Goal: Answer question/provide support

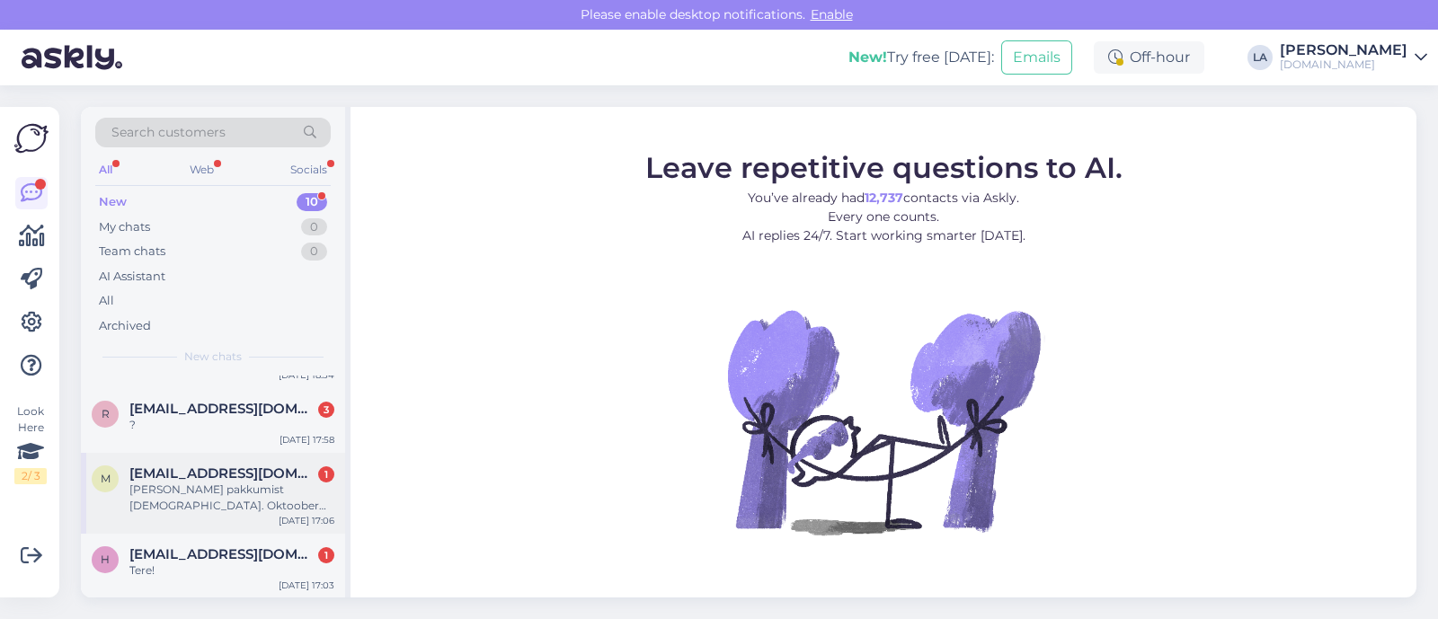
scroll to position [232, 0]
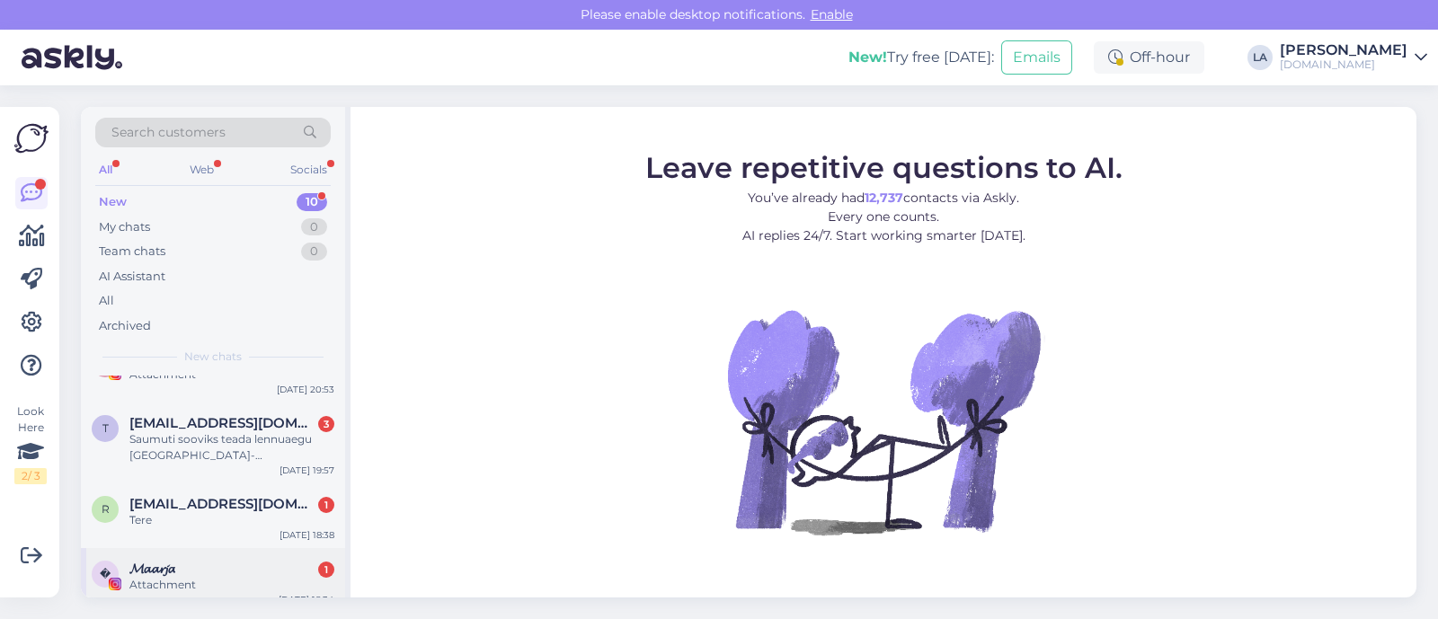
click at [215, 568] on div "𝓜𝓪𝓪𝓻𝓳𝓪 1" at bounding box center [231, 569] width 205 height 16
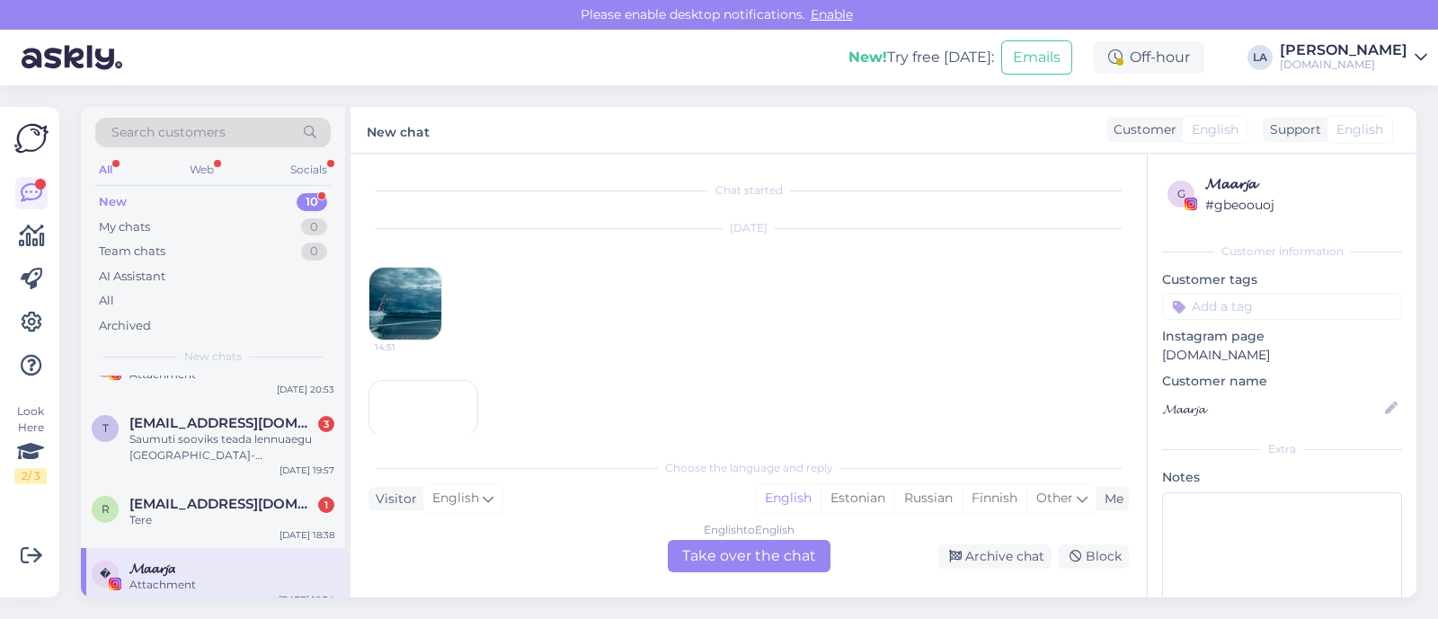
scroll to position [1395, 0]
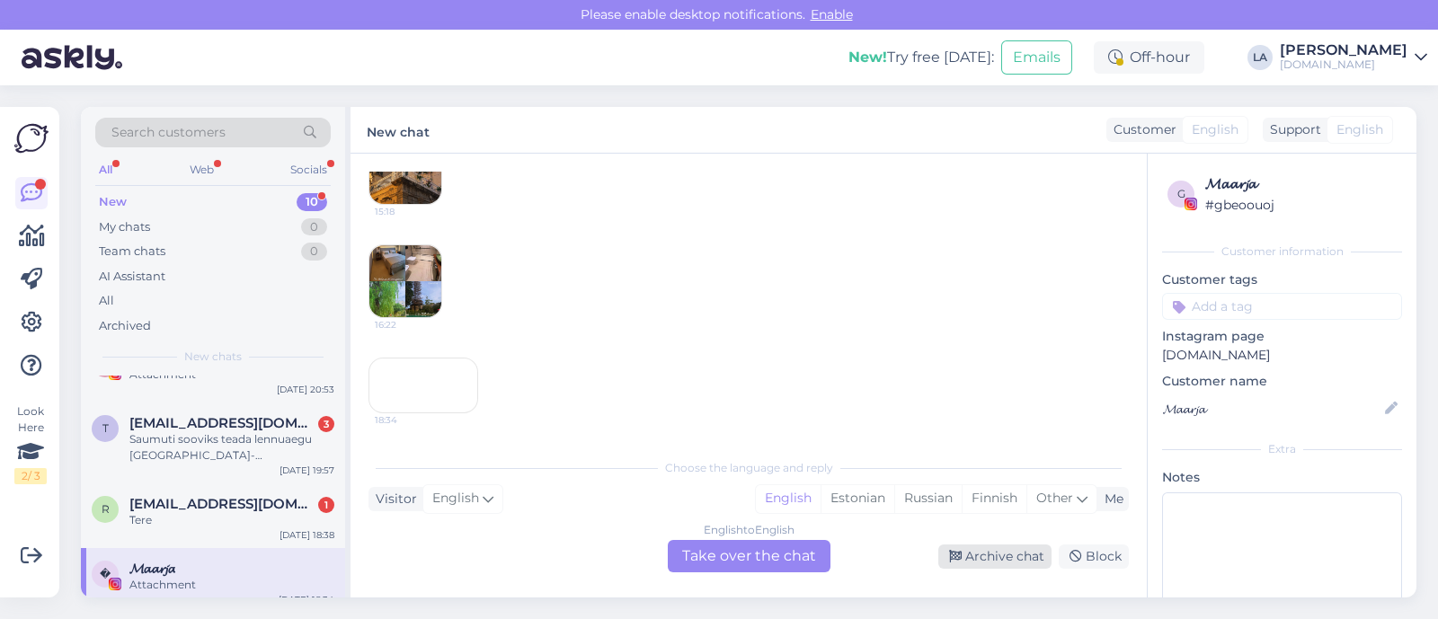
click at [980, 557] on div "Archive chat" at bounding box center [995, 557] width 113 height 24
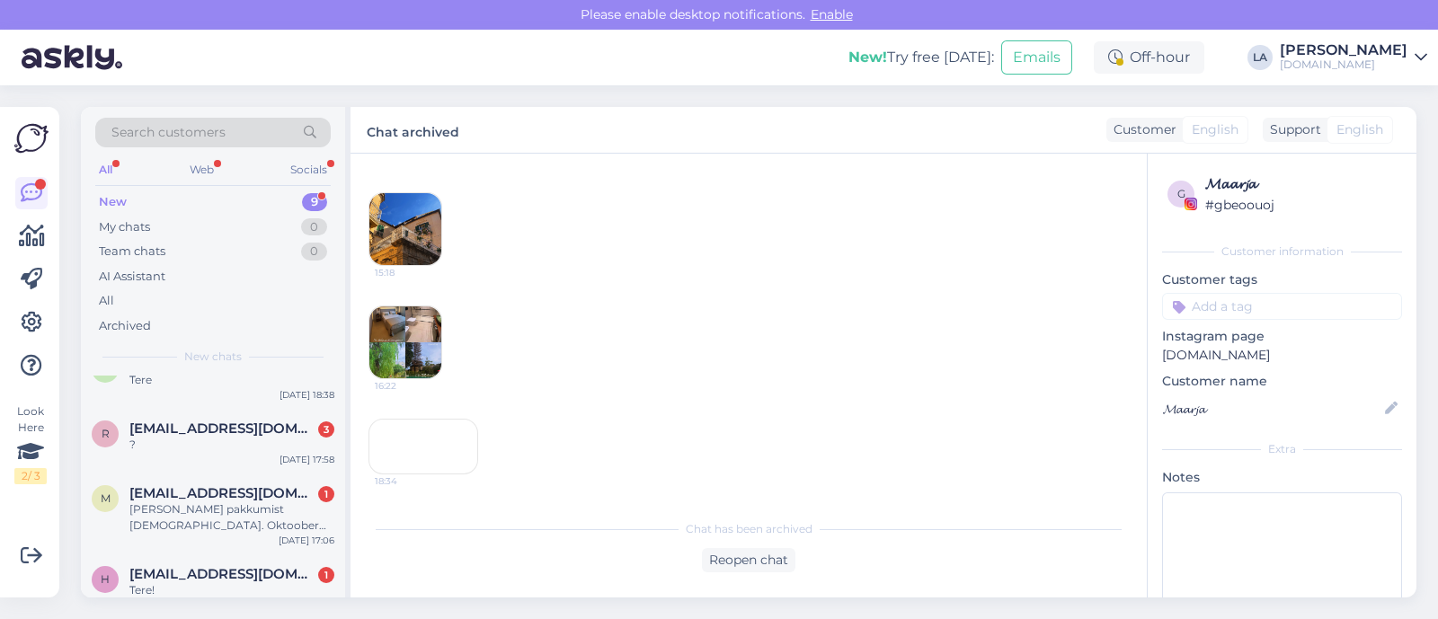
scroll to position [392, 0]
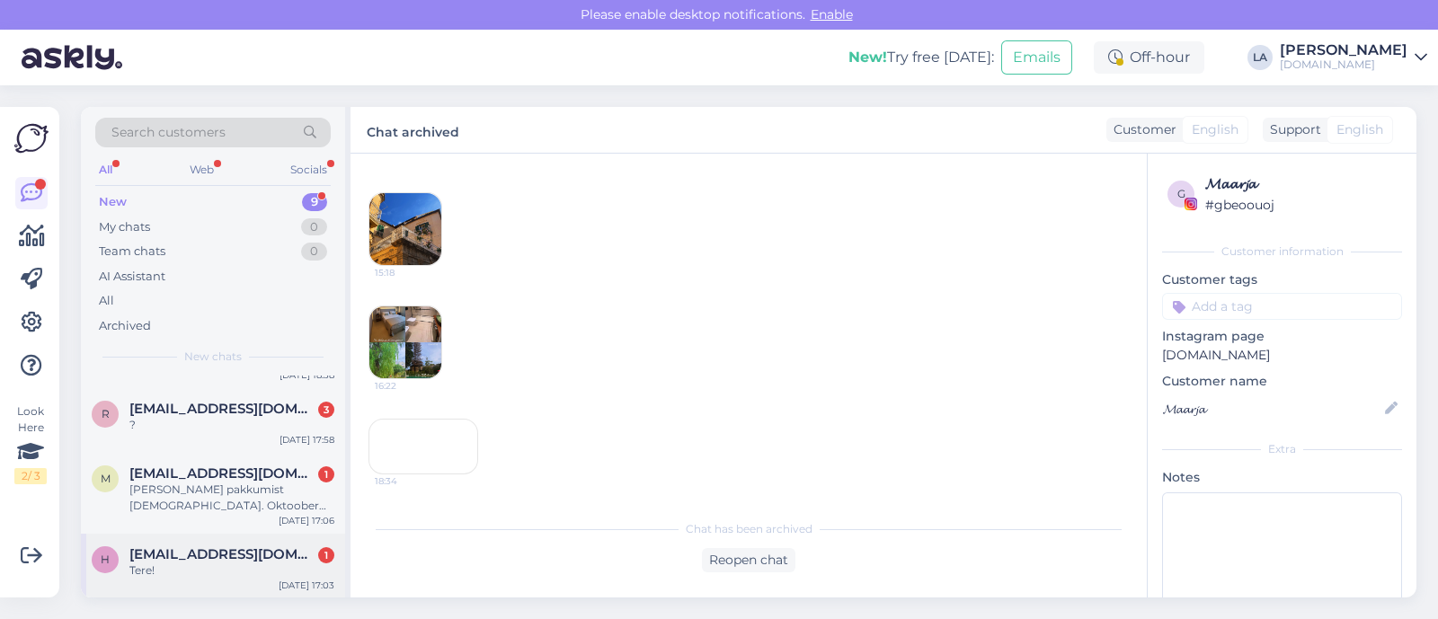
click at [181, 557] on span "[EMAIL_ADDRESS][DOMAIN_NAME]" at bounding box center [222, 555] width 187 height 16
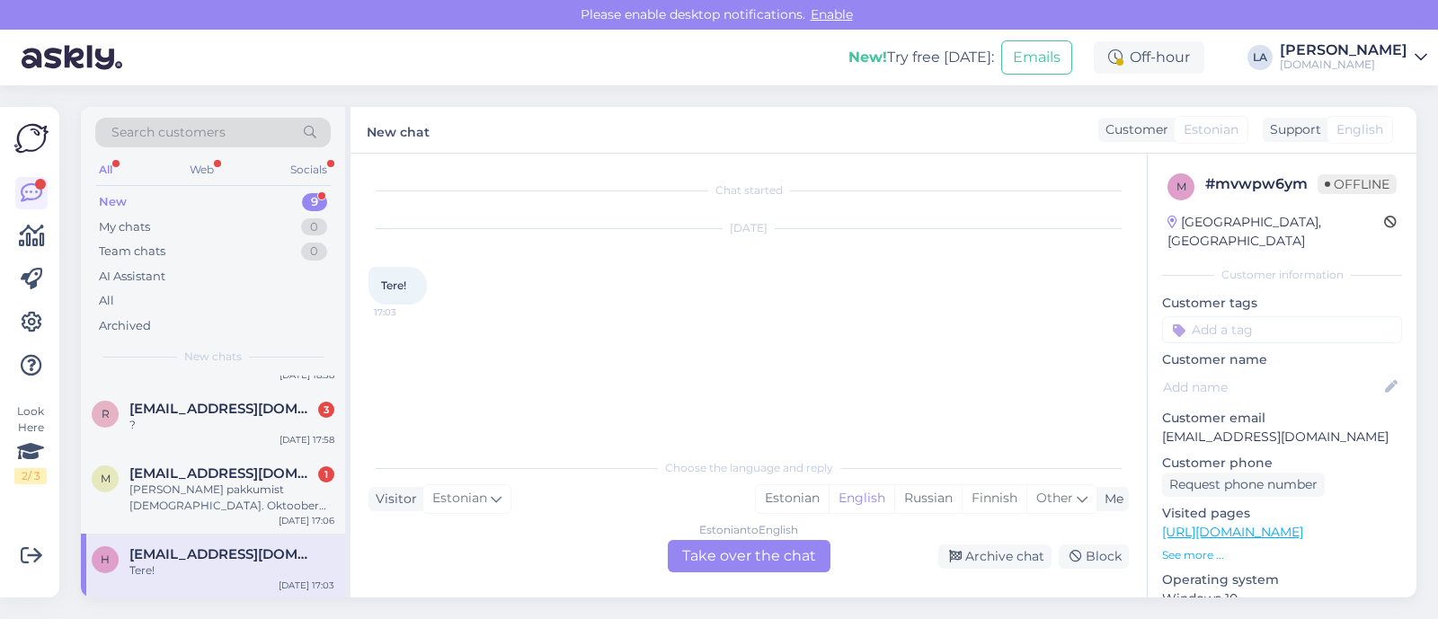
click at [727, 555] on div "Estonian to English Take over the chat" at bounding box center [749, 556] width 163 height 32
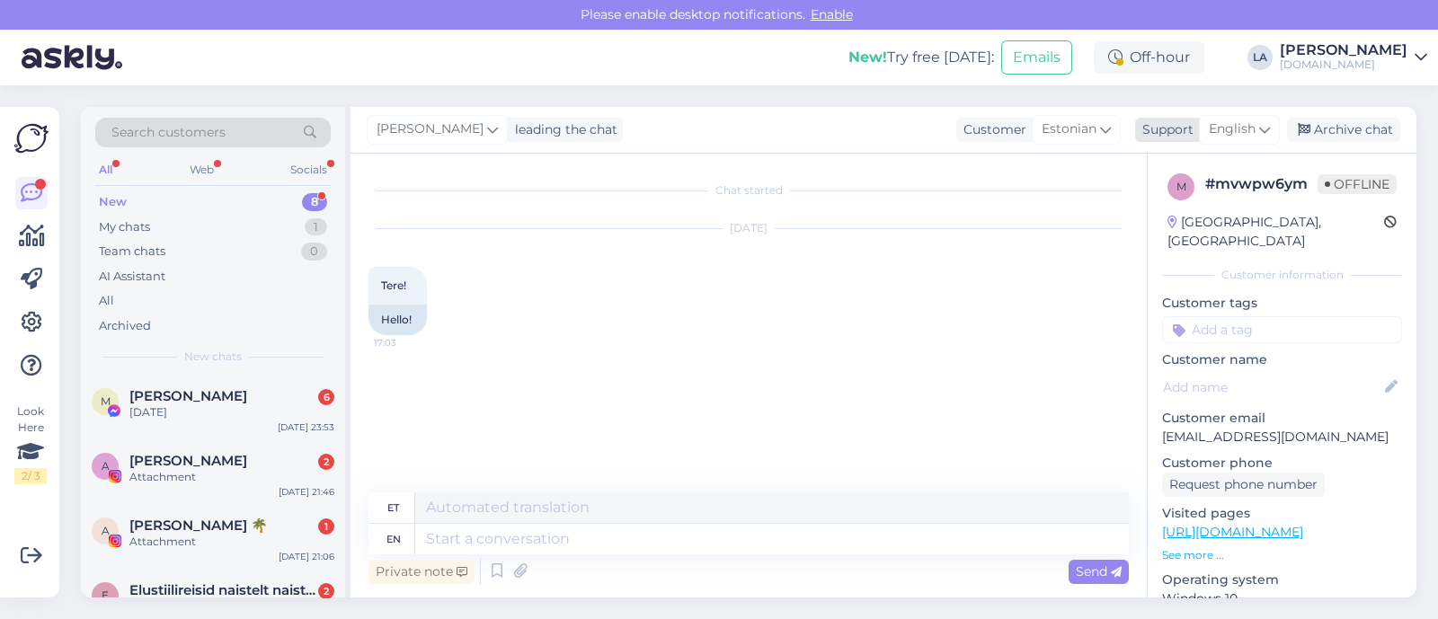
click at [1251, 123] on span "English" at bounding box center [1232, 130] width 47 height 20
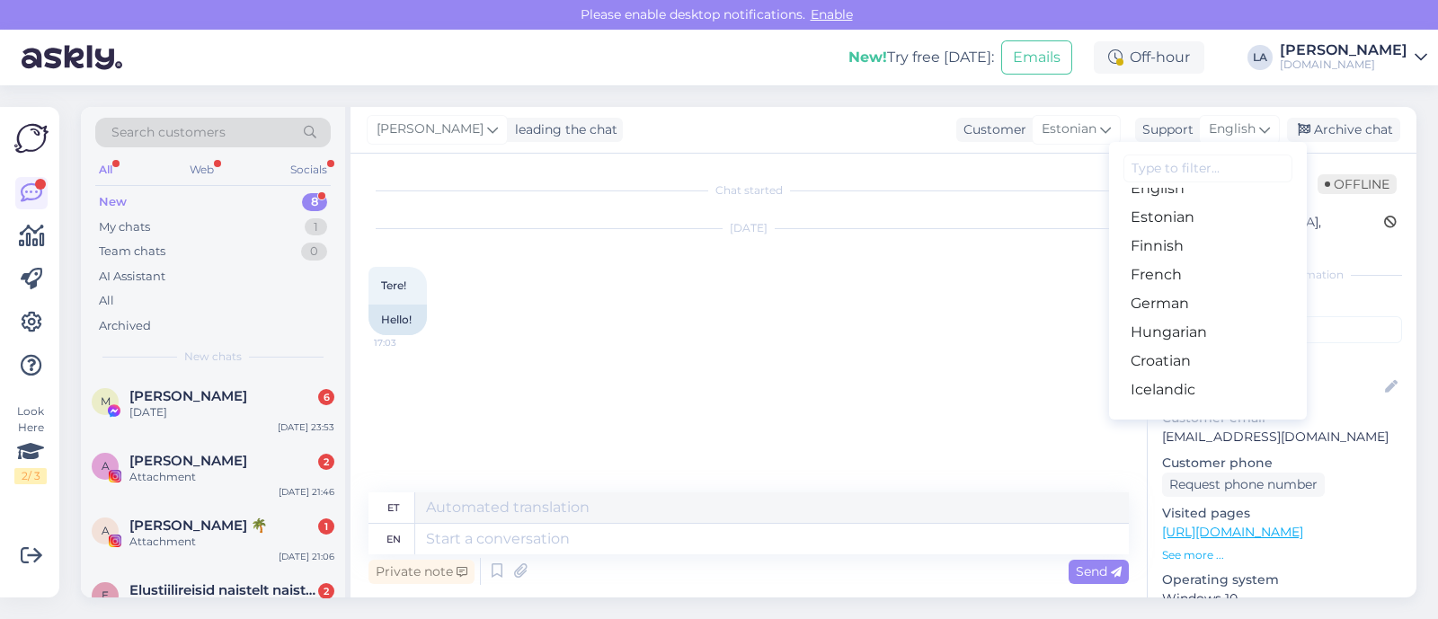
scroll to position [224, 0]
drag, startPoint x: 1164, startPoint y: 220, endPoint x: 958, endPoint y: 375, distance: 257.5
click at [1164, 220] on link "Estonian" at bounding box center [1208, 215] width 198 height 29
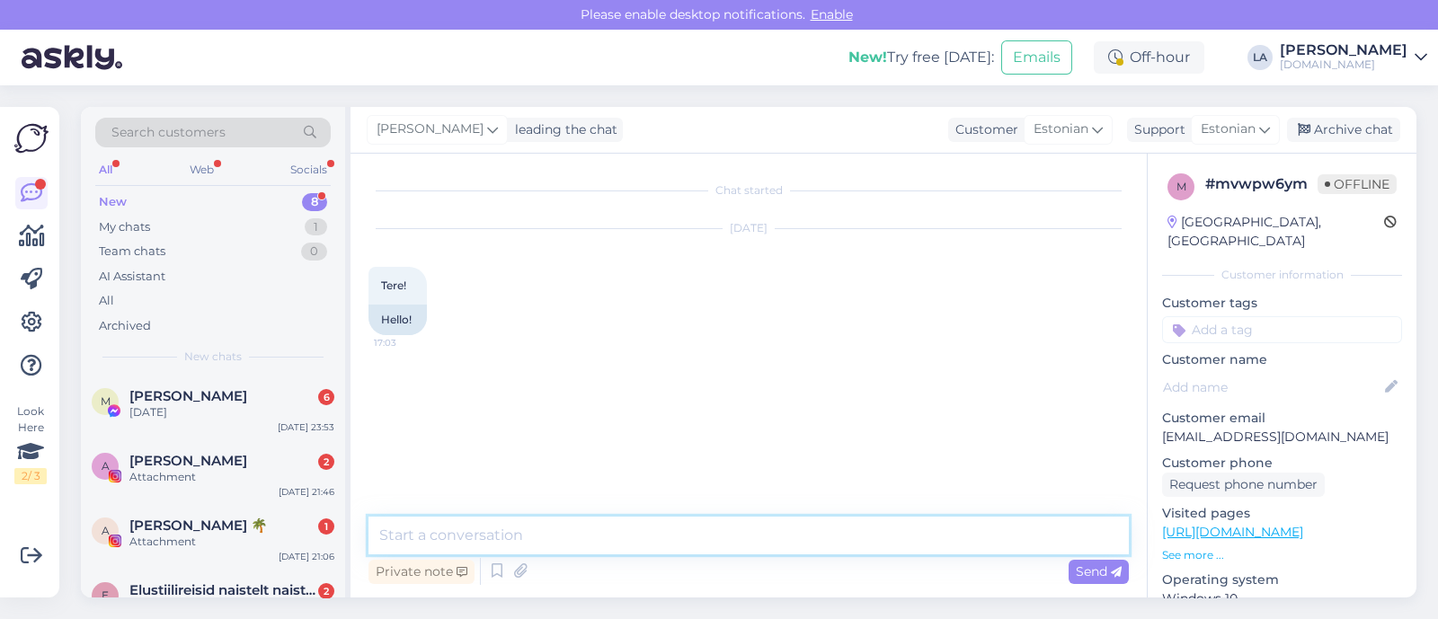
click at [654, 532] on textarea at bounding box center [749, 536] width 761 height 38
type textarea "Tere! Kuidas saame aidata?"
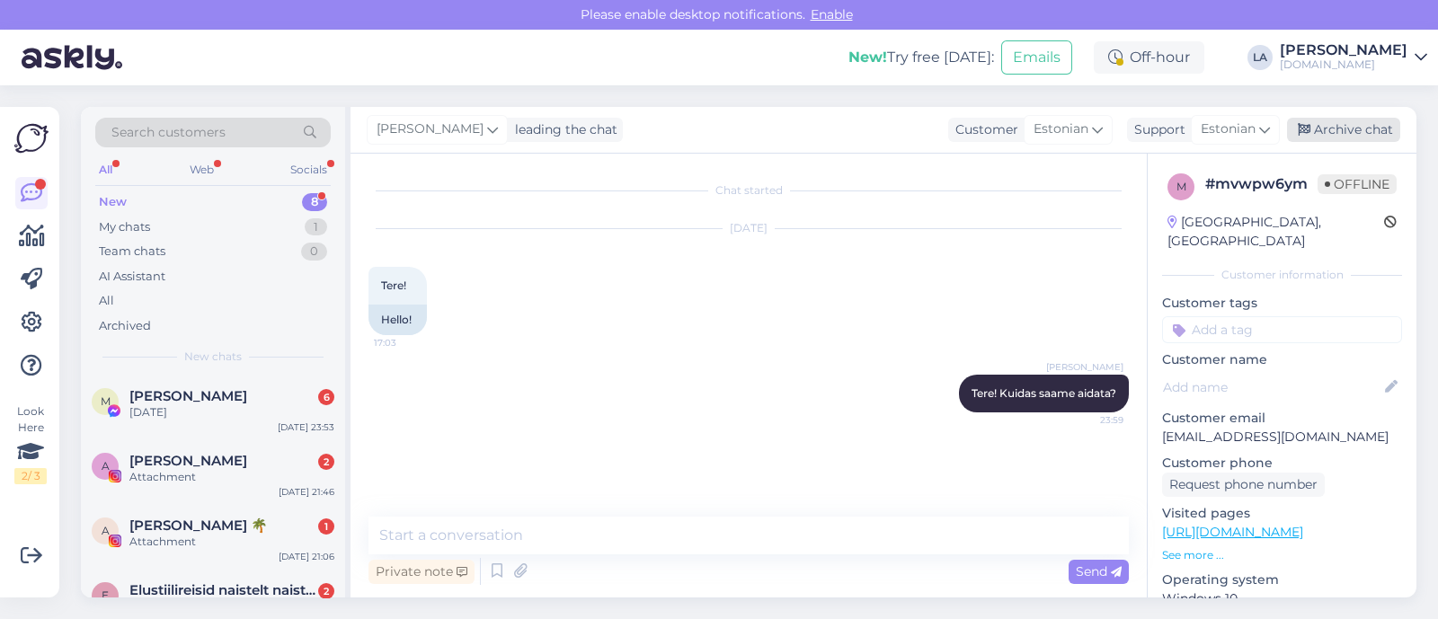
click at [1339, 126] on div "Archive chat" at bounding box center [1343, 130] width 113 height 24
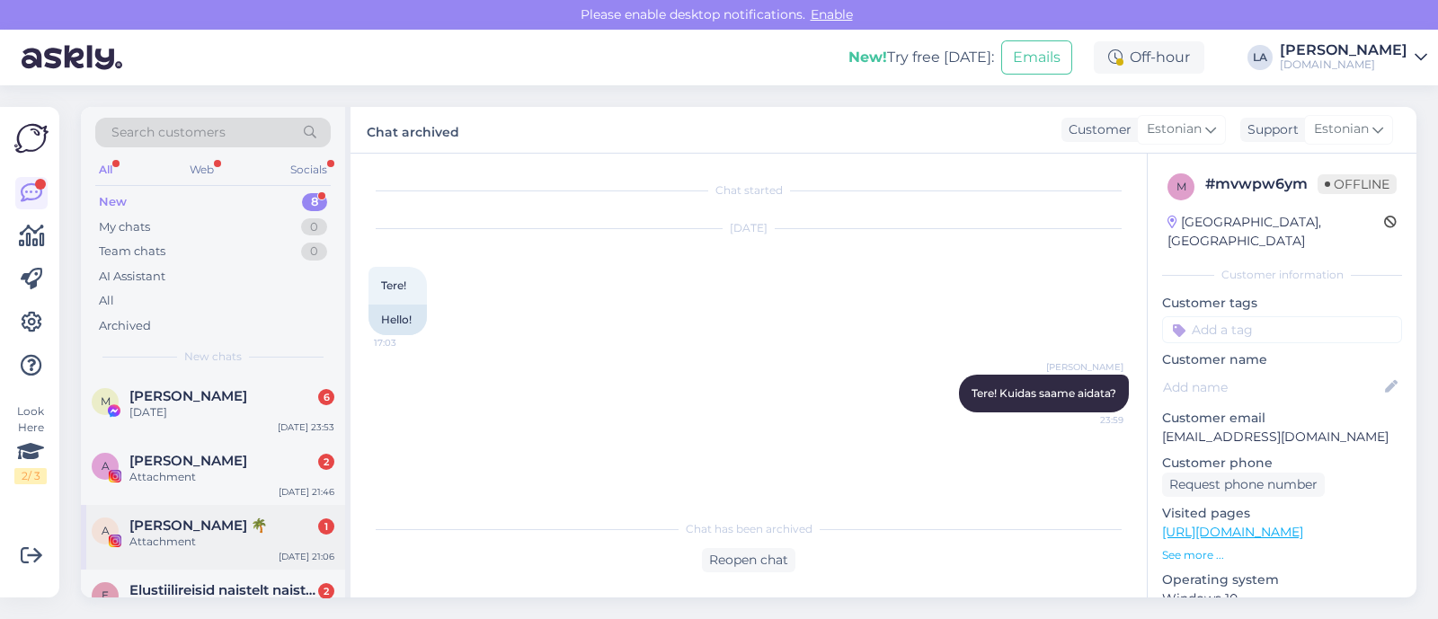
scroll to position [327, 0]
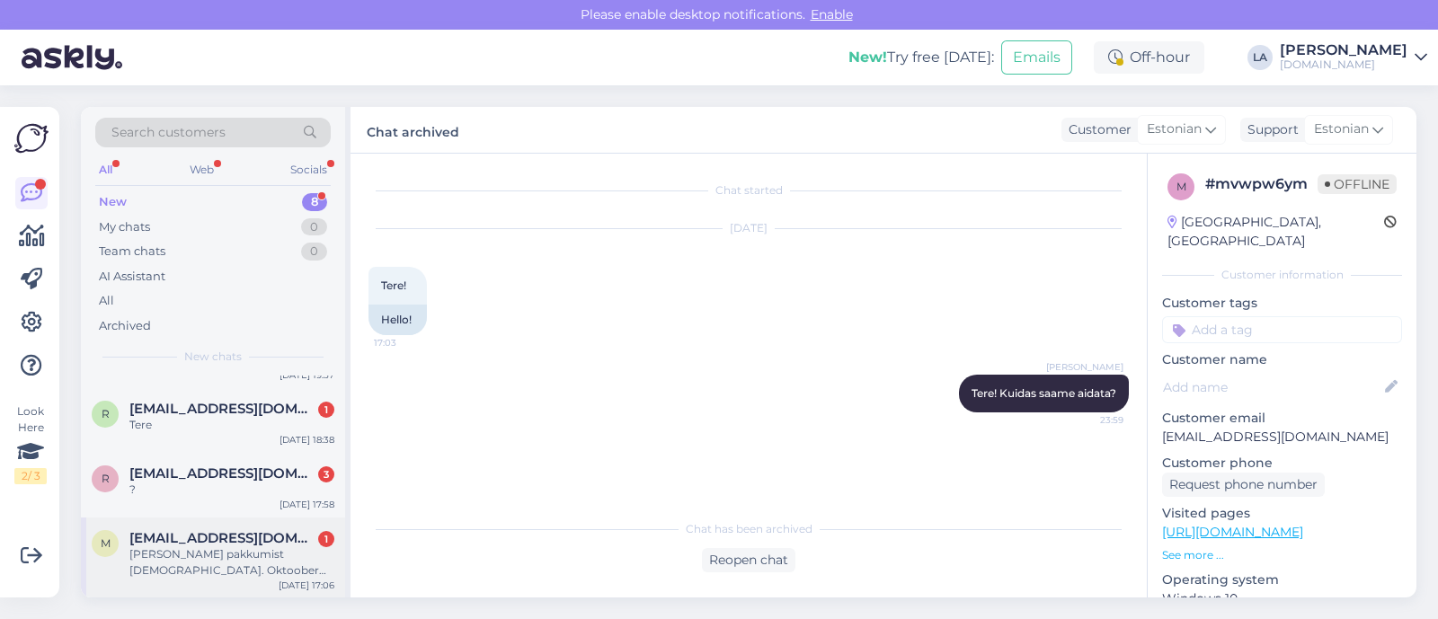
click at [198, 561] on div "[PERSON_NAME] pakkumist [DEMOGRAPHIC_DATA]. Oktoober ükskõik mis kuupäev soodsa…" at bounding box center [231, 563] width 205 height 32
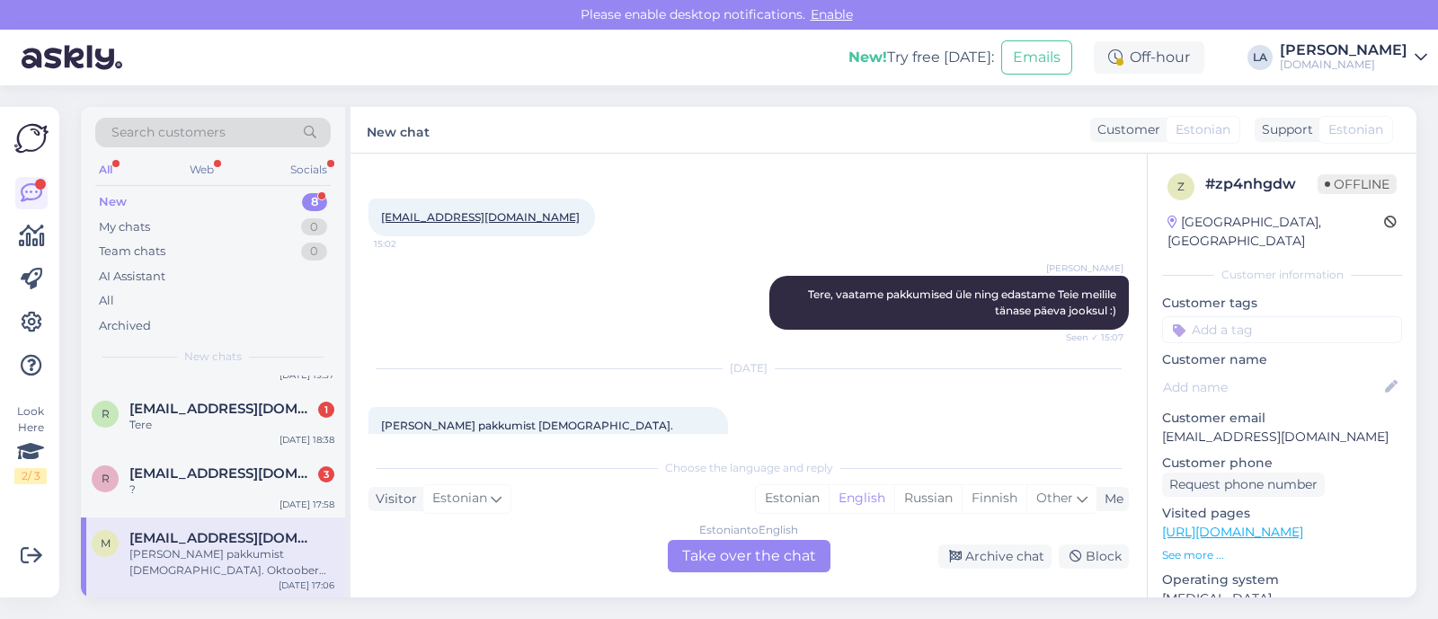
scroll to position [2235, 0]
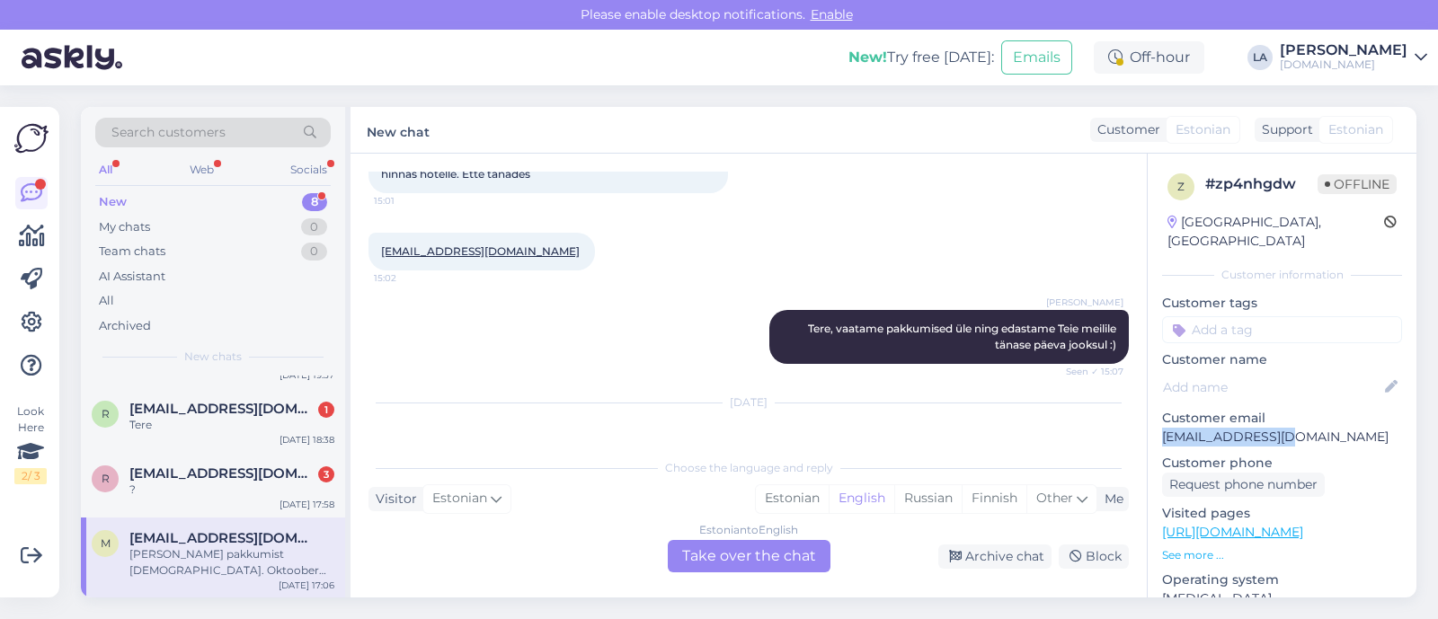
drag, startPoint x: 1164, startPoint y: 414, endPoint x: 1323, endPoint y: 416, distance: 159.1
click at [1323, 428] on p "[EMAIL_ADDRESS][DOMAIN_NAME]" at bounding box center [1282, 437] width 240 height 19
copy p "[EMAIL_ADDRESS][DOMAIN_NAME]"
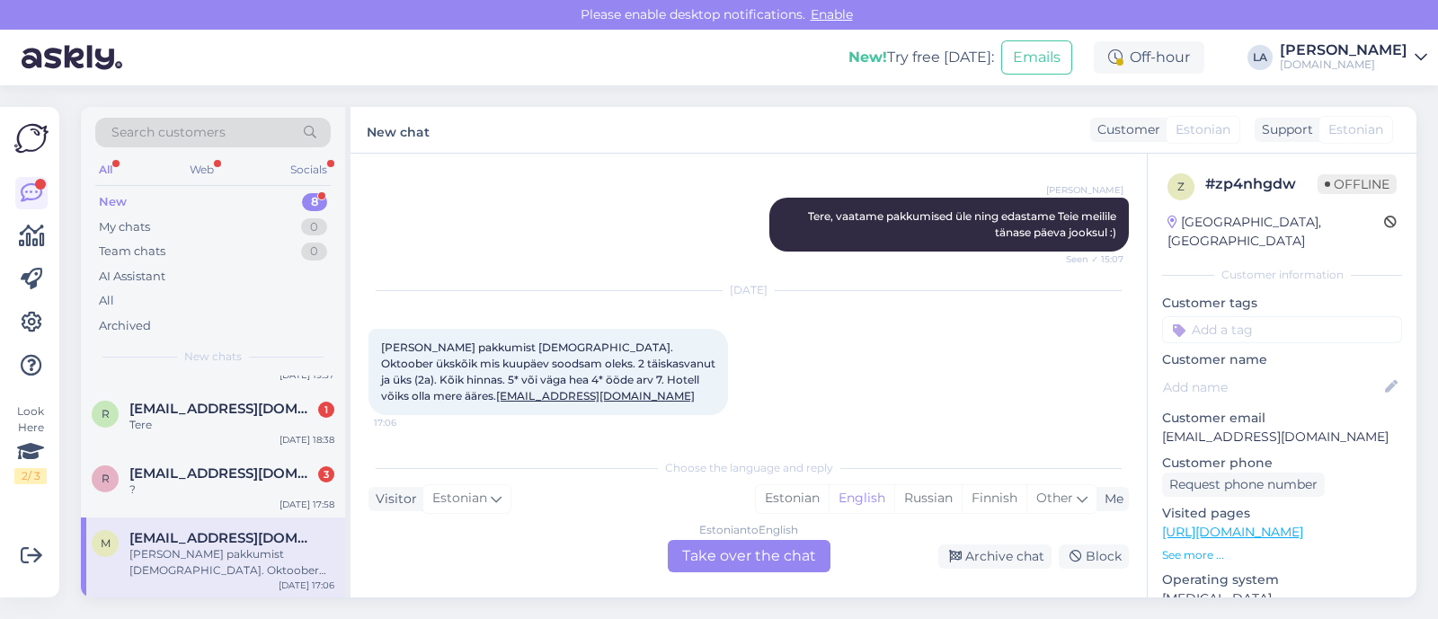
click at [781, 538] on div "Estonian to English" at bounding box center [748, 530] width 99 height 16
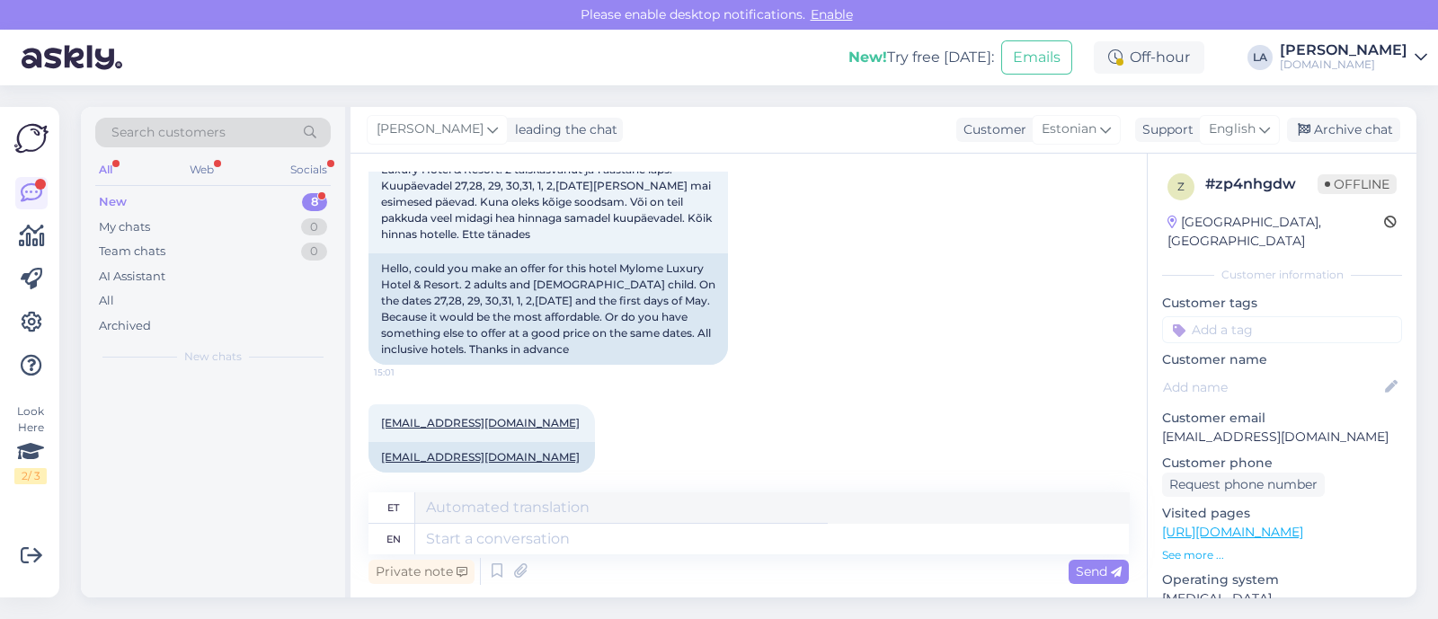
click at [783, 552] on textarea at bounding box center [772, 539] width 714 height 31
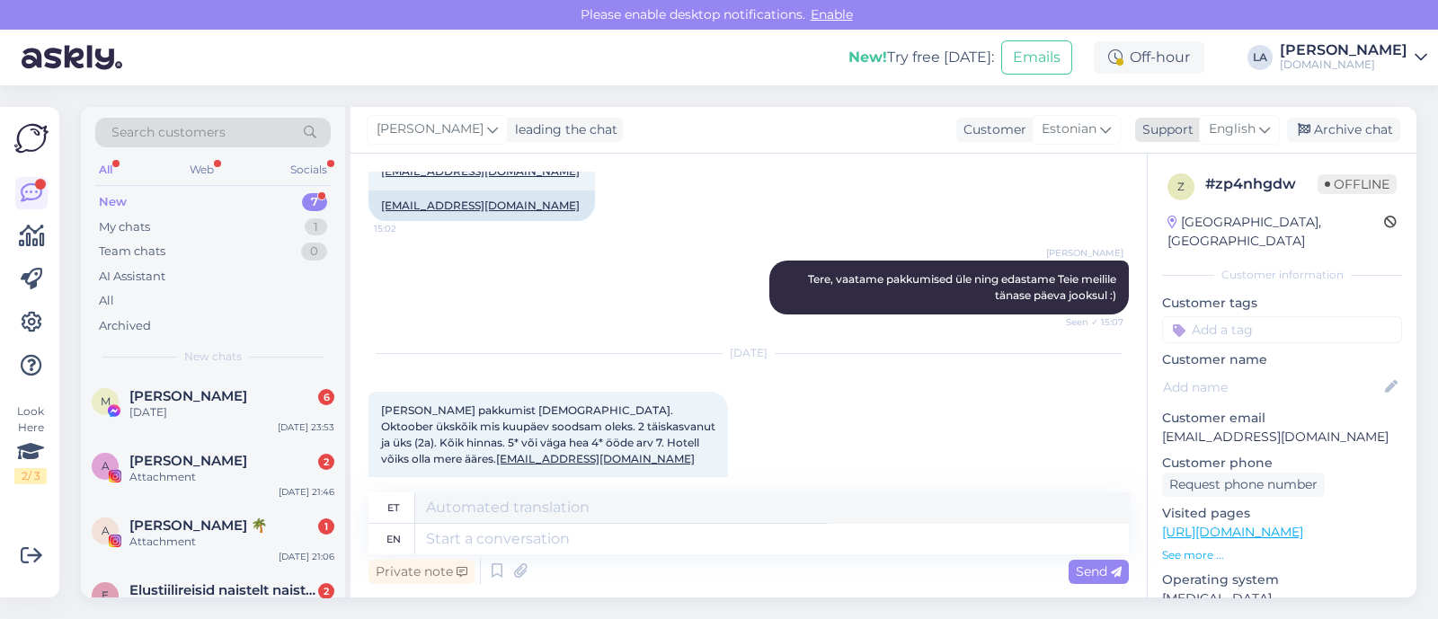
click at [1250, 127] on span "English" at bounding box center [1232, 130] width 47 height 20
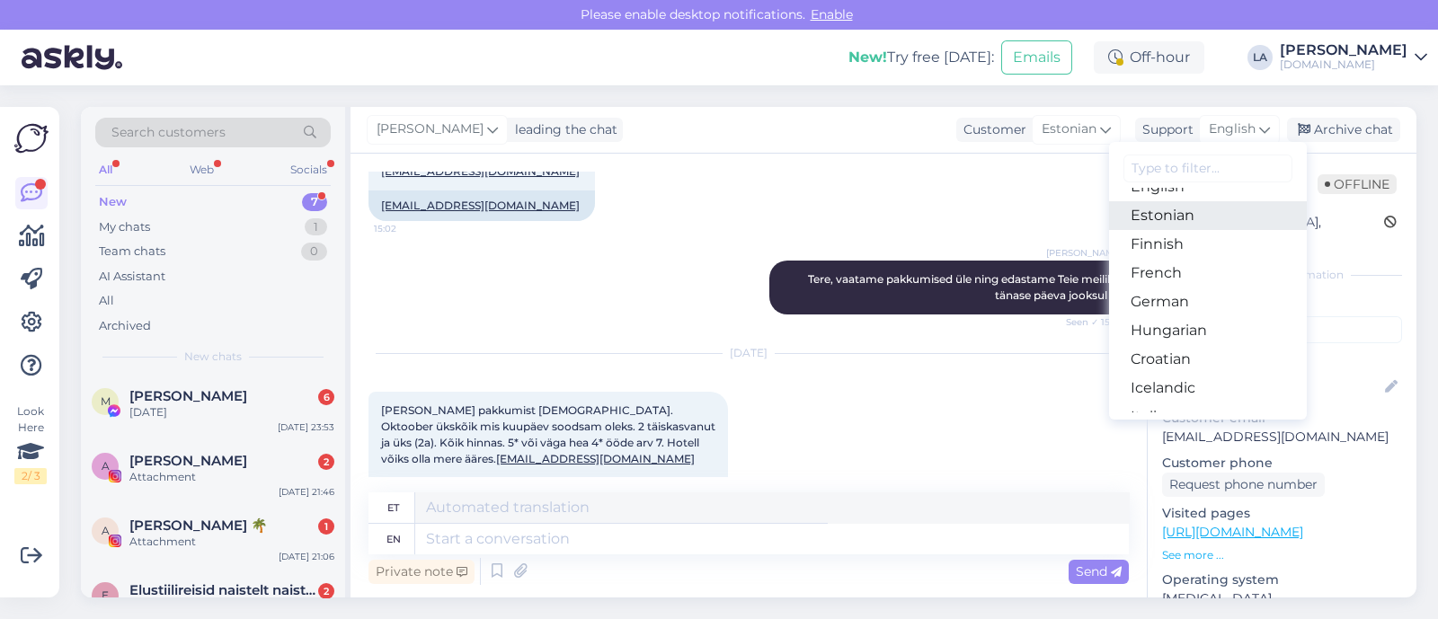
click at [1186, 214] on link "Estonian" at bounding box center [1208, 215] width 198 height 29
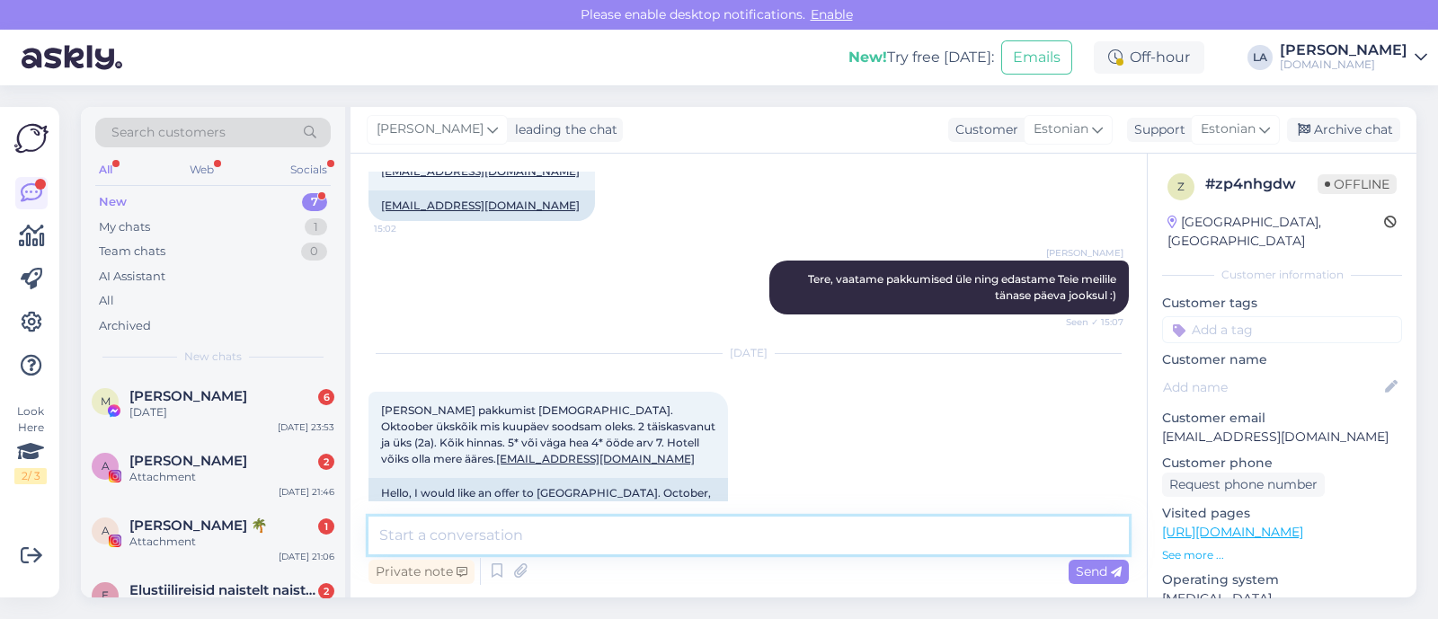
click at [594, 541] on textarea at bounding box center [749, 536] width 761 height 38
type textarea "Tere! Kas [PERSON_NAME] peab jääma oktoobri kuu sisse? Milline võiks olla maksi…"
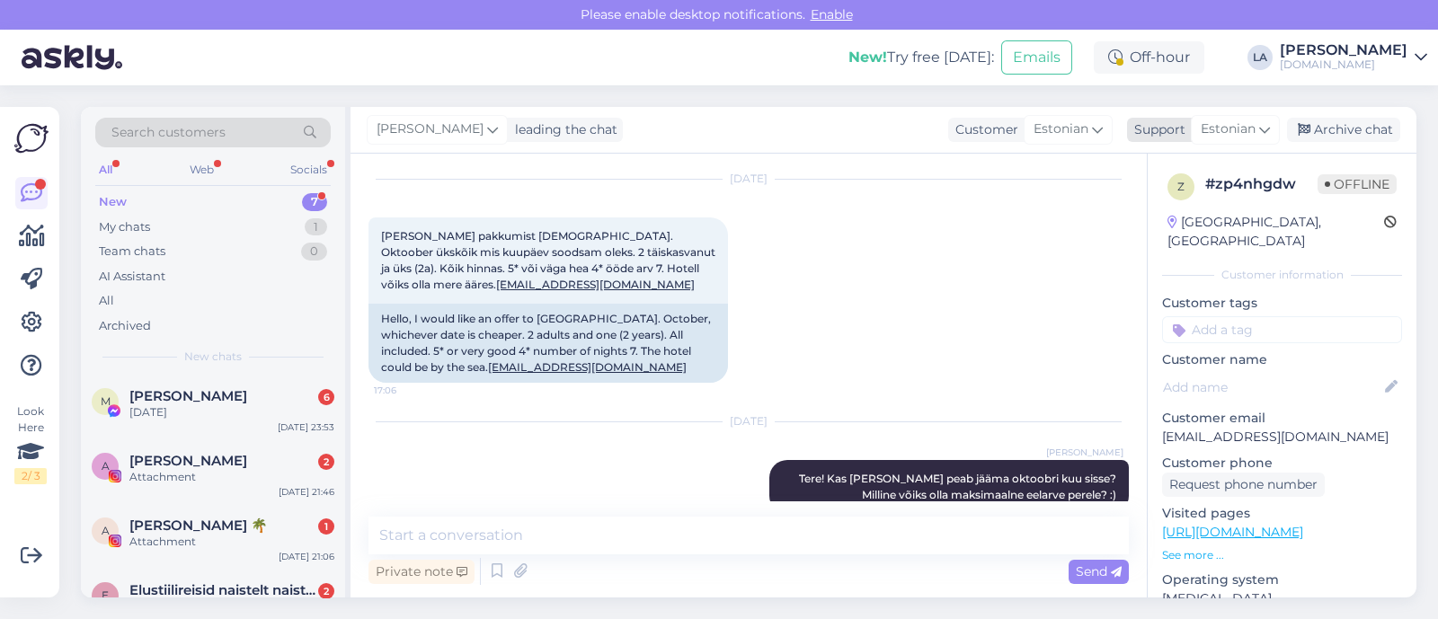
click at [1350, 136] on div "Archive chat" at bounding box center [1343, 130] width 113 height 24
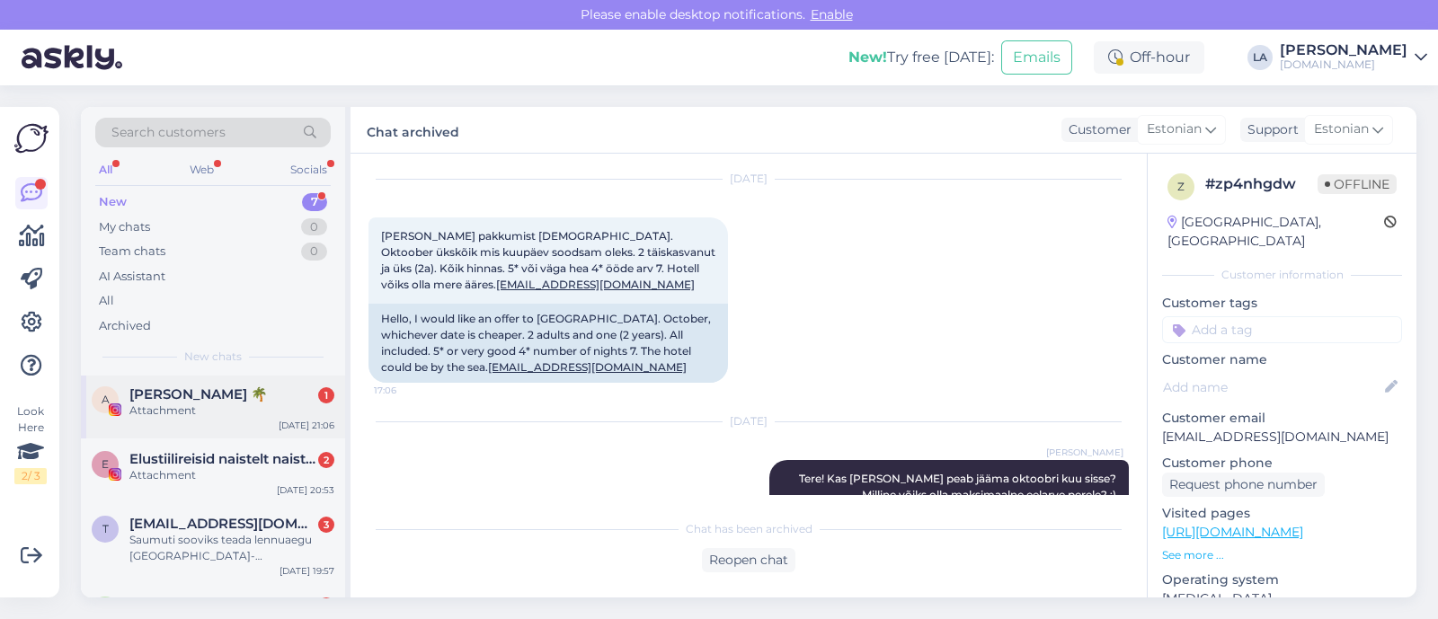
scroll to position [246, 0]
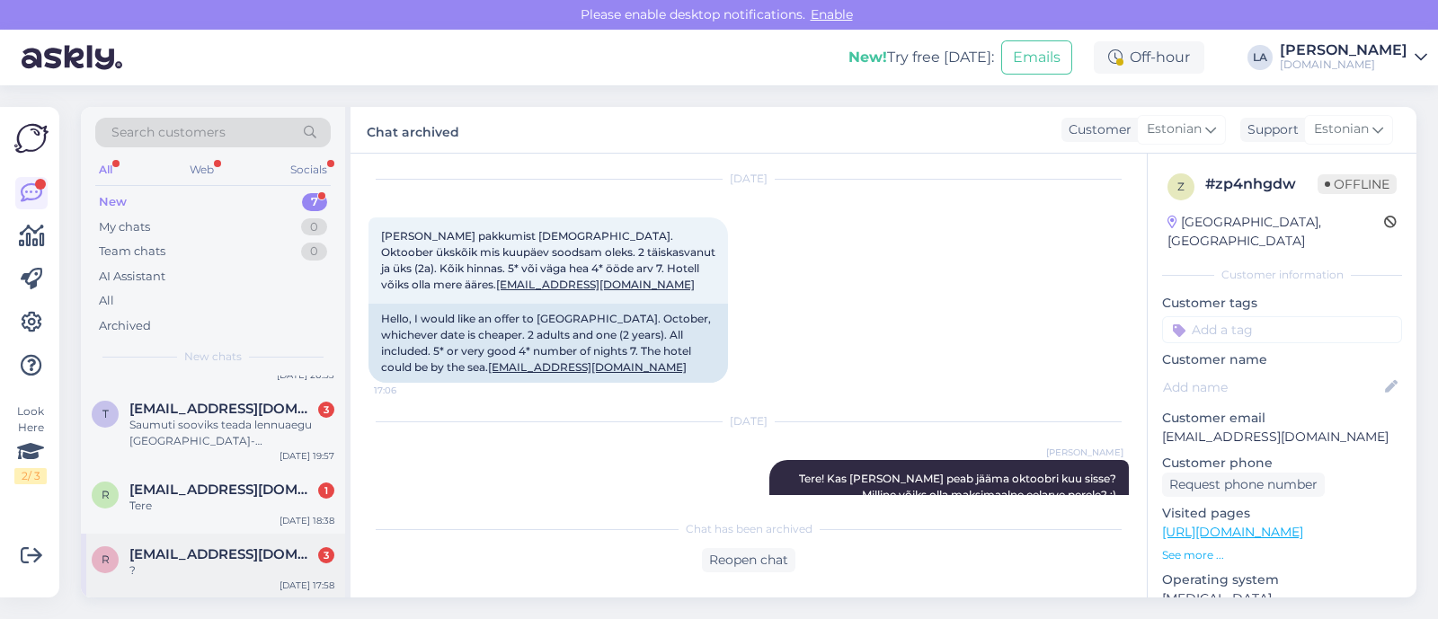
click at [244, 568] on div "?" at bounding box center [231, 571] width 205 height 16
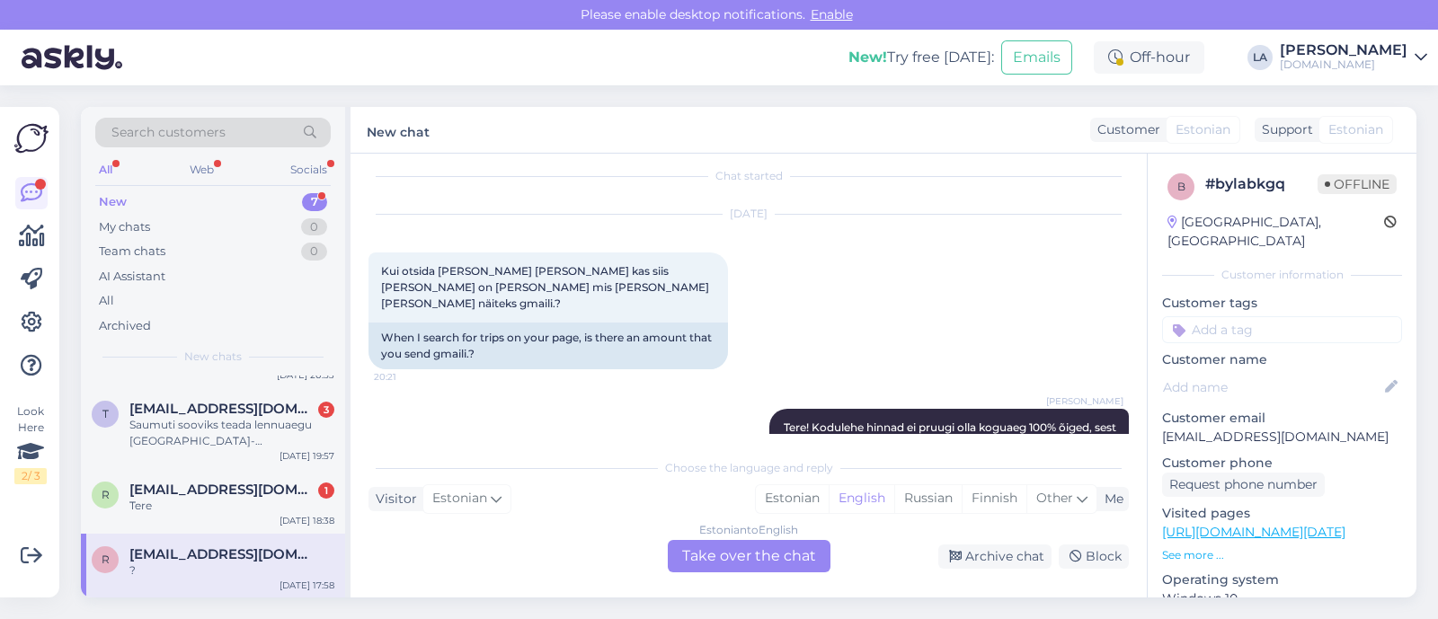
scroll to position [0, 0]
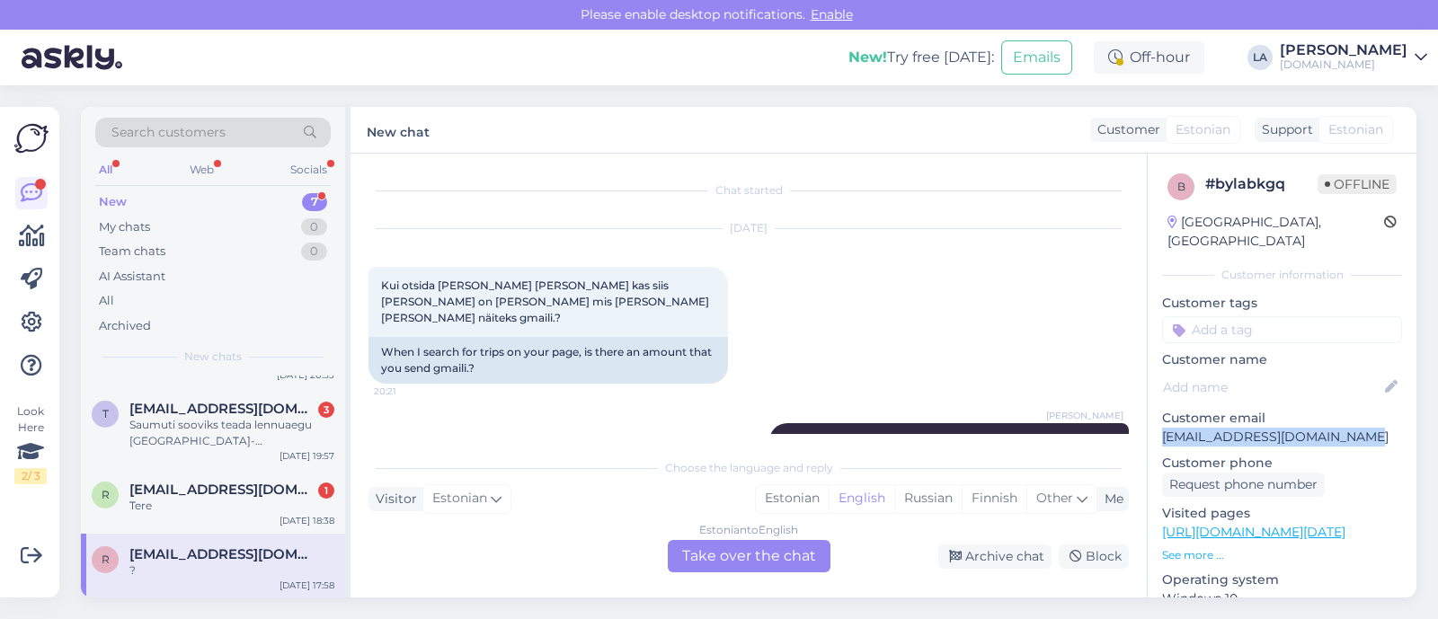
drag, startPoint x: 1151, startPoint y: 415, endPoint x: 1332, endPoint y: 412, distance: 181.6
click at [1362, 410] on div "b # bylabkgq Offline [GEOGRAPHIC_DATA], [GEOGRAPHIC_DATA] Customer information …" at bounding box center [1282, 533] width 269 height 758
copy p "[EMAIL_ADDRESS][DOMAIN_NAME]"
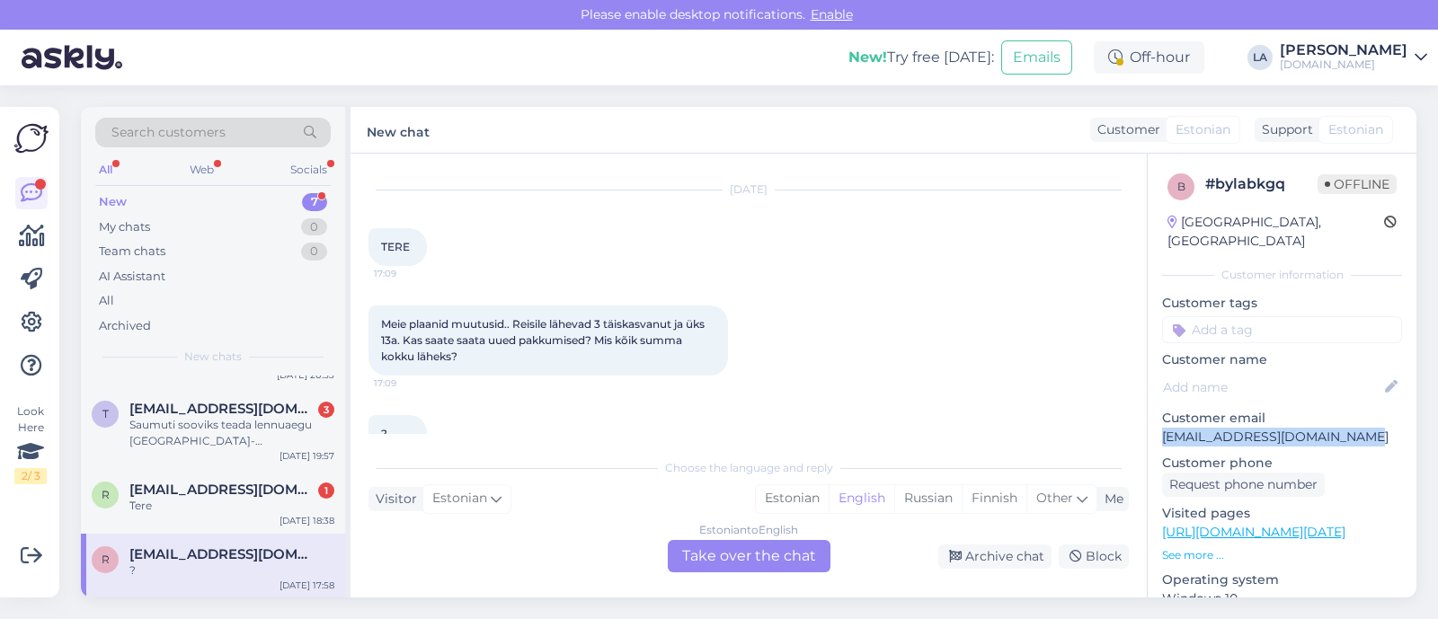
scroll to position [381, 0]
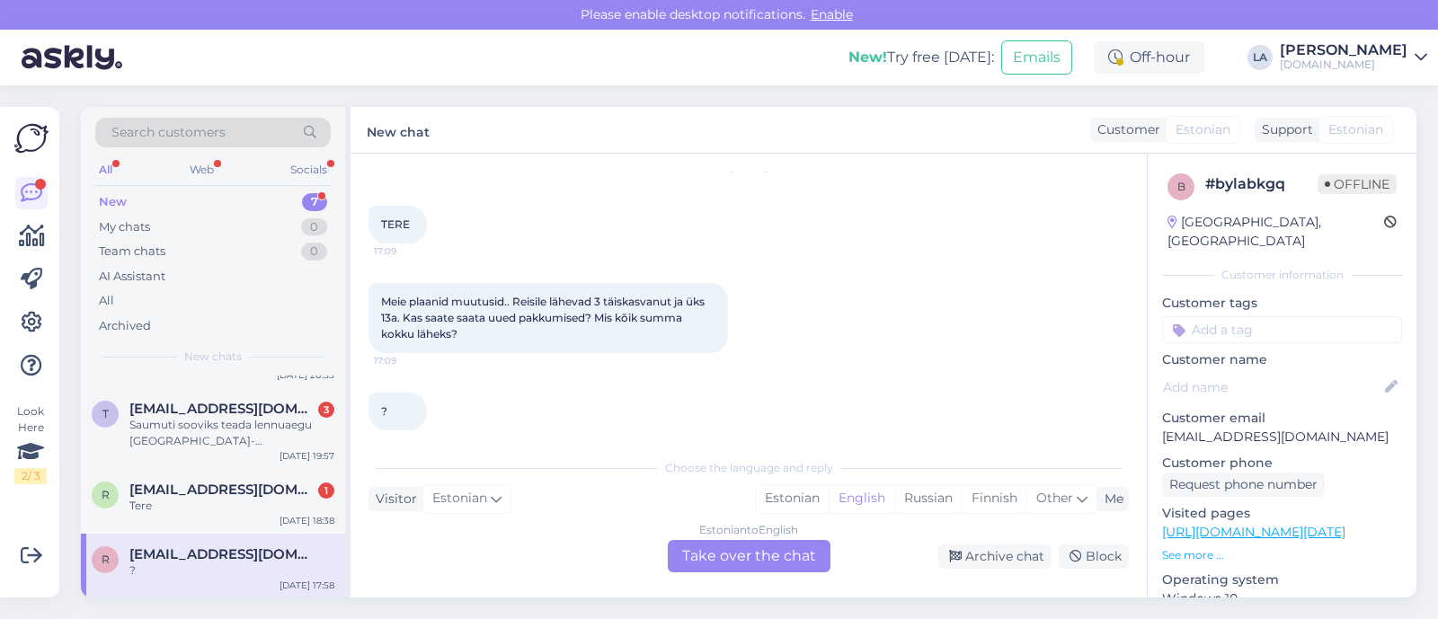
click at [778, 561] on div "Estonian to English Take over the chat" at bounding box center [749, 556] width 163 height 32
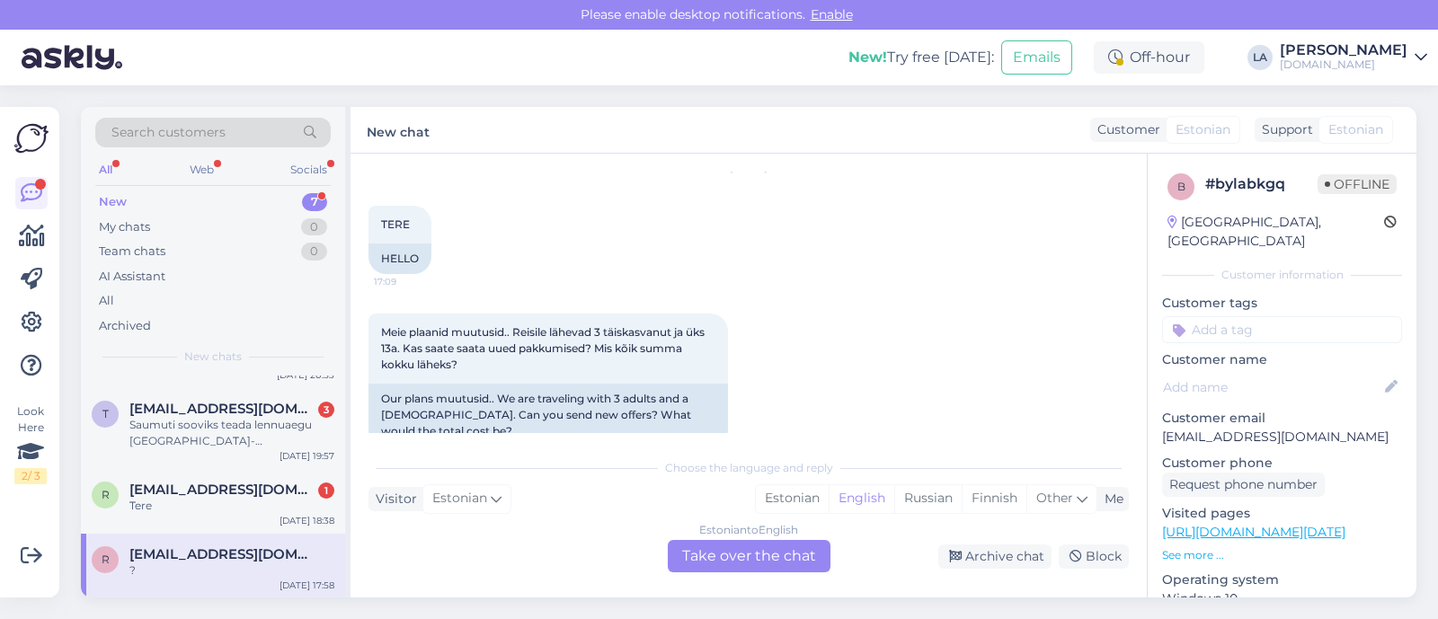
scroll to position [0, 0]
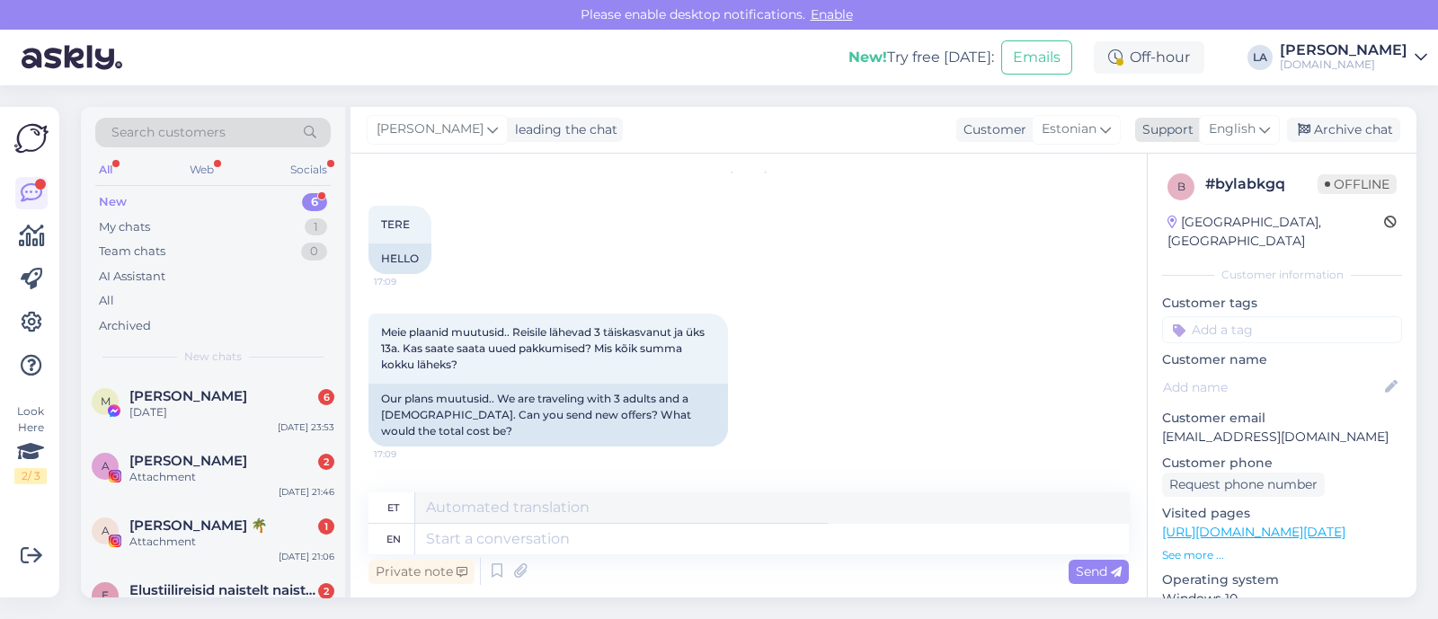
click at [1223, 131] on span "English" at bounding box center [1232, 130] width 47 height 20
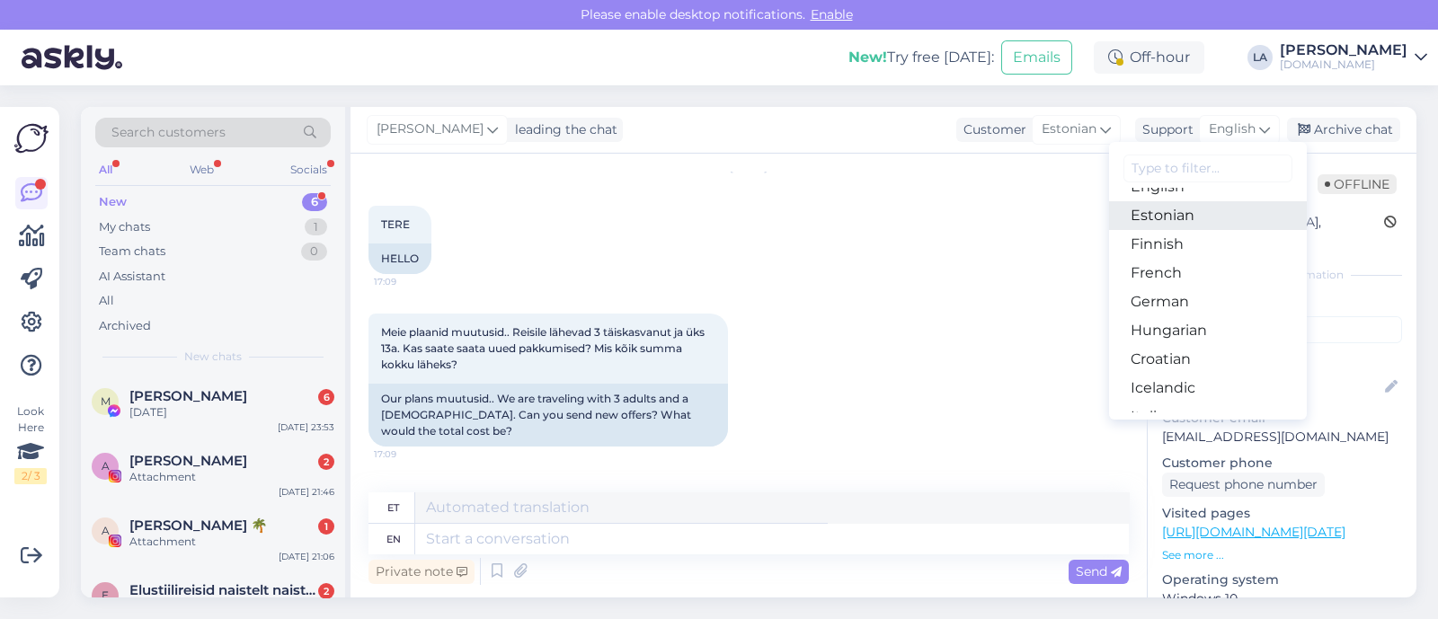
click at [1193, 224] on link "Estonian" at bounding box center [1208, 215] width 198 height 29
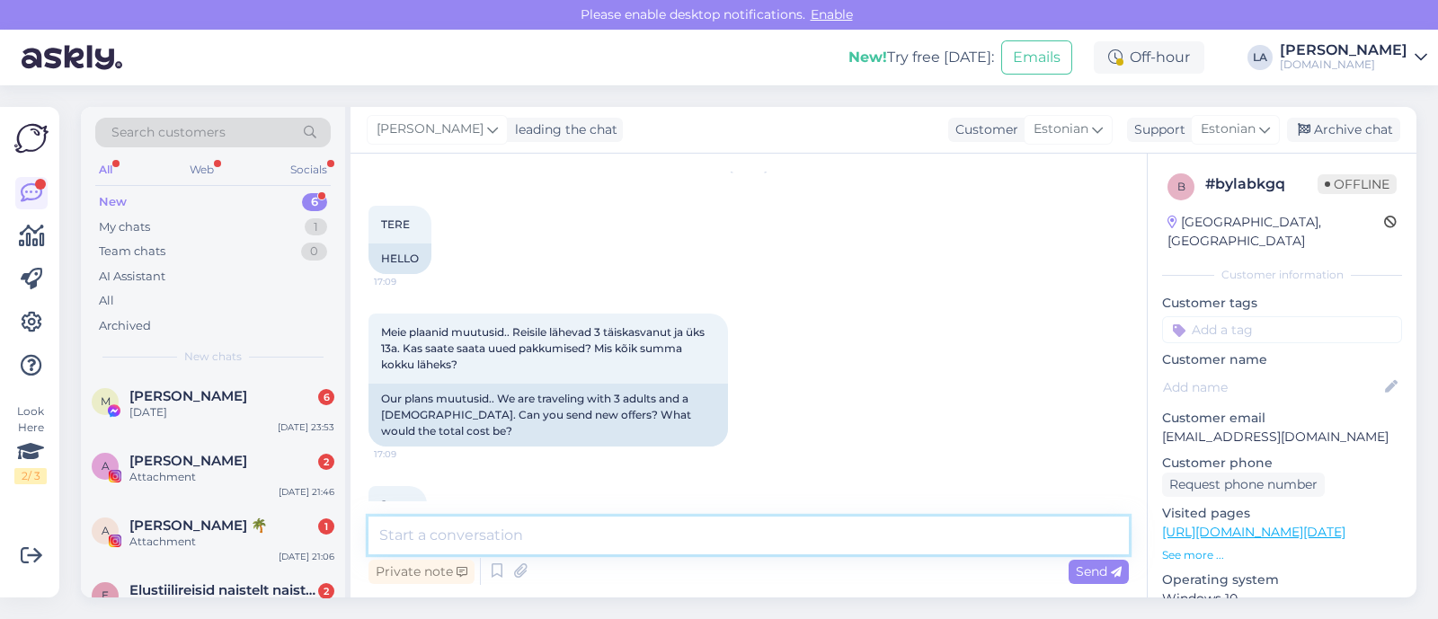
click at [592, 523] on textarea at bounding box center [749, 536] width 761 height 38
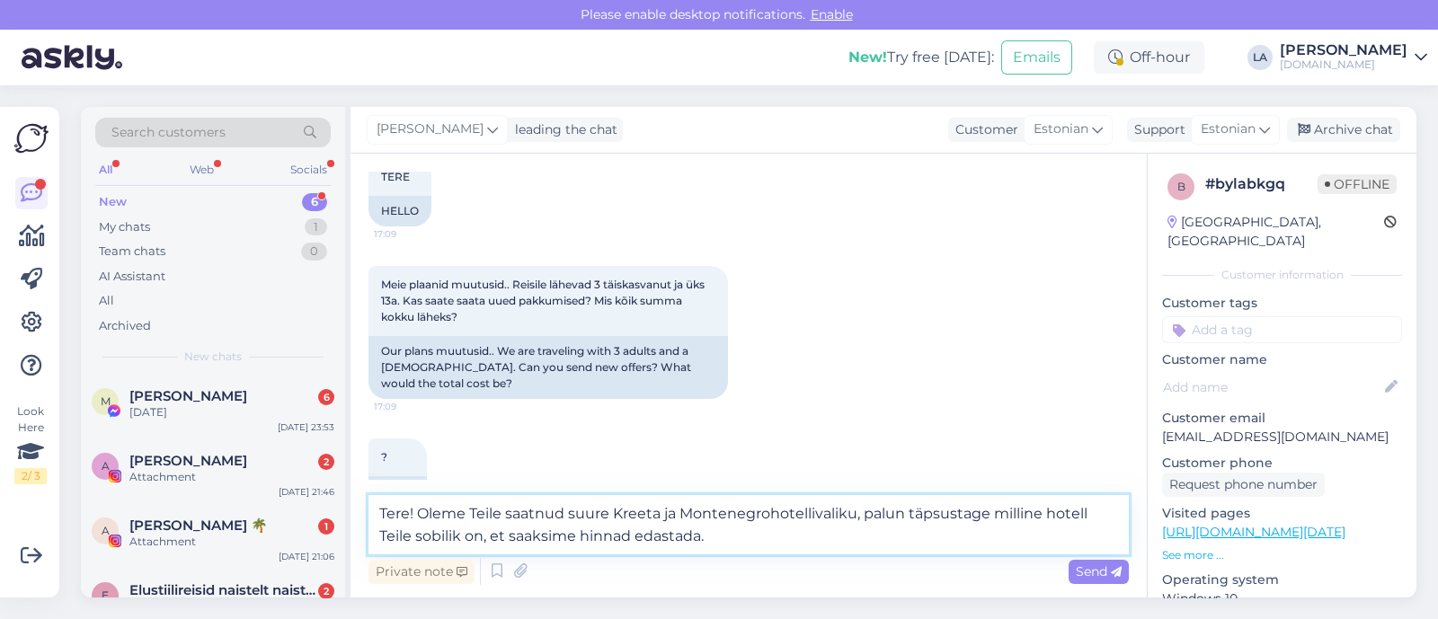
scroll to position [459, 0]
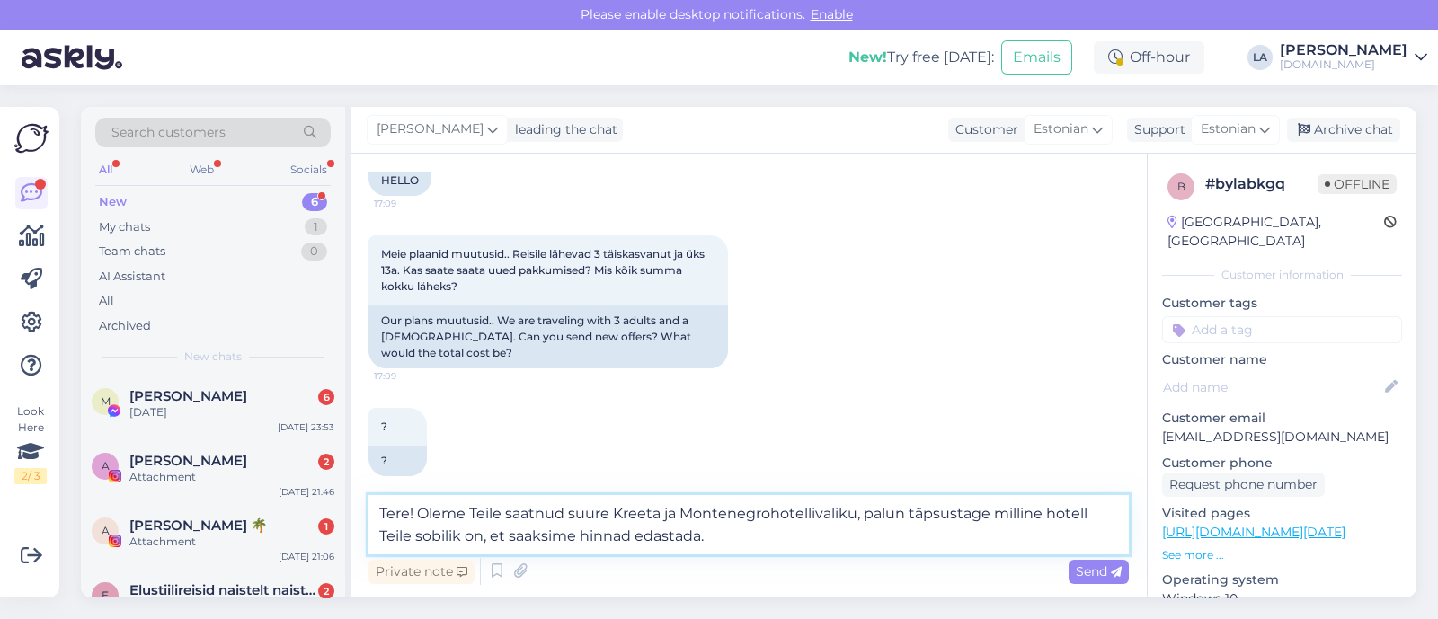
click at [769, 517] on textarea "Tere! Oleme Teile saatnud suure Kreeta ja Montenegrohotellivaliku, palun täpsus…" at bounding box center [749, 524] width 761 height 59
type textarea "Tere! Oleme Teile saatnud suure Kreeta [PERSON_NAME] hotellivaliku, palun täpsu…"
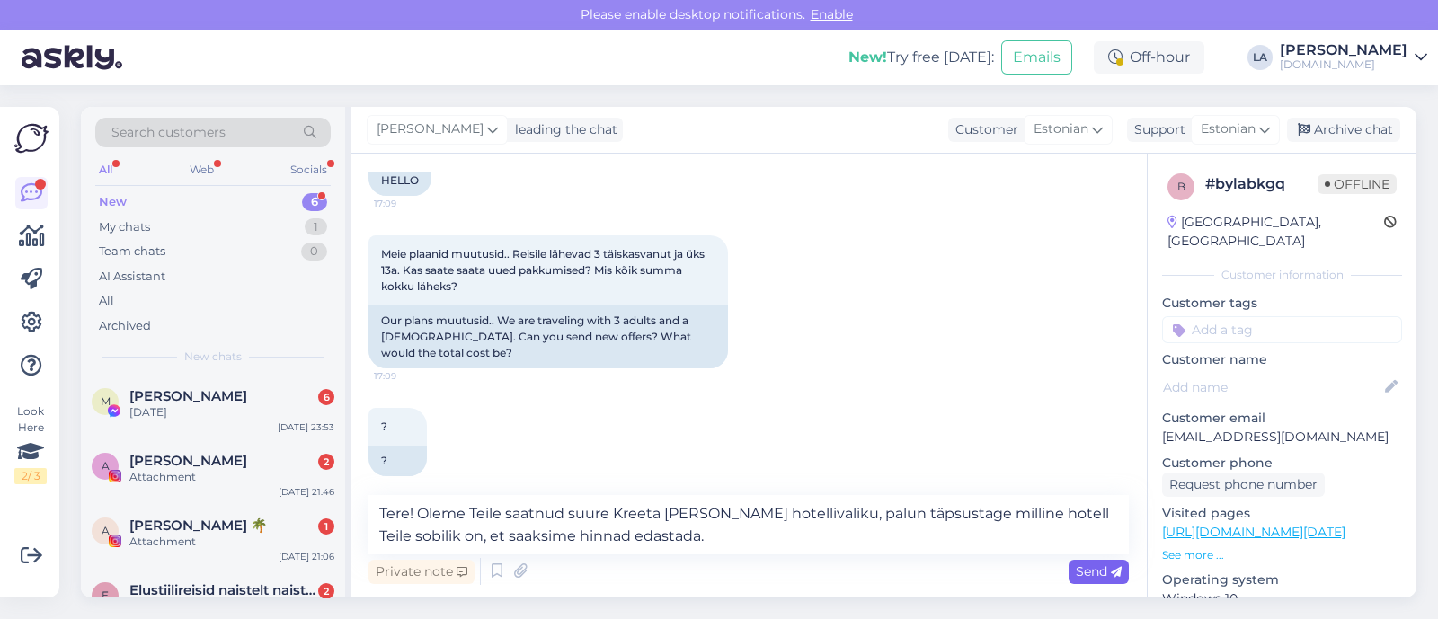
click at [1113, 574] on icon at bounding box center [1116, 572] width 11 height 11
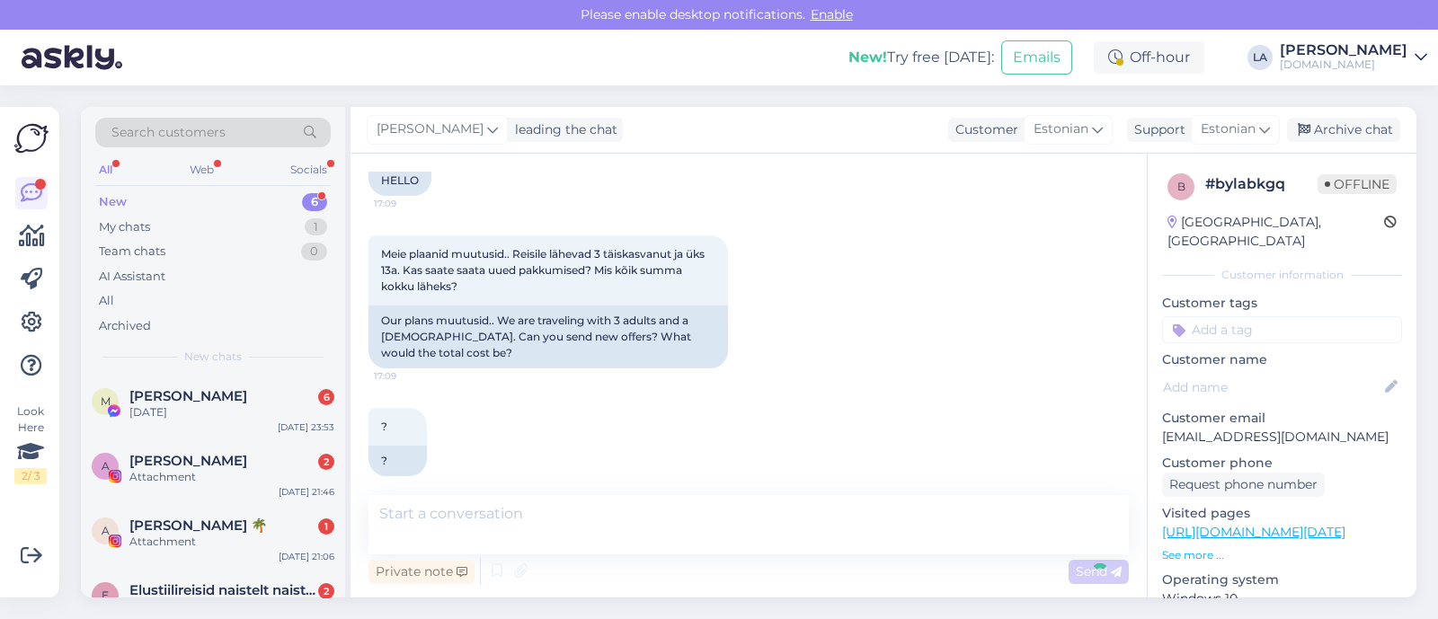
scroll to position [585, 0]
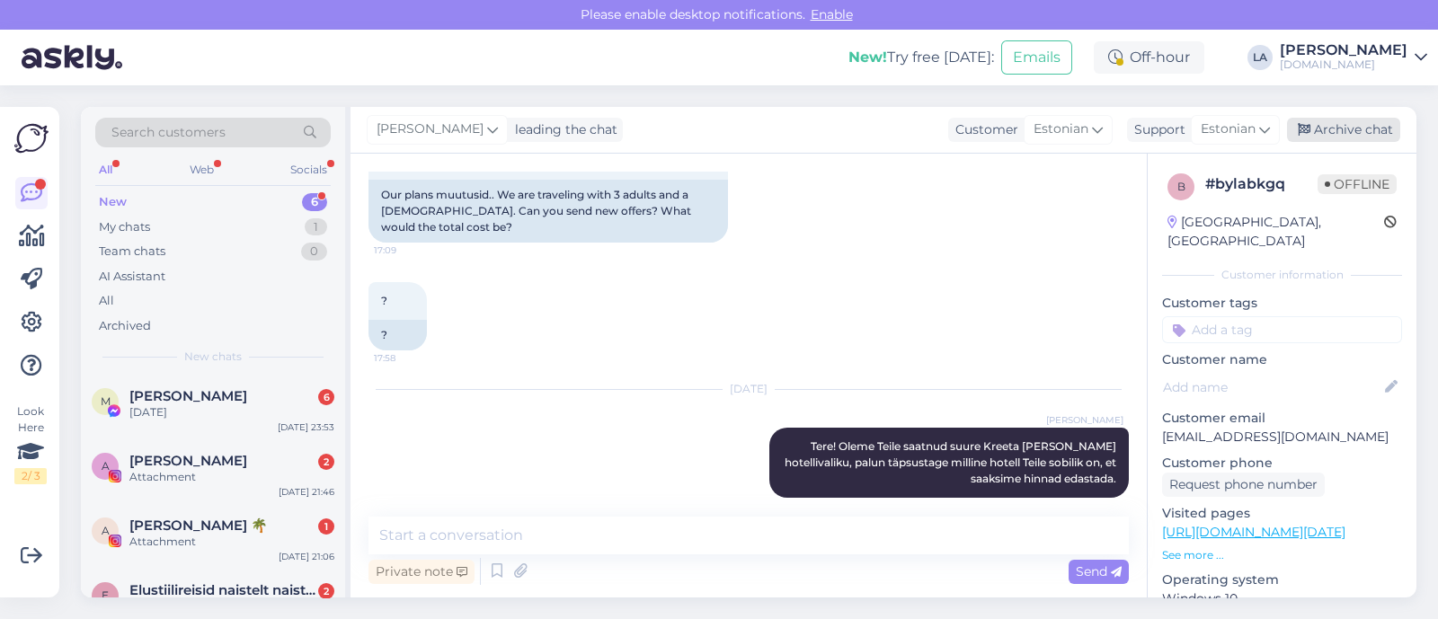
click at [1327, 140] on div "Archive chat" at bounding box center [1343, 130] width 113 height 24
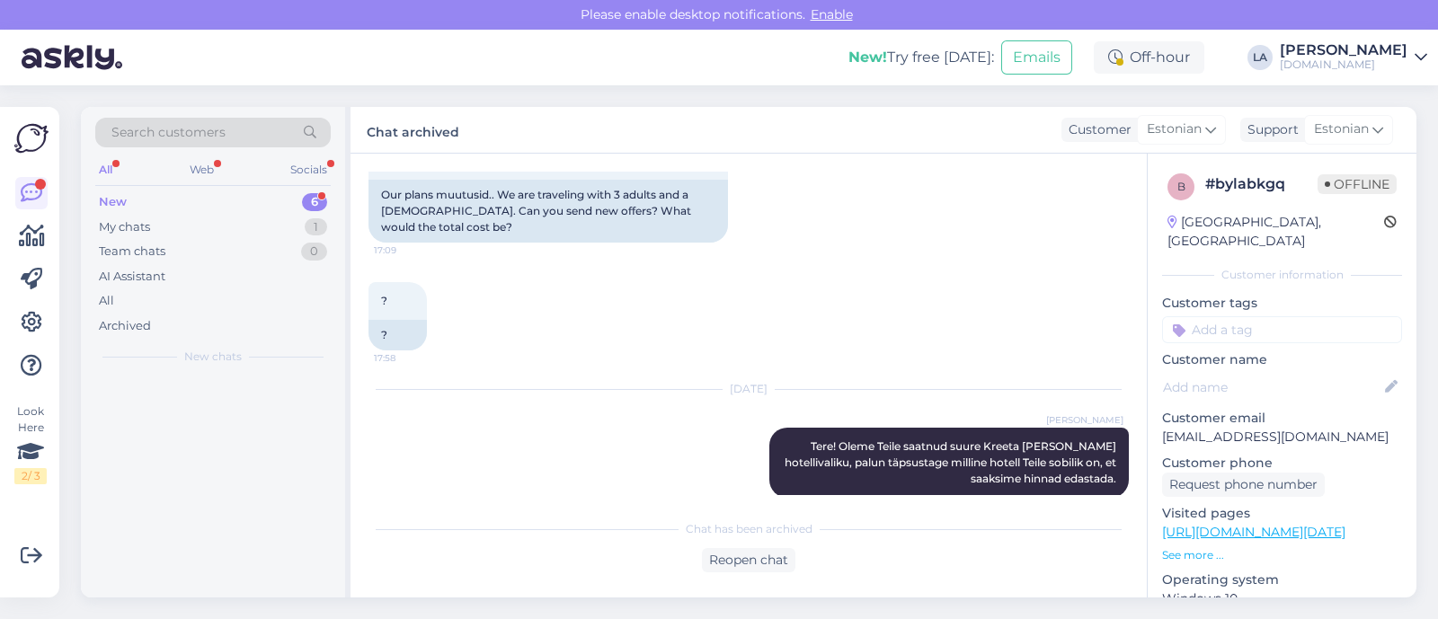
scroll to position [592, 0]
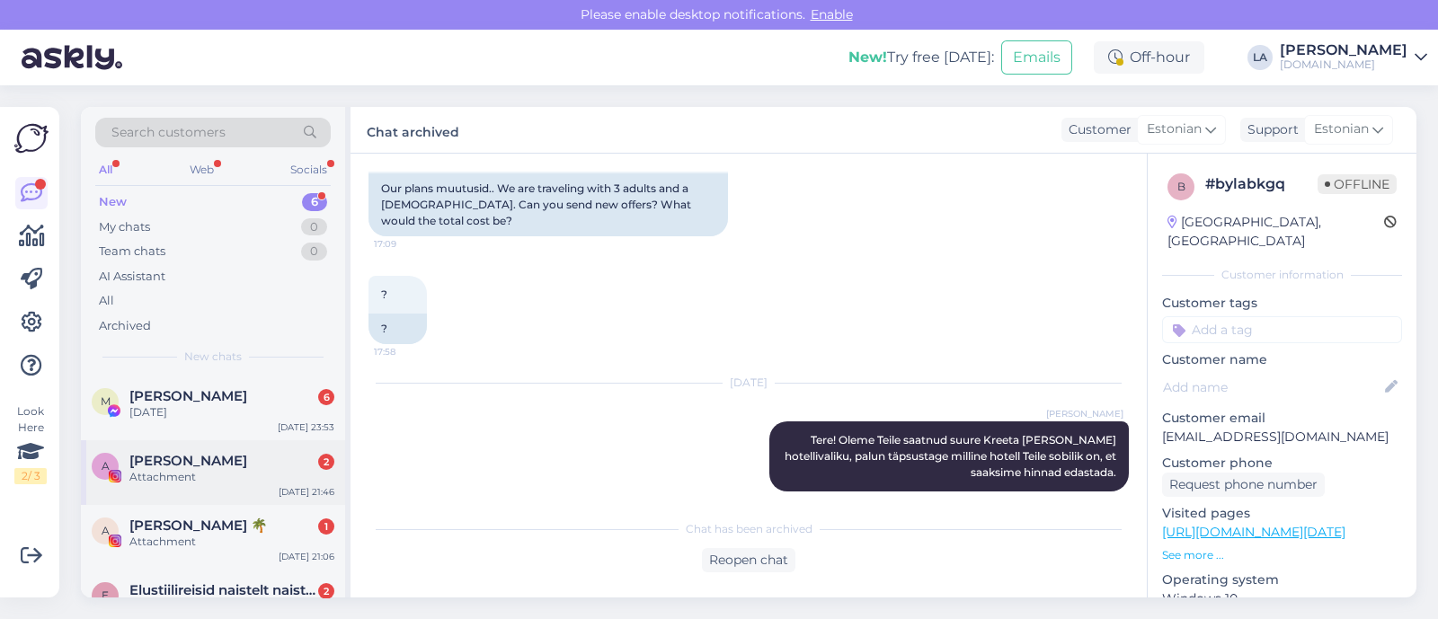
click at [209, 464] on span "[PERSON_NAME]" at bounding box center [188, 461] width 118 height 16
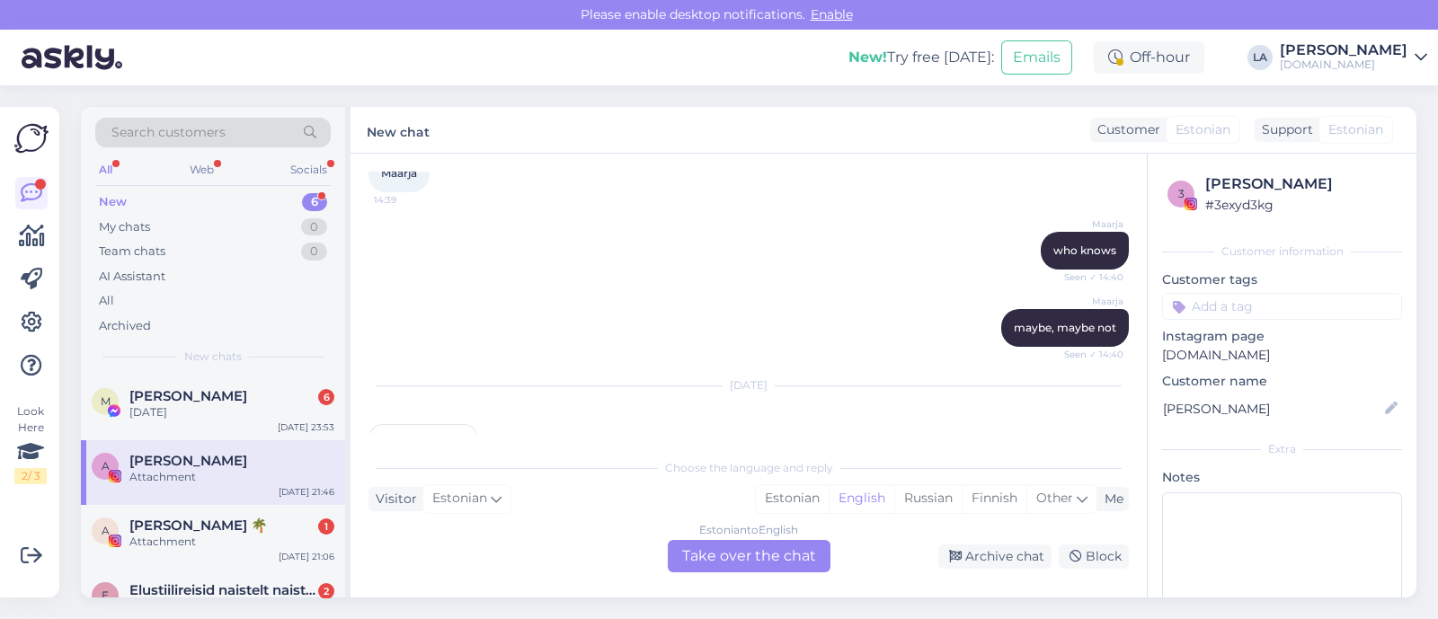
scroll to position [5632, 0]
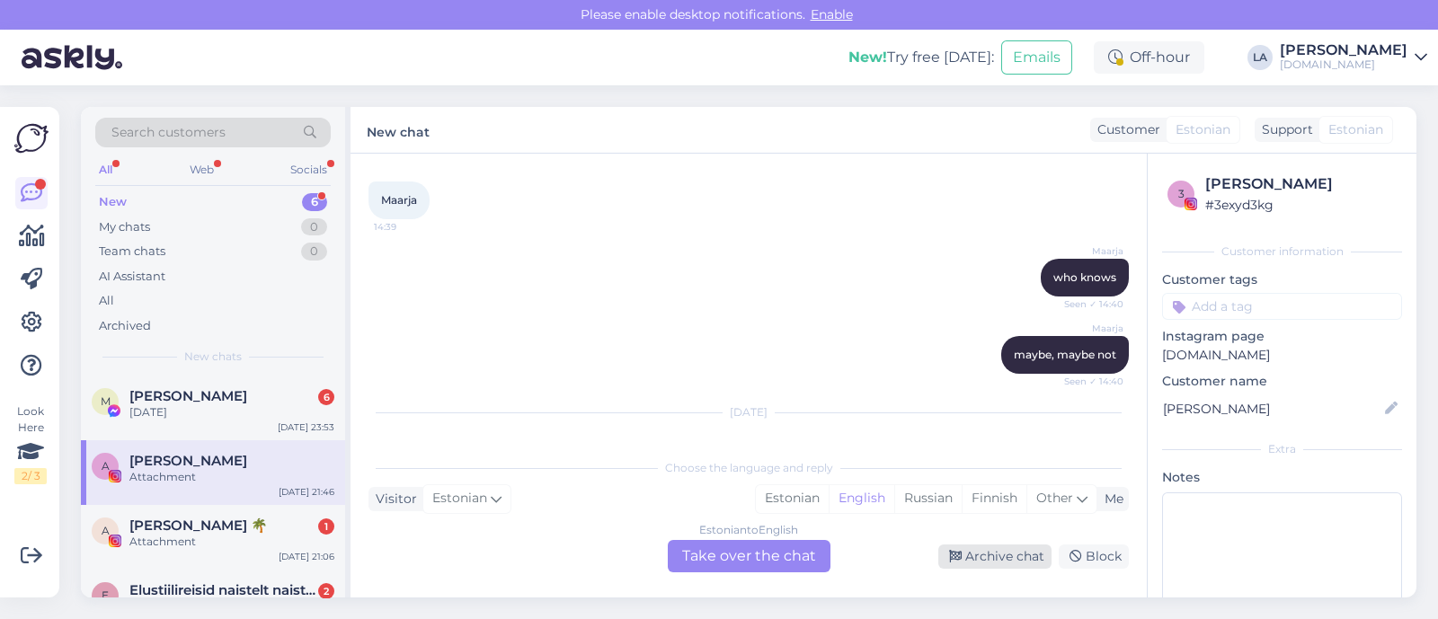
click at [967, 559] on div "Archive chat" at bounding box center [995, 557] width 113 height 24
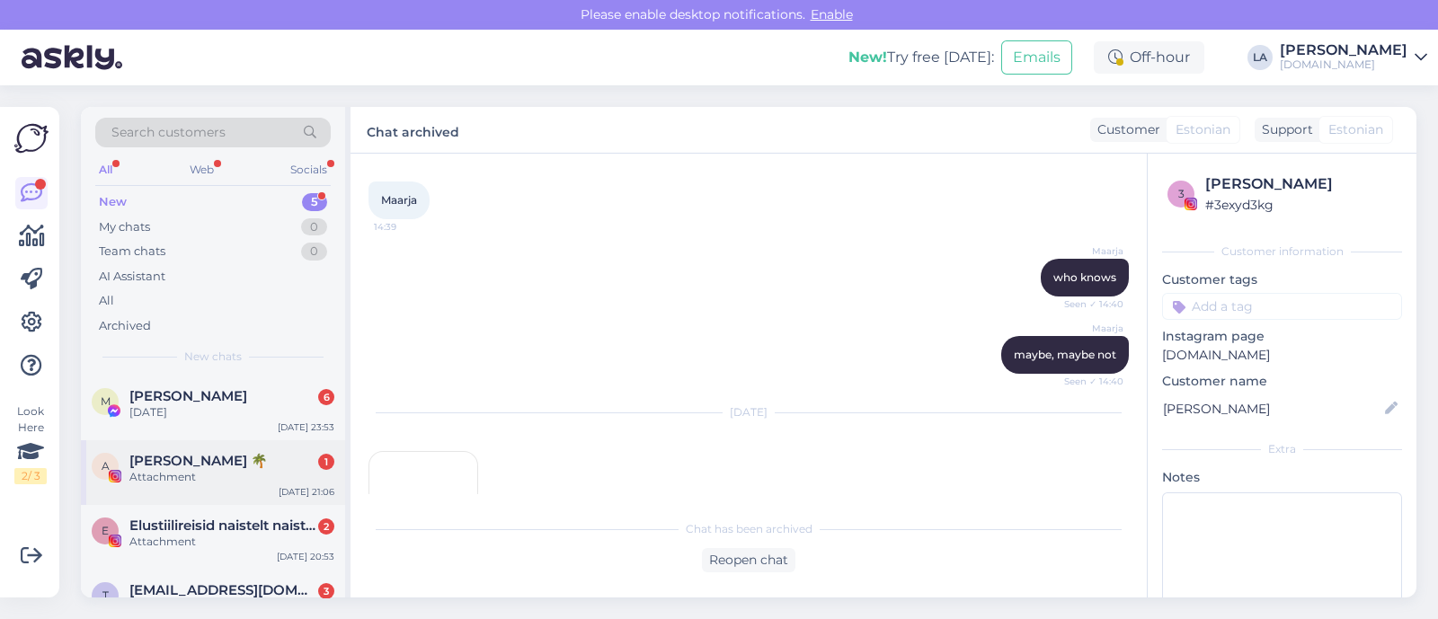
click at [165, 471] on div "Attachment" at bounding box center [231, 477] width 205 height 16
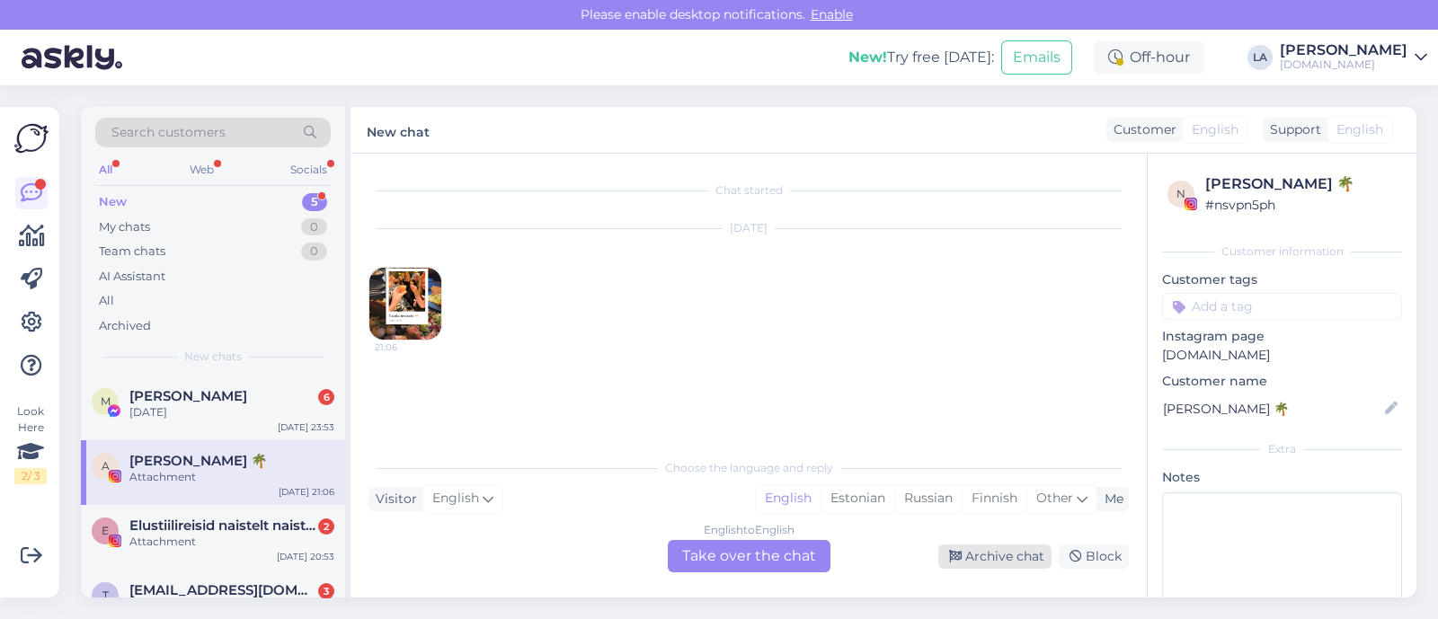
click at [971, 556] on div "Archive chat" at bounding box center [995, 557] width 113 height 24
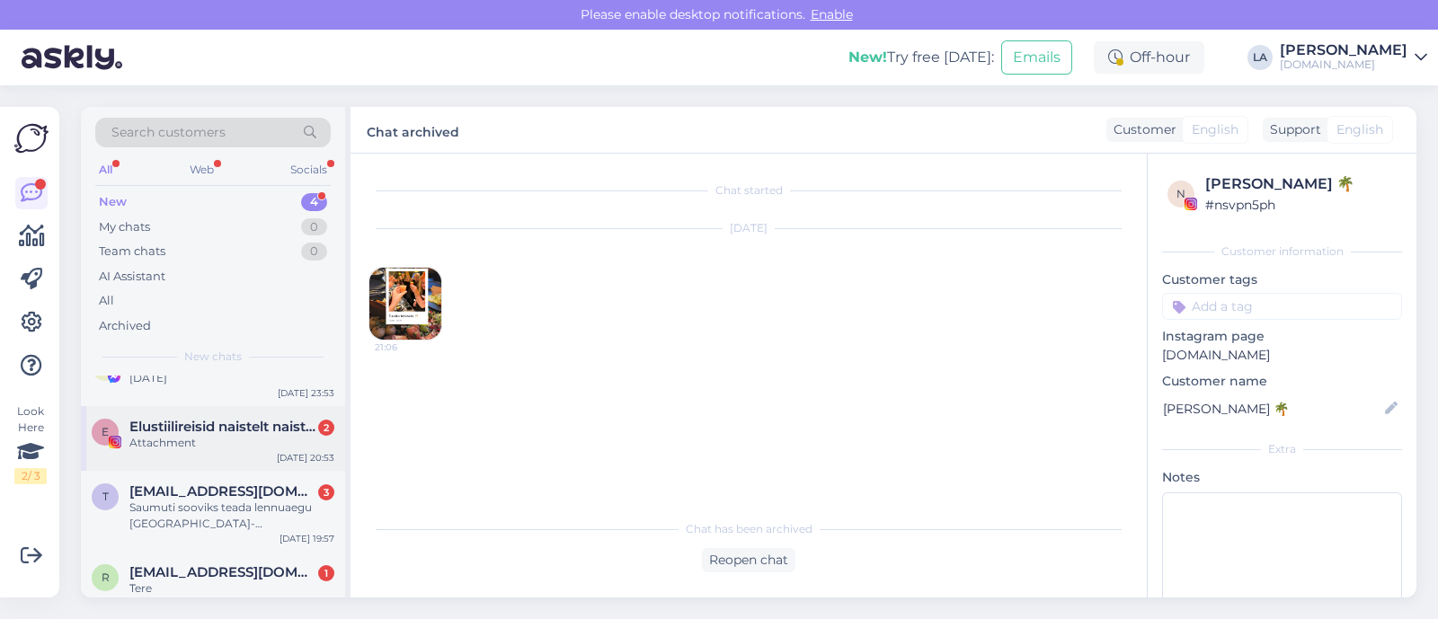
scroll to position [52, 0]
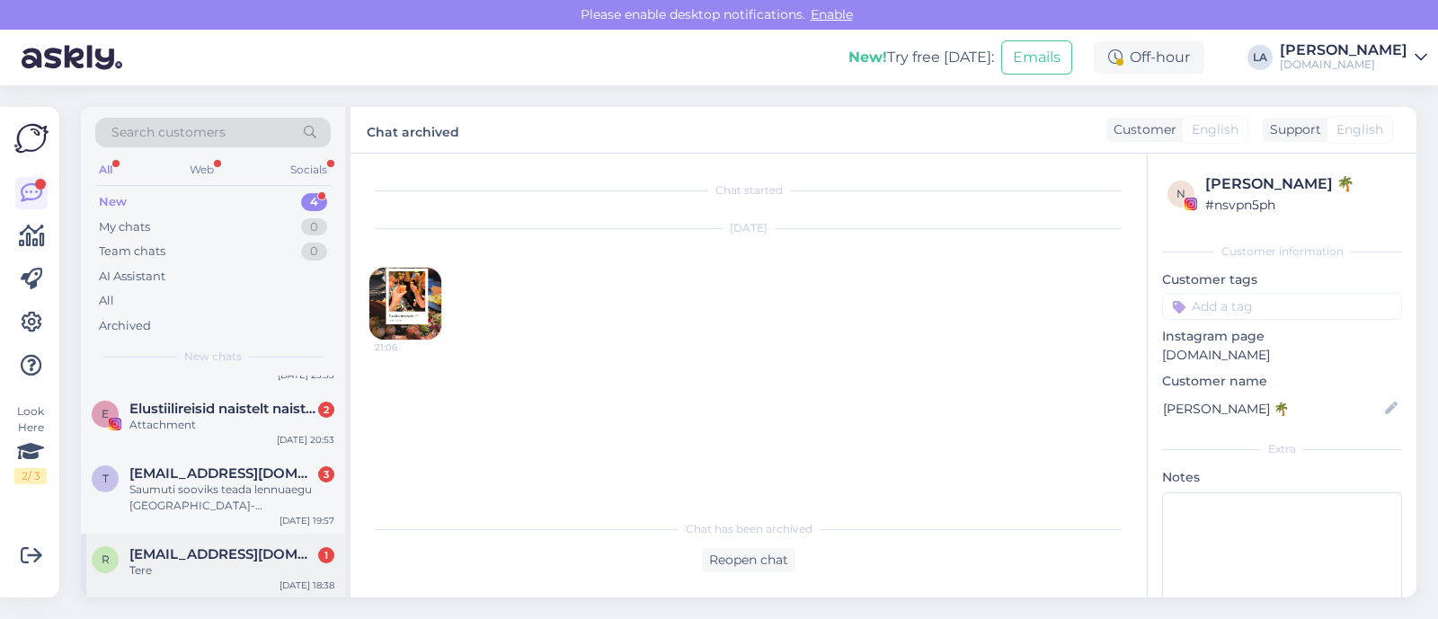
click at [214, 551] on span "[EMAIL_ADDRESS][DOMAIN_NAME]" at bounding box center [222, 555] width 187 height 16
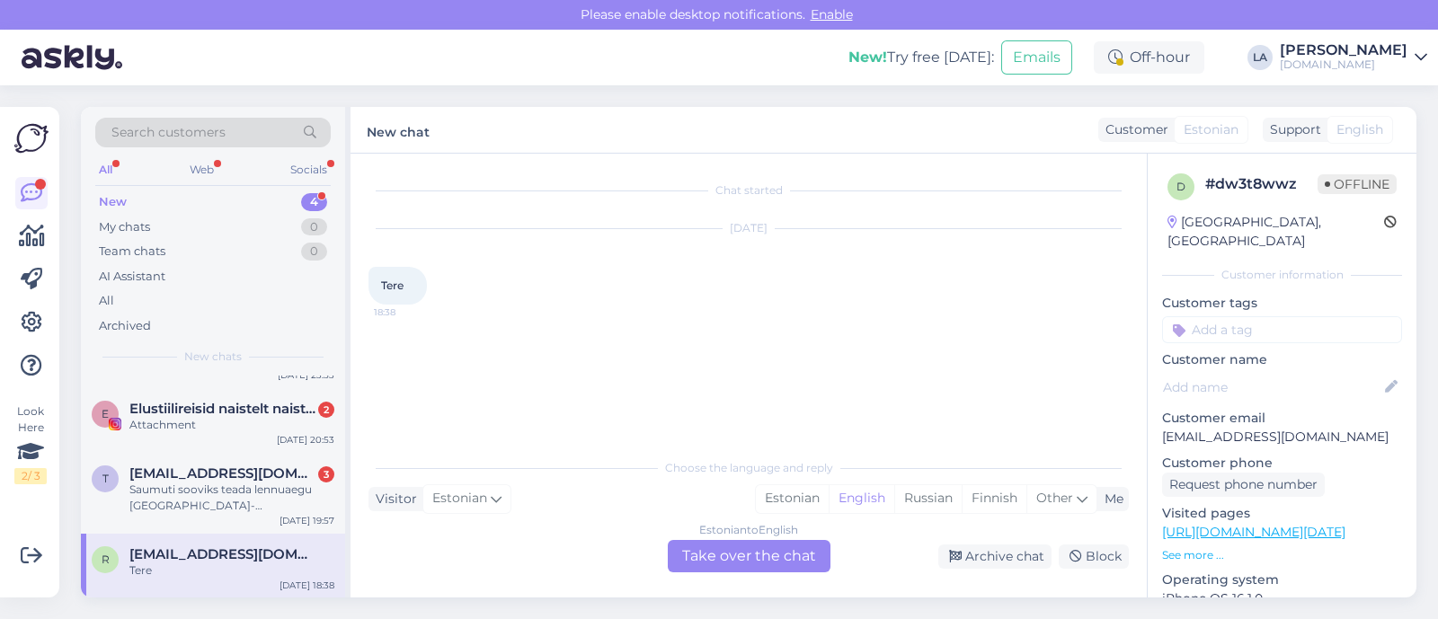
click at [776, 547] on div "Estonian to English Take over the chat" at bounding box center [749, 556] width 163 height 32
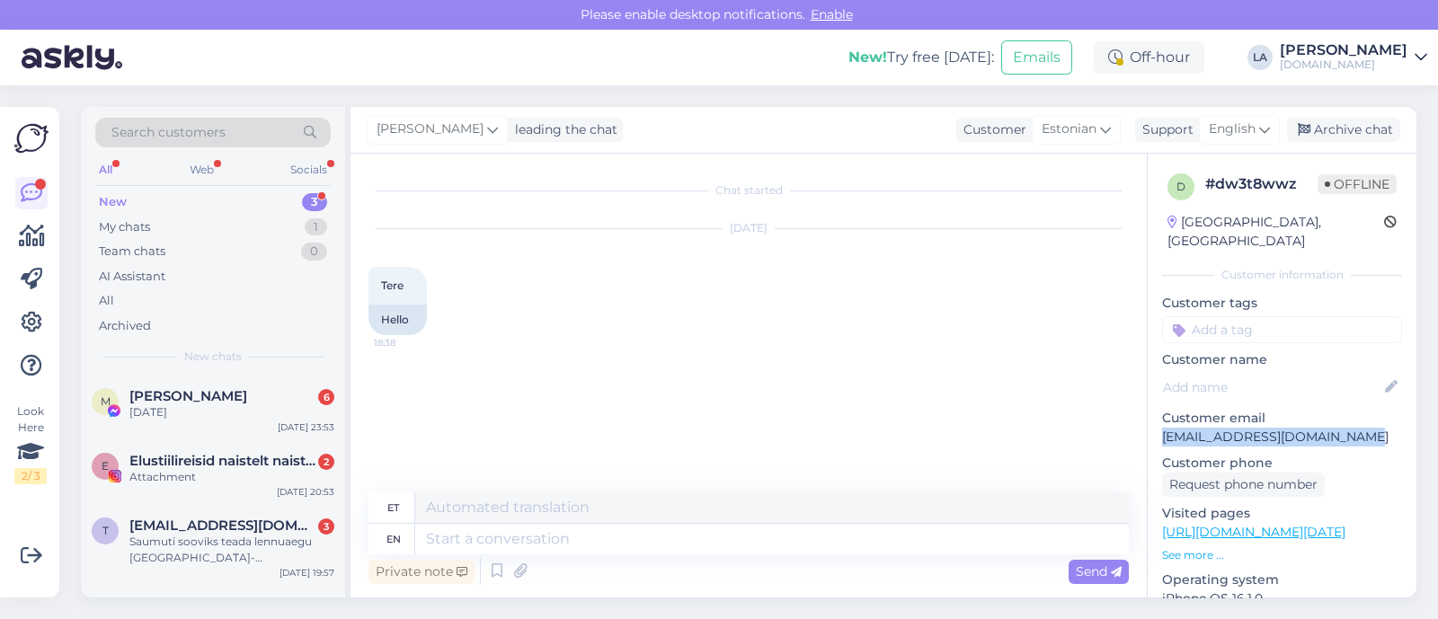
drag, startPoint x: 1158, startPoint y: 412, endPoint x: 1333, endPoint y: 420, distance: 175.5
click at [1366, 416] on div "d # dw3t8wwz Offline [GEOGRAPHIC_DATA], [GEOGRAPHIC_DATA] Customer information …" at bounding box center [1282, 533] width 269 height 758
copy p "[EMAIL_ADDRESS][DOMAIN_NAME]"
click at [258, 120] on div "Search customers" at bounding box center [213, 133] width 236 height 30
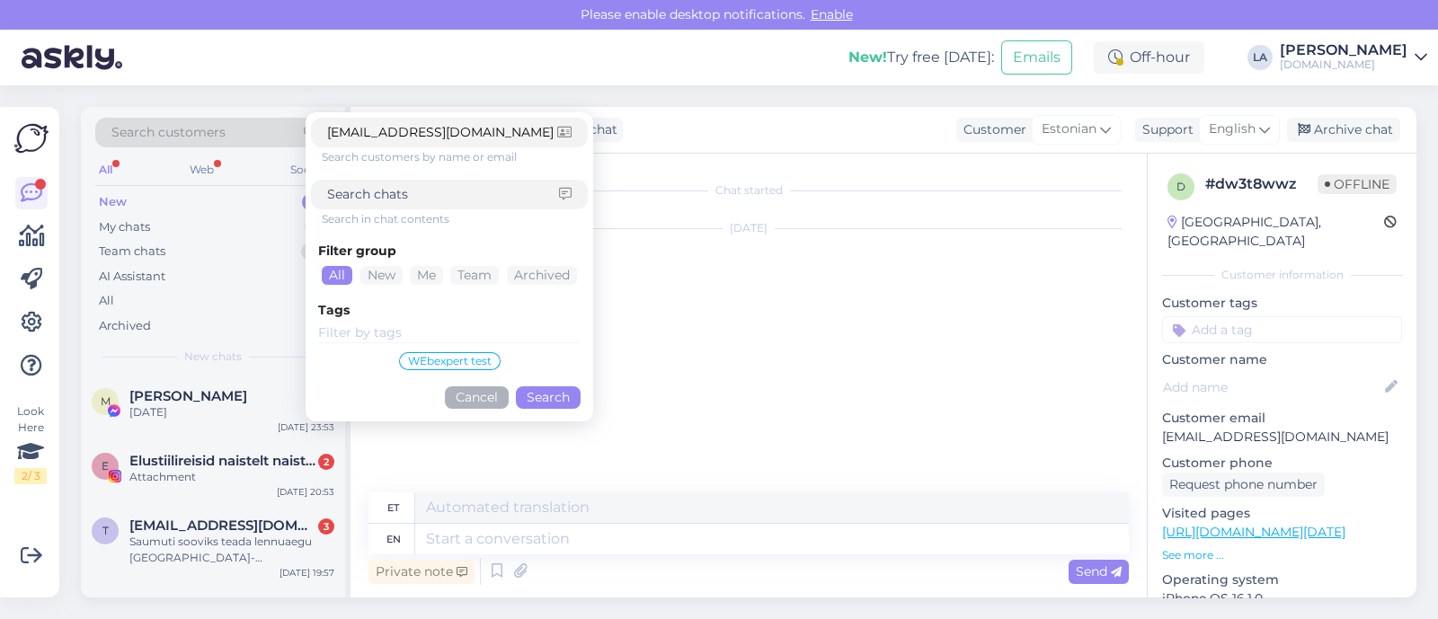
type input "[EMAIL_ADDRESS][DOMAIN_NAME]"
click at [539, 387] on button "Search" at bounding box center [548, 398] width 65 height 22
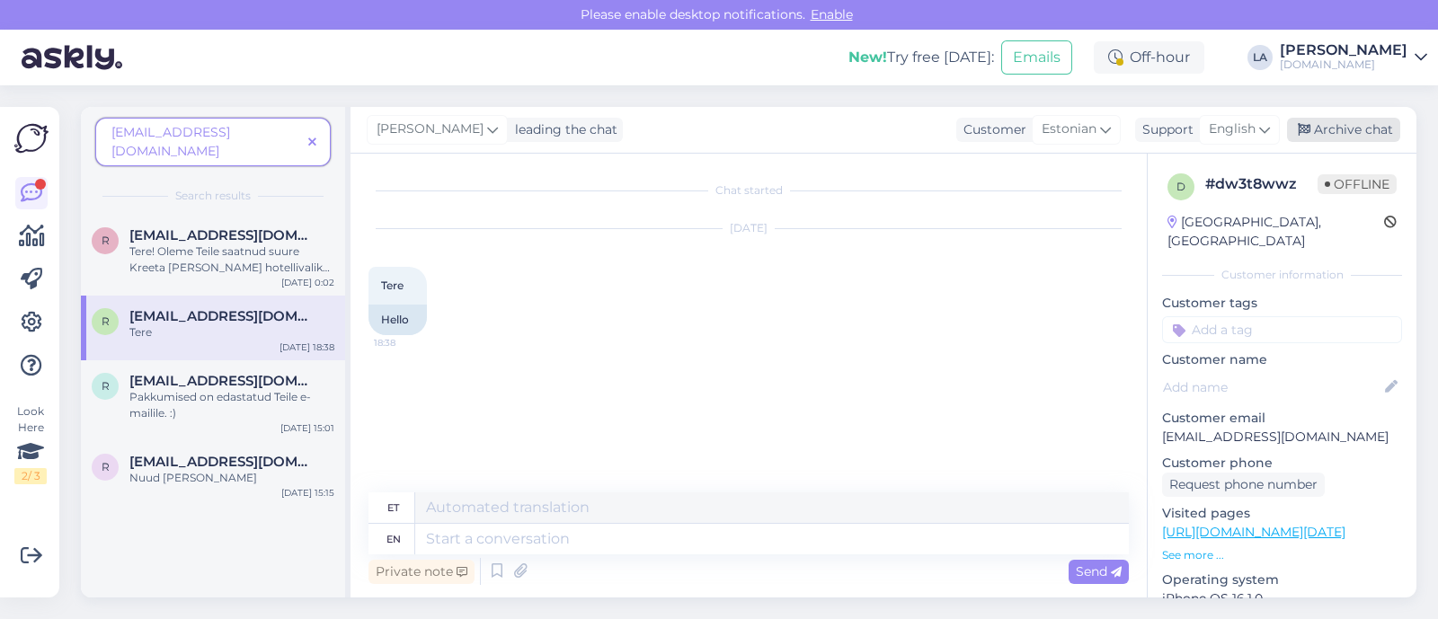
click at [1350, 133] on div "Archive chat" at bounding box center [1343, 130] width 113 height 24
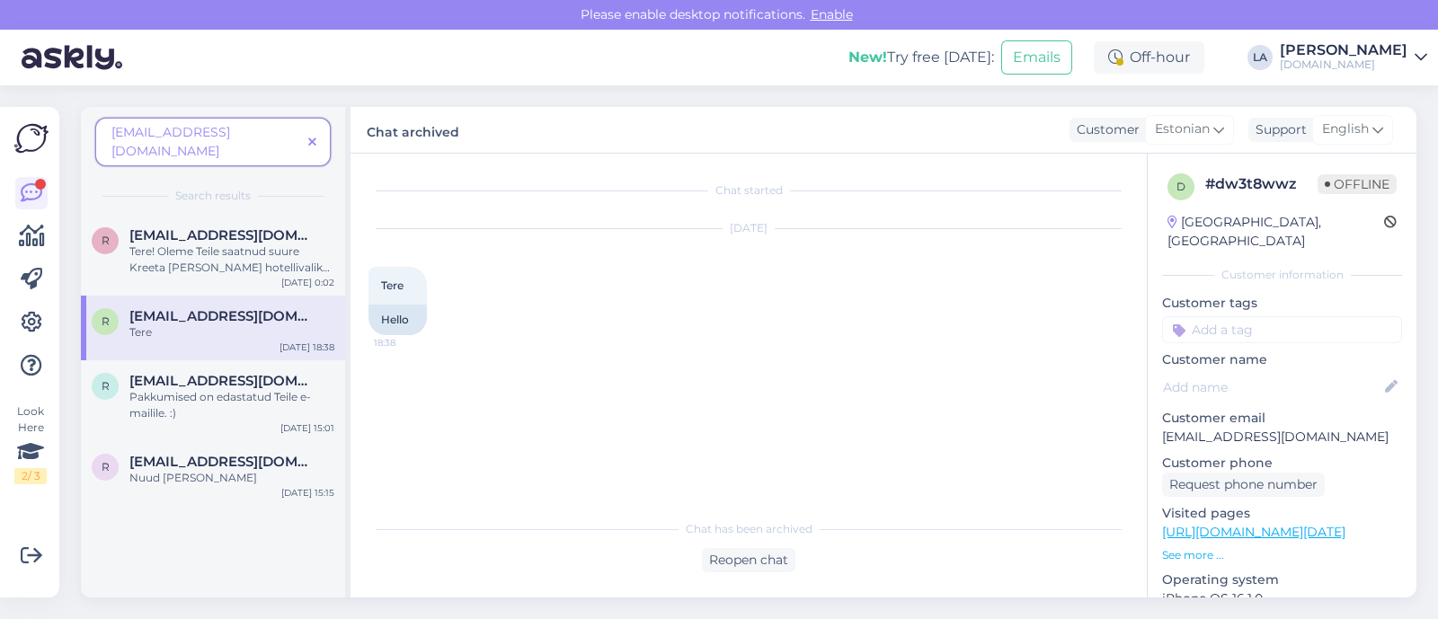
click at [313, 137] on icon at bounding box center [312, 143] width 8 height 13
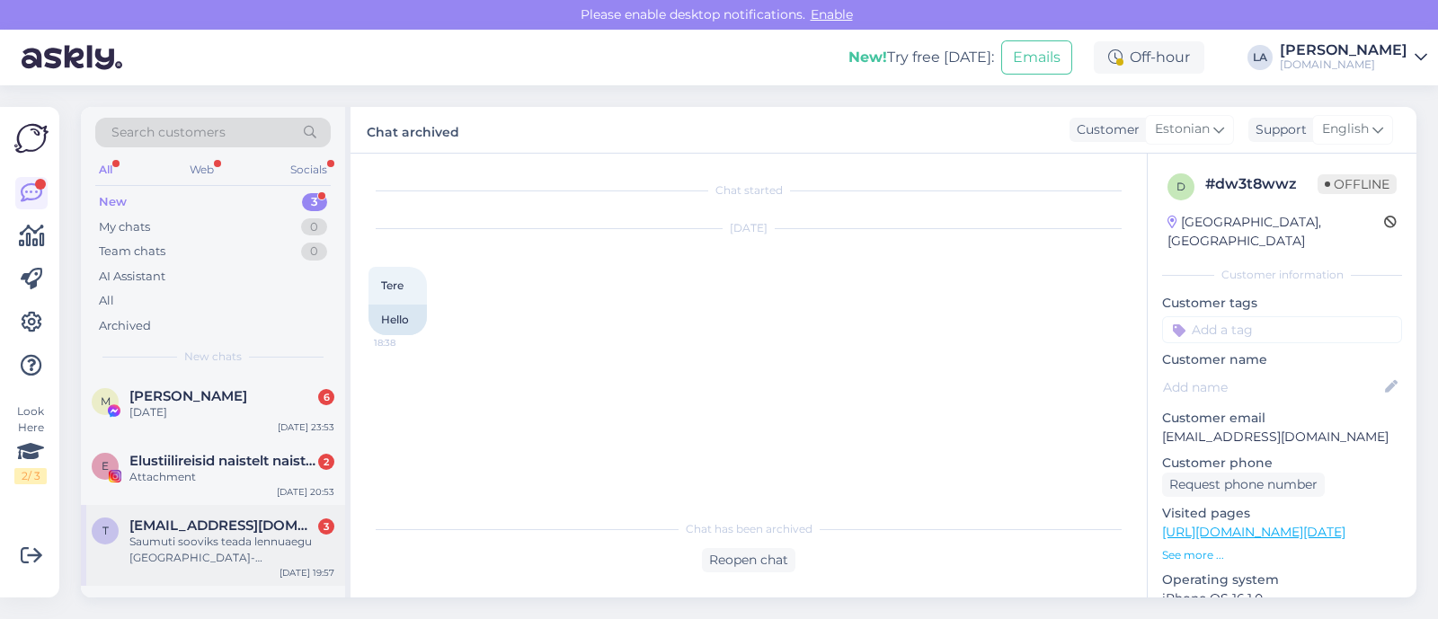
click at [228, 525] on span "[EMAIL_ADDRESS][DOMAIN_NAME]" at bounding box center [222, 526] width 187 height 16
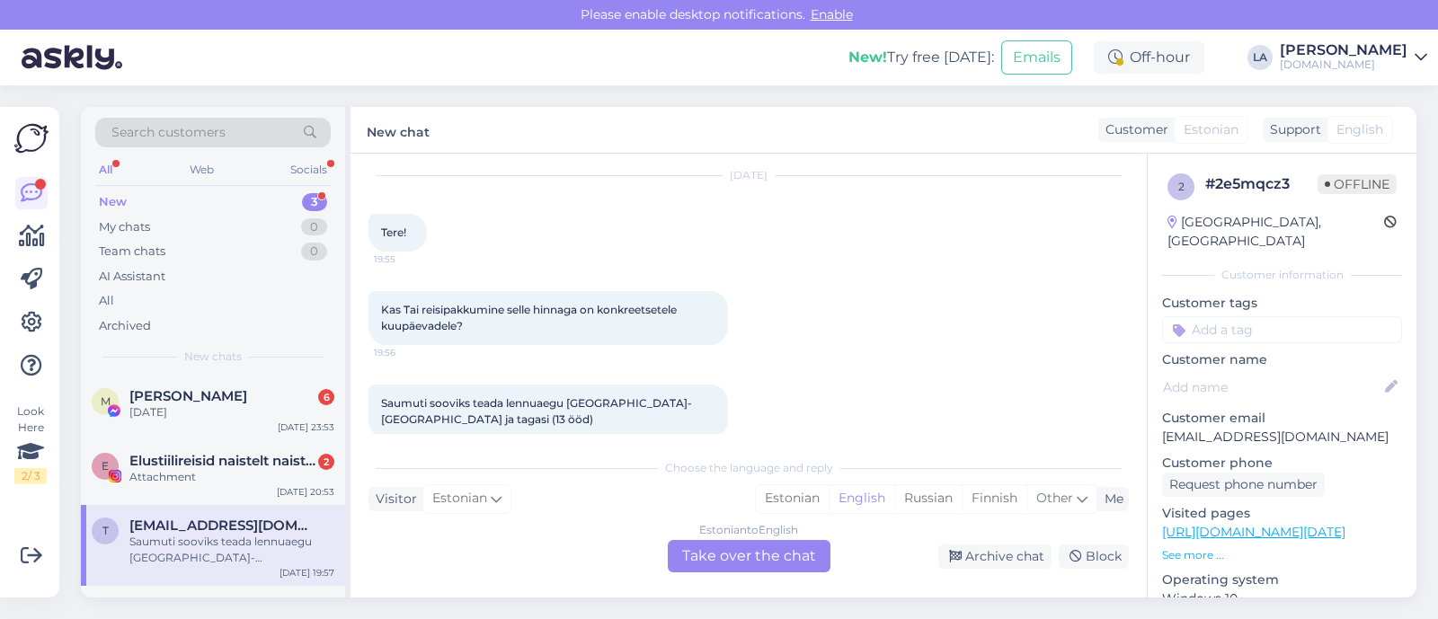
scroll to position [77, 0]
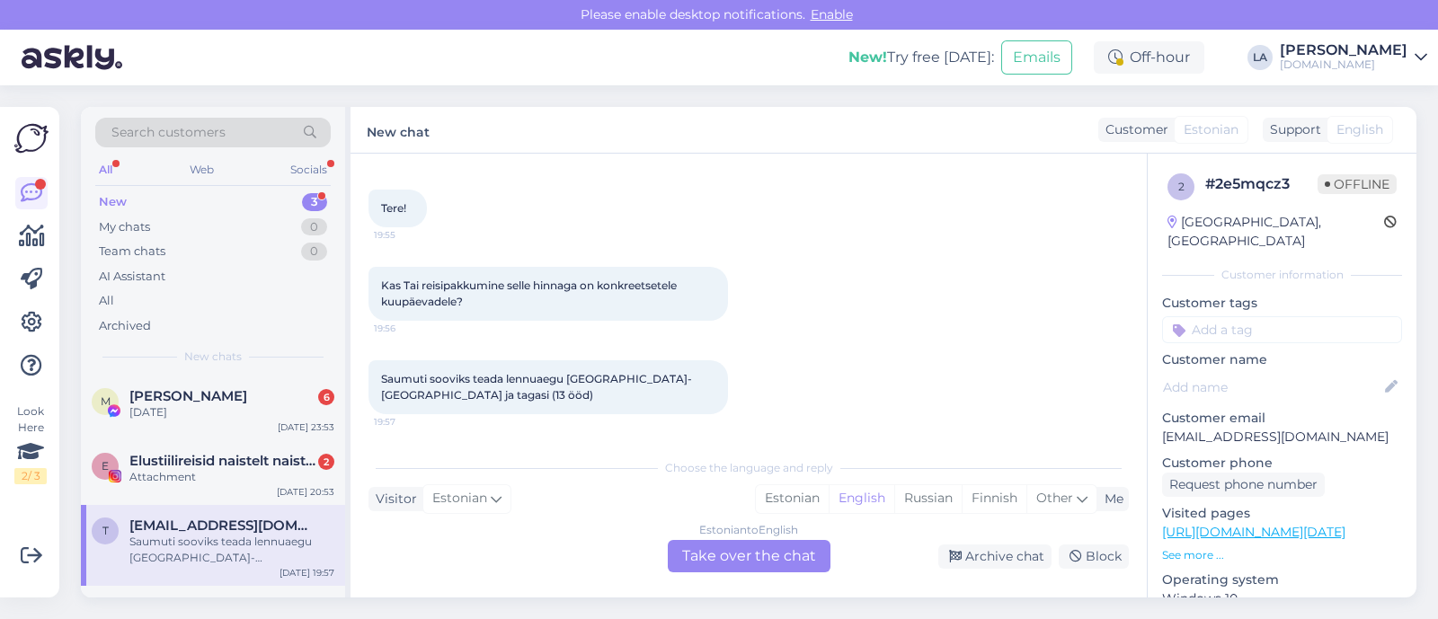
click at [1314, 524] on link "[URL][DOMAIN_NAME][DATE]" at bounding box center [1253, 532] width 183 height 16
click at [818, 542] on div "Estonian to English Take over the chat" at bounding box center [749, 556] width 163 height 32
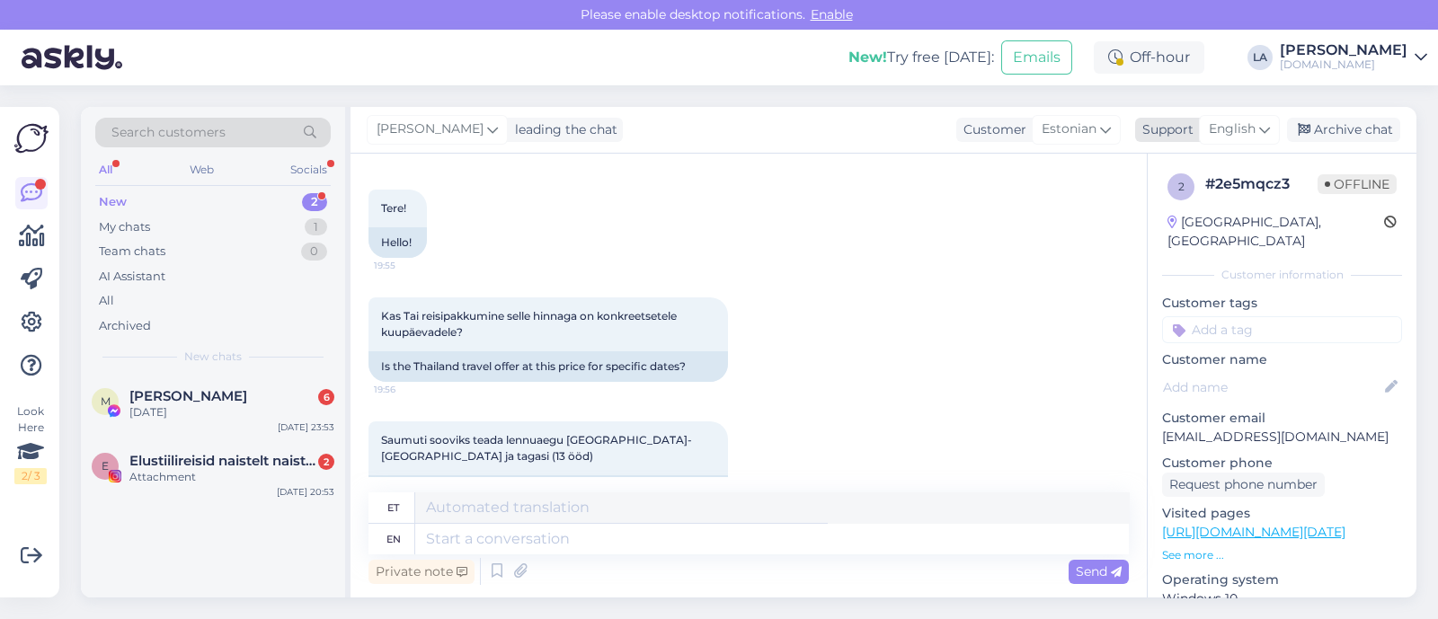
click at [1267, 132] on icon at bounding box center [1264, 130] width 11 height 20
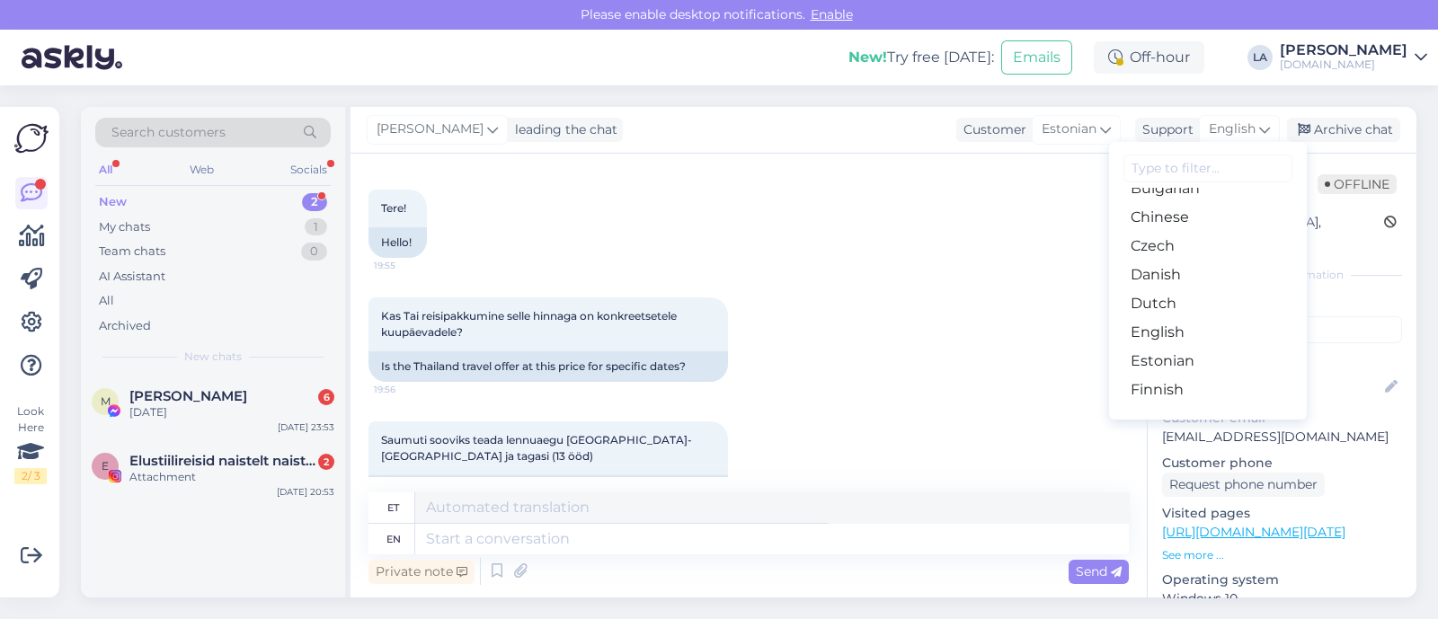
scroll to position [111, 0]
click at [1158, 329] on link "Estonian" at bounding box center [1208, 328] width 198 height 29
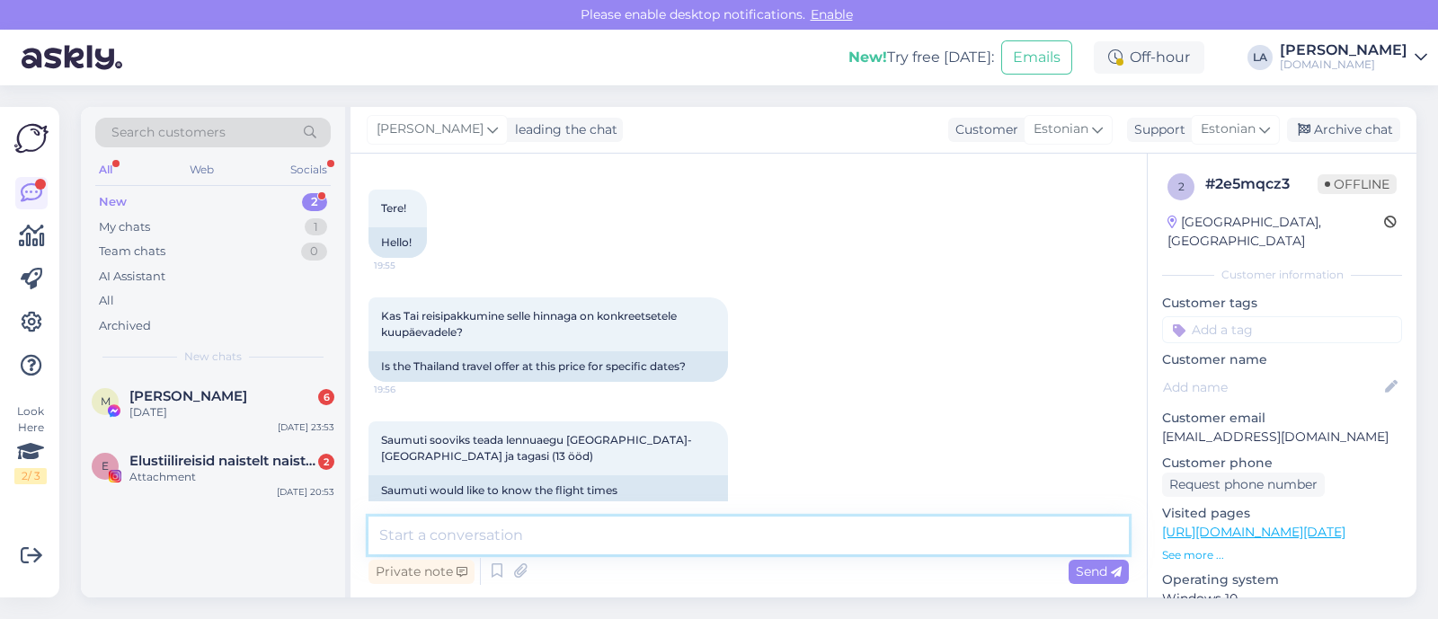
click at [562, 532] on textarea at bounding box center [749, 536] width 761 height 38
paste textarea "Bella Express"
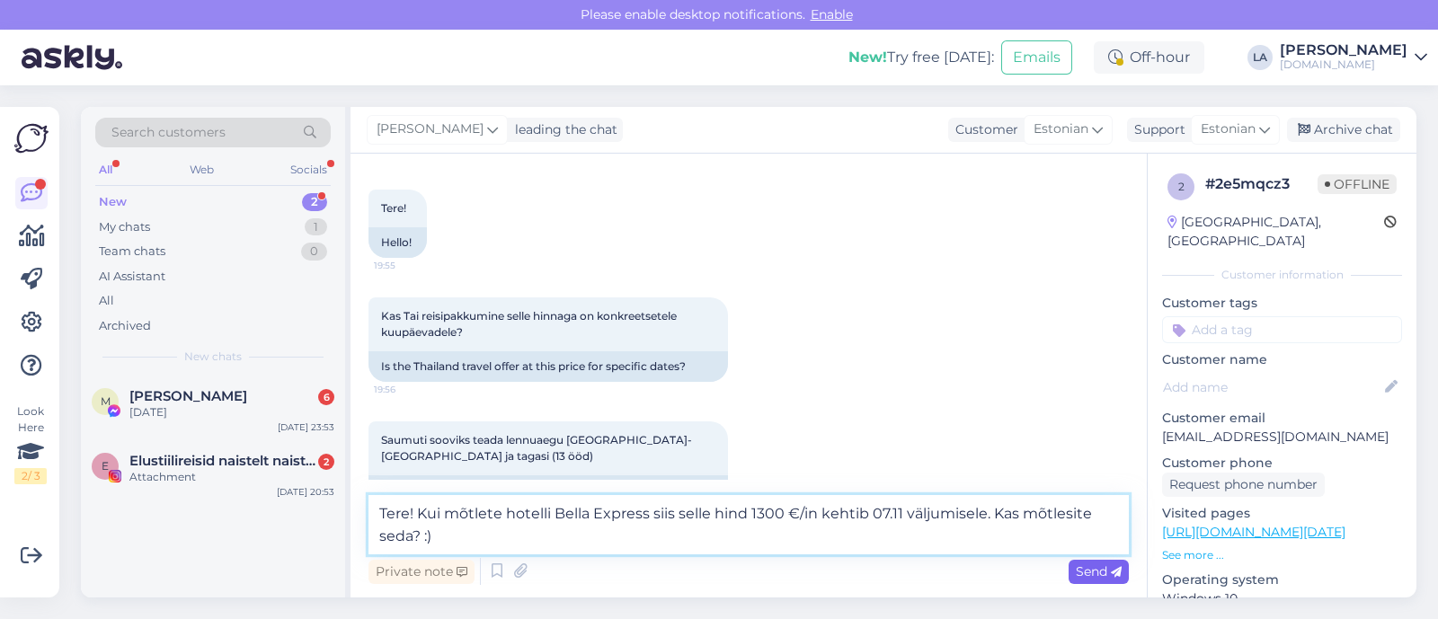
type textarea "Tere! Kui mõtlete hotelli Bella Express siis selle hind 1300 €/in kehtib 07.11 …"
click at [1090, 573] on span "Send" at bounding box center [1099, 572] width 46 height 16
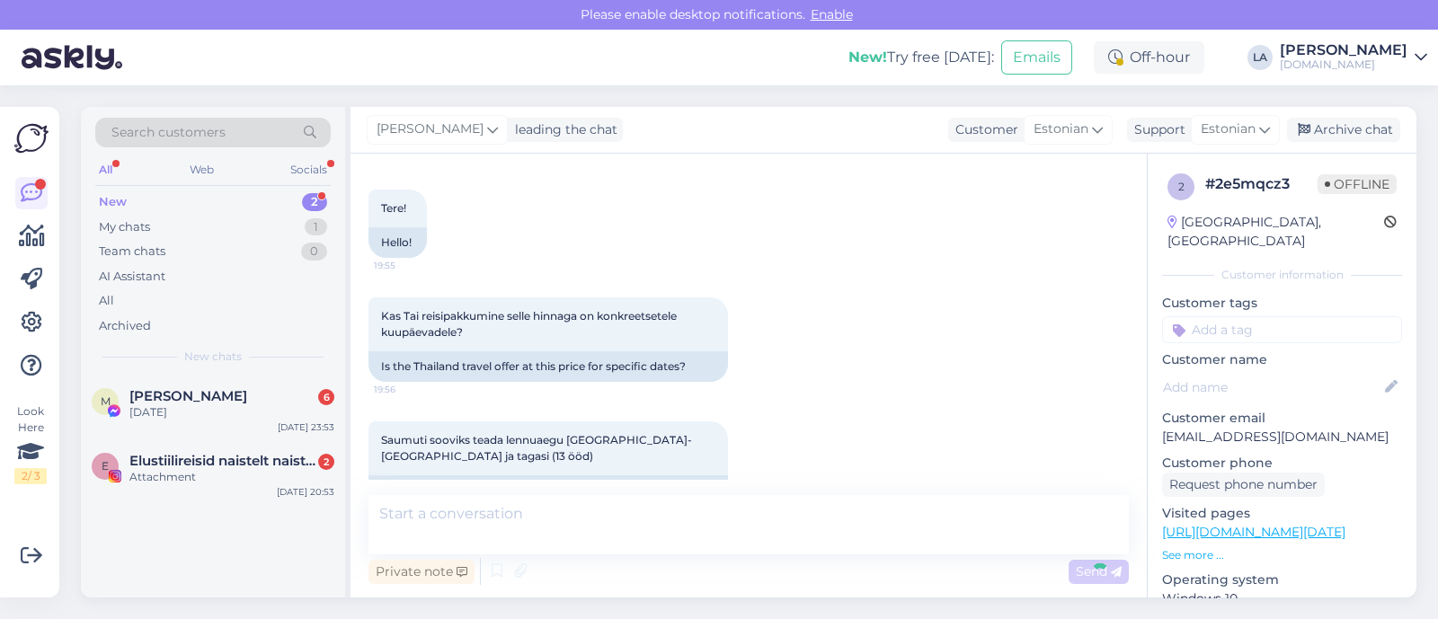
scroll to position [250, 0]
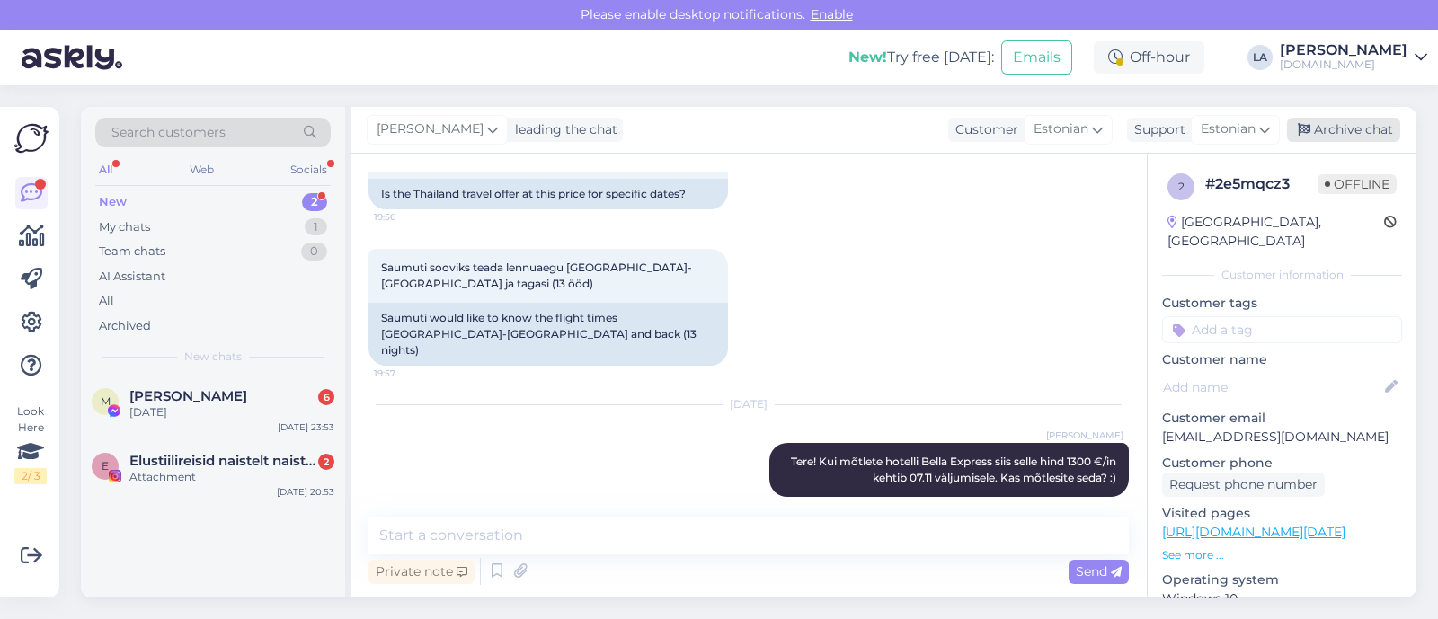
click at [1317, 127] on div "Archive chat" at bounding box center [1343, 130] width 113 height 24
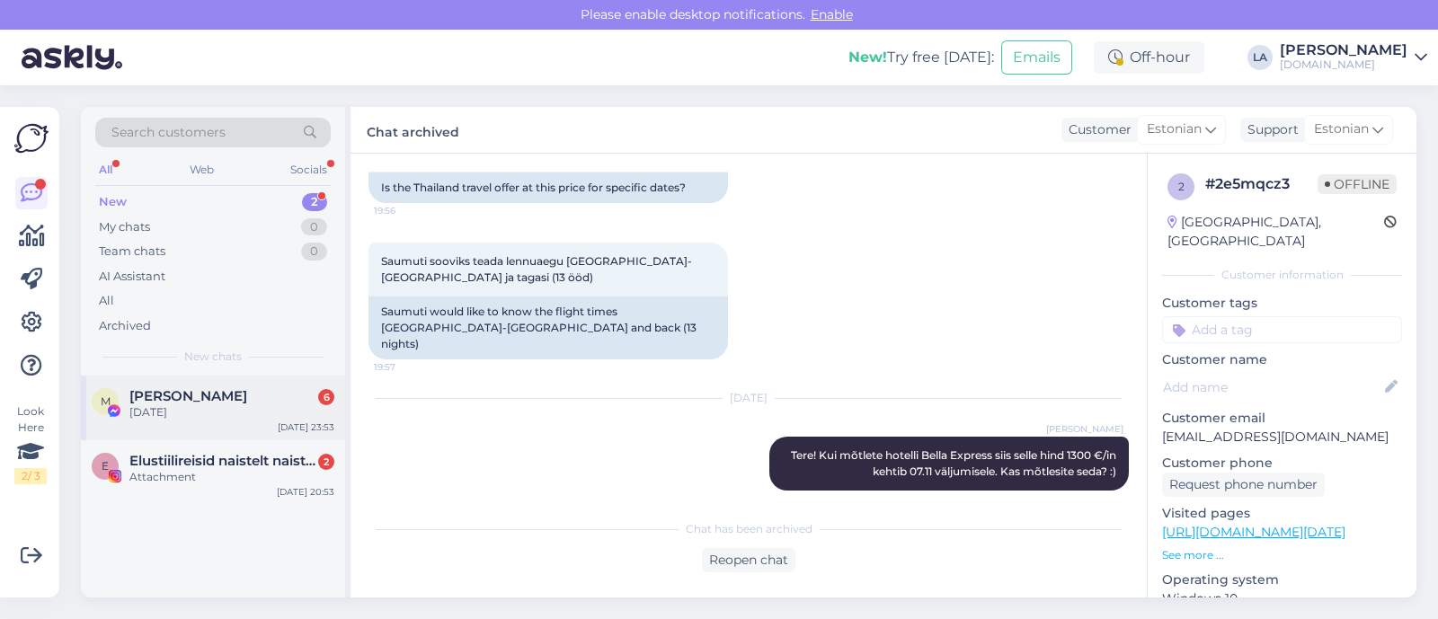
click at [266, 394] on div "[PERSON_NAME] 6" at bounding box center [231, 396] width 205 height 16
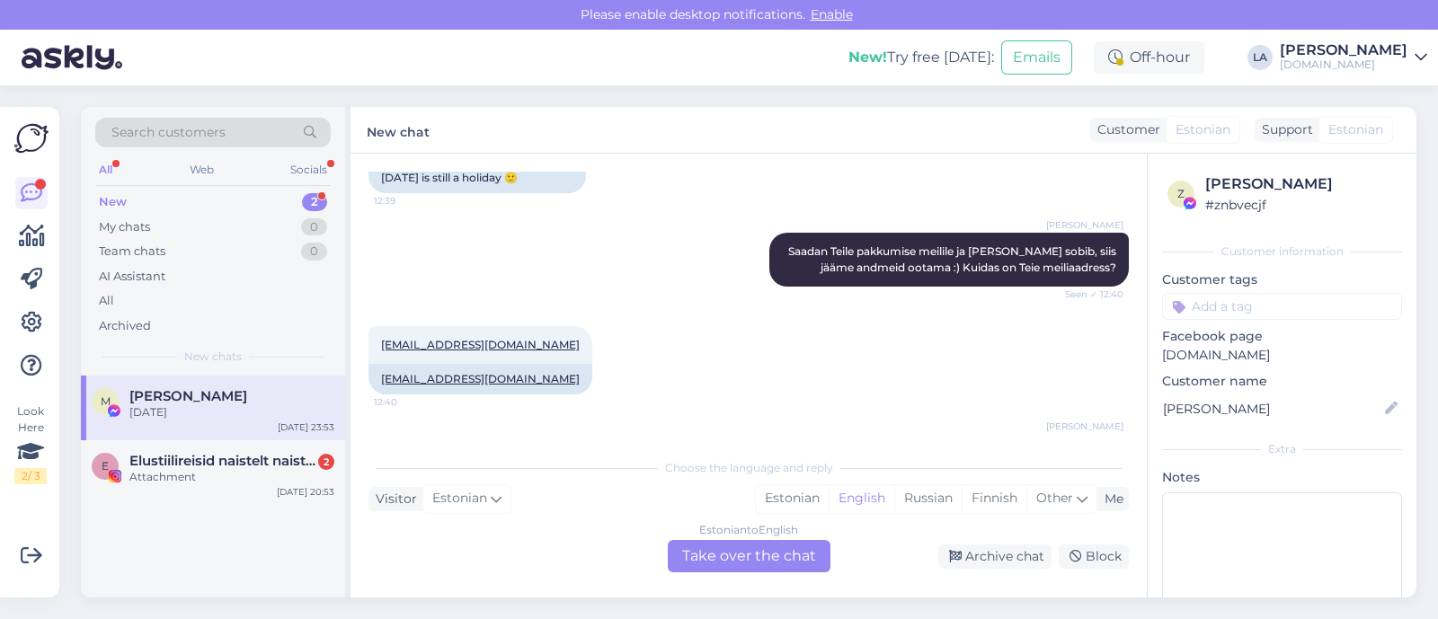
scroll to position [2996, 0]
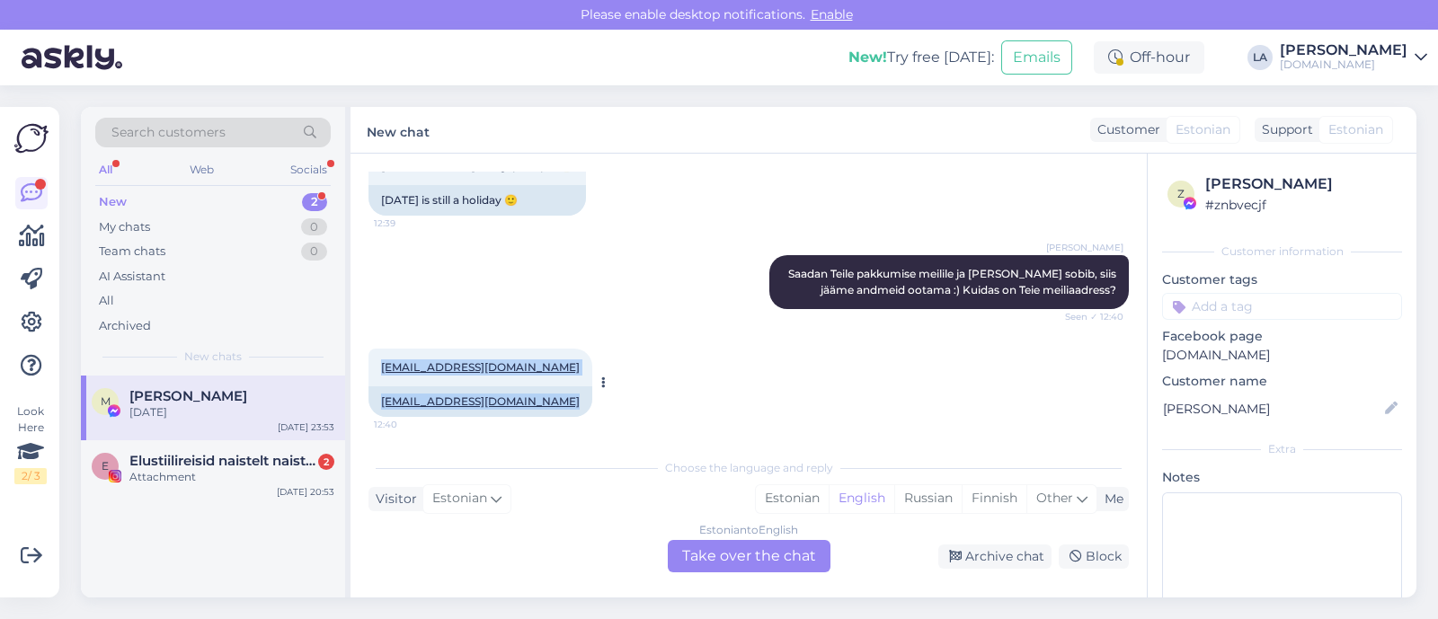
drag, startPoint x: 370, startPoint y: 321, endPoint x: 524, endPoint y: 320, distance: 153.7
click at [526, 349] on div "[EMAIL_ADDRESS][DOMAIN_NAME] 12:40 [EMAIL_ADDRESS][DOMAIN_NAME]" at bounding box center [481, 383] width 224 height 68
click at [567, 437] on div "[PERSON_NAME] pakkumise meilile. Seen ✓ 12:42" at bounding box center [749, 475] width 761 height 77
drag, startPoint x: 376, startPoint y: 319, endPoint x: 512, endPoint y: 321, distance: 136.7
click at [513, 349] on div "[EMAIL_ADDRESS][DOMAIN_NAME] 12:40" at bounding box center [481, 368] width 224 height 38
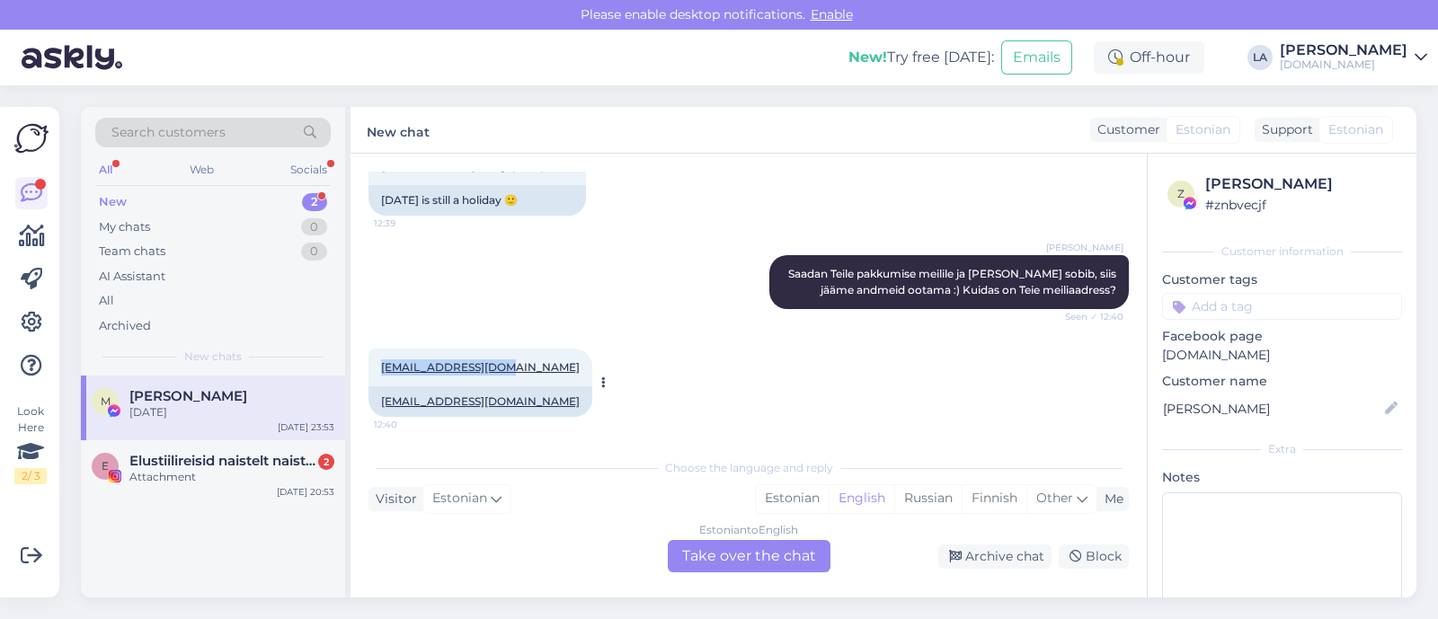
copy link "[EMAIL_ADDRESS][DOMAIN_NAME]"
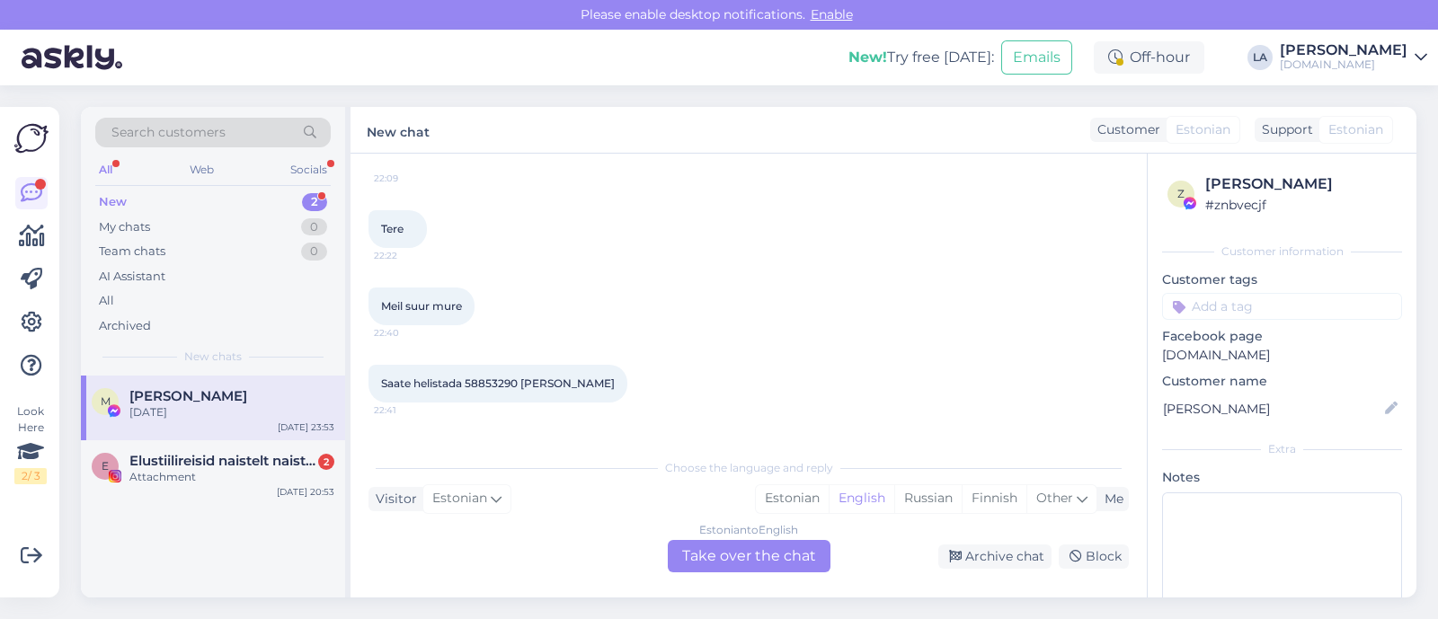
scroll to position [7491, 0]
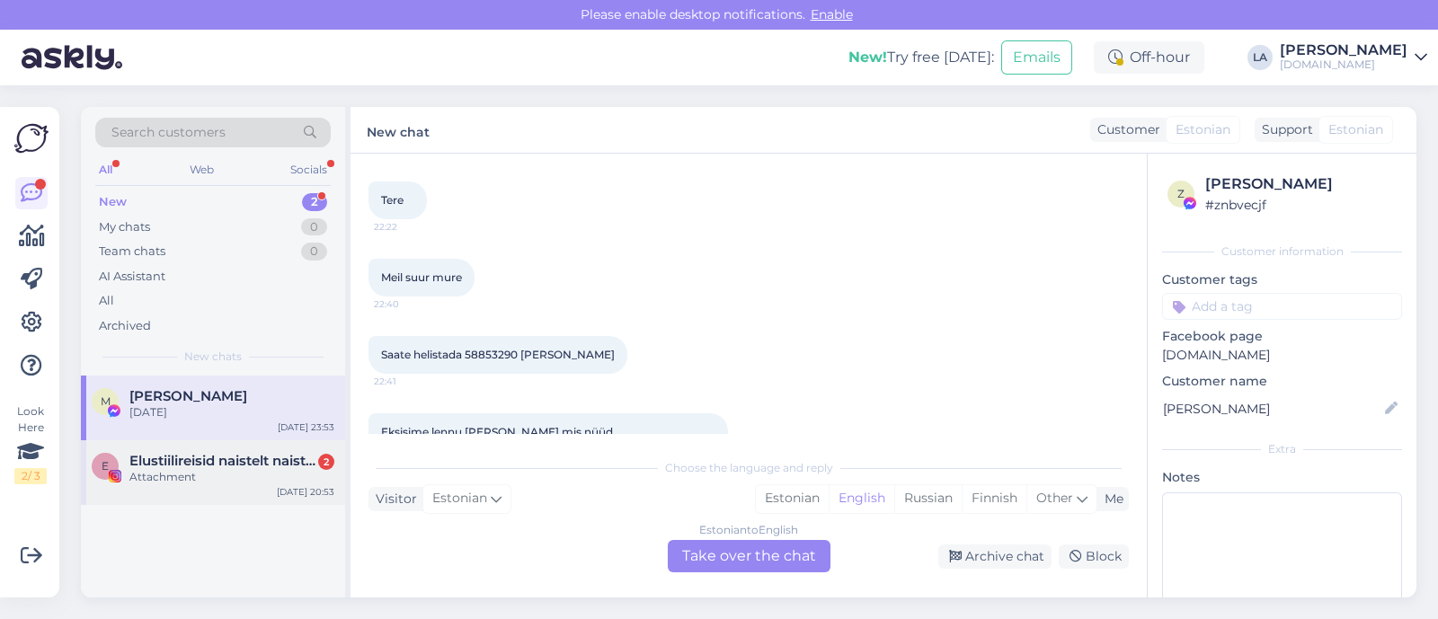
click at [202, 491] on div "E Elustiilireisid naistelt naistele 2 Attachment [DATE] 20:53" at bounding box center [213, 472] width 264 height 65
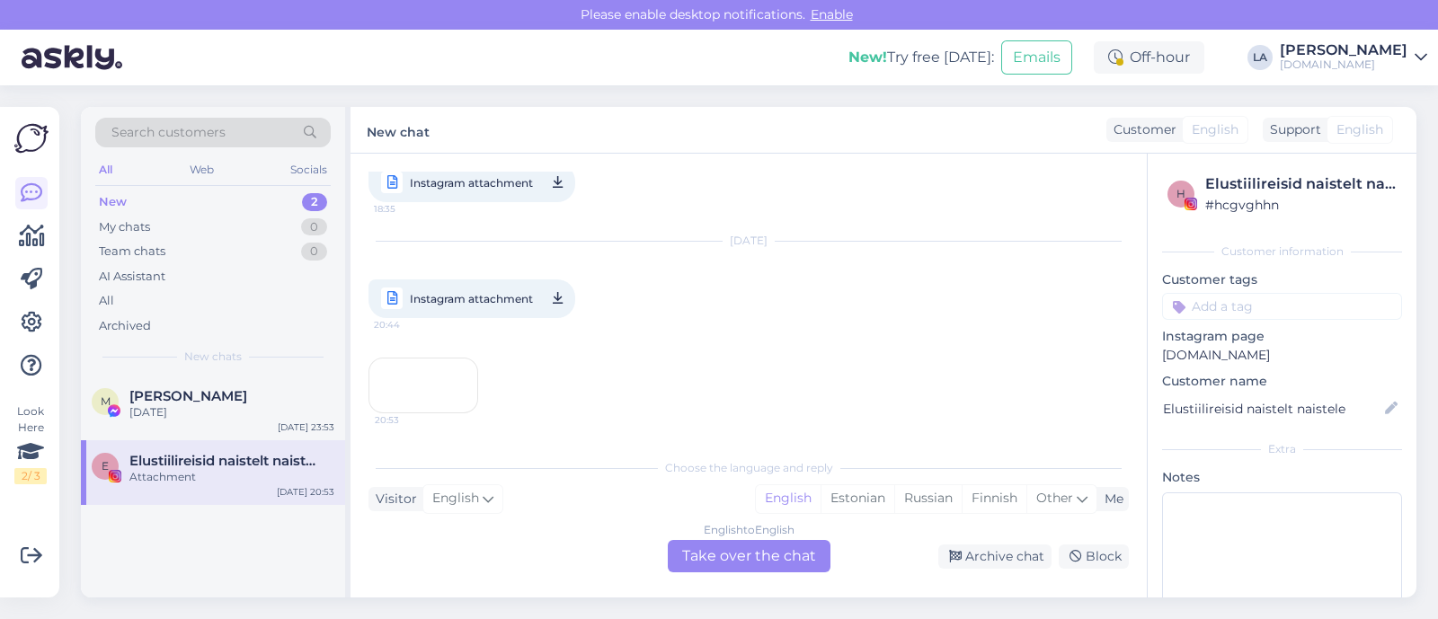
scroll to position [237, 0]
click at [983, 565] on div "Archive chat" at bounding box center [995, 557] width 113 height 24
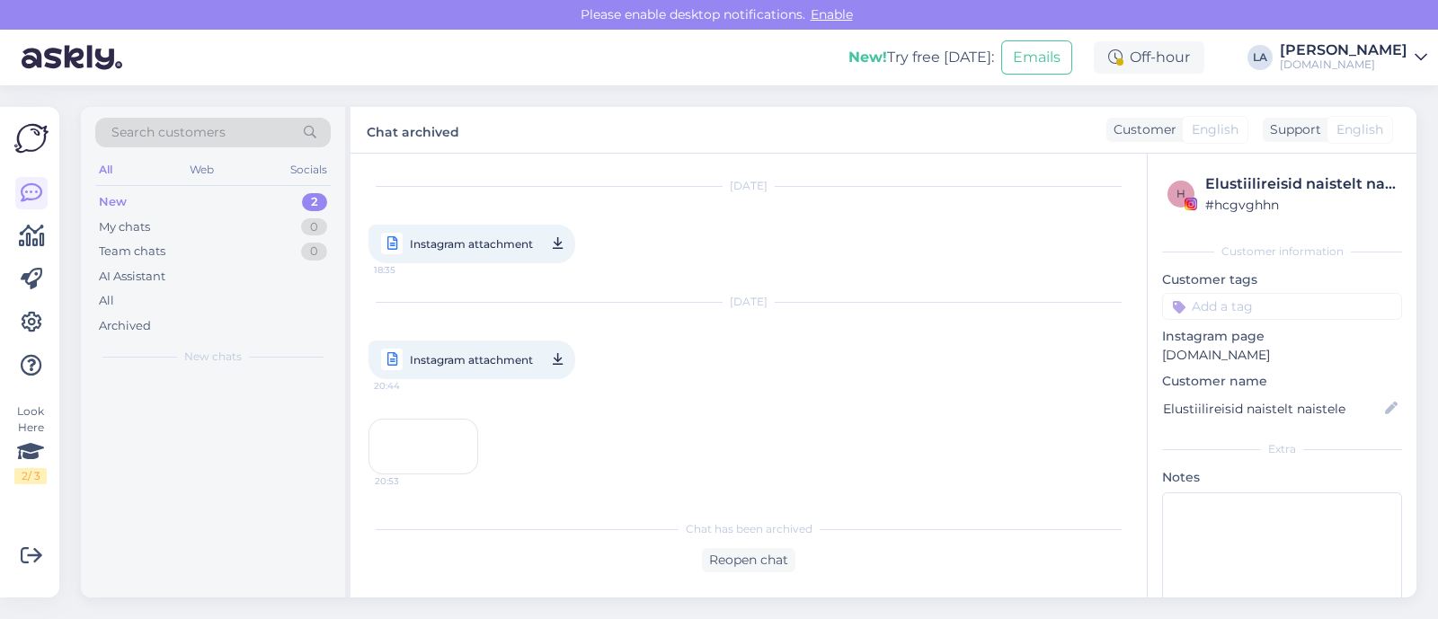
scroll to position [176, 0]
click at [297, 127] on icon at bounding box center [310, 133] width 27 height 13
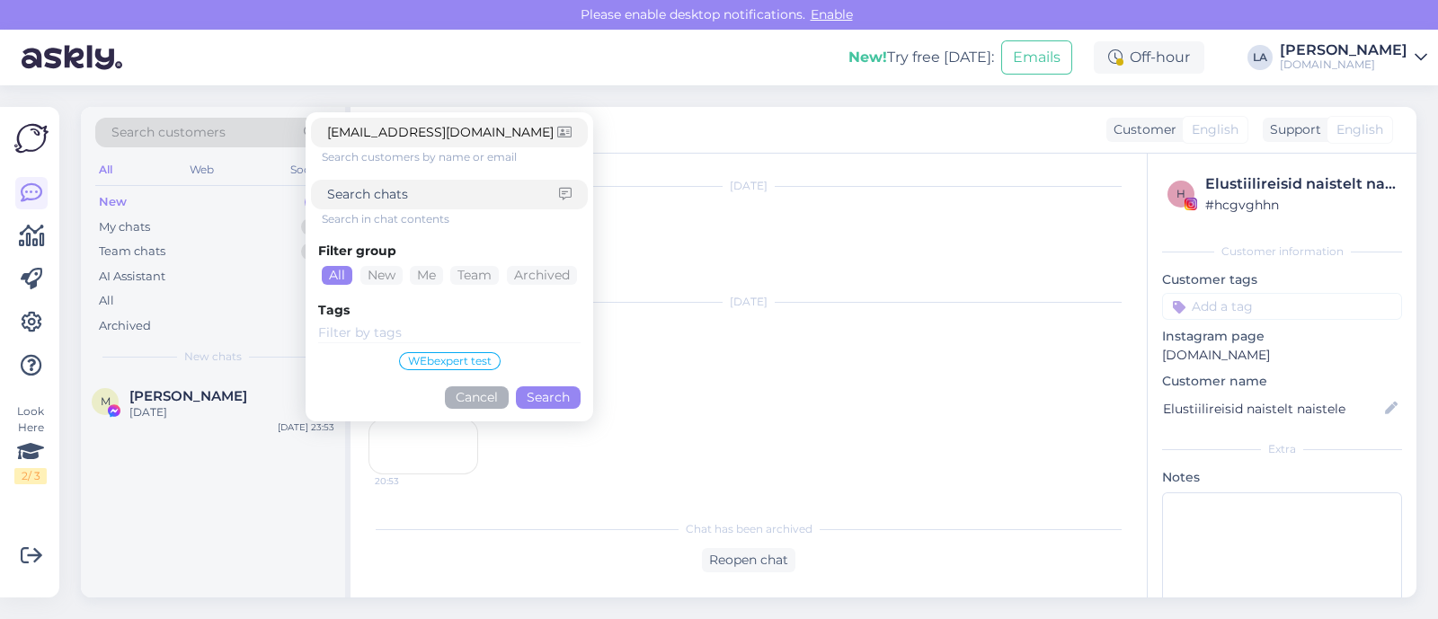
type input "[EMAIL_ADDRESS][DOMAIN_NAME]"
click at [560, 402] on button "Search" at bounding box center [548, 398] width 65 height 22
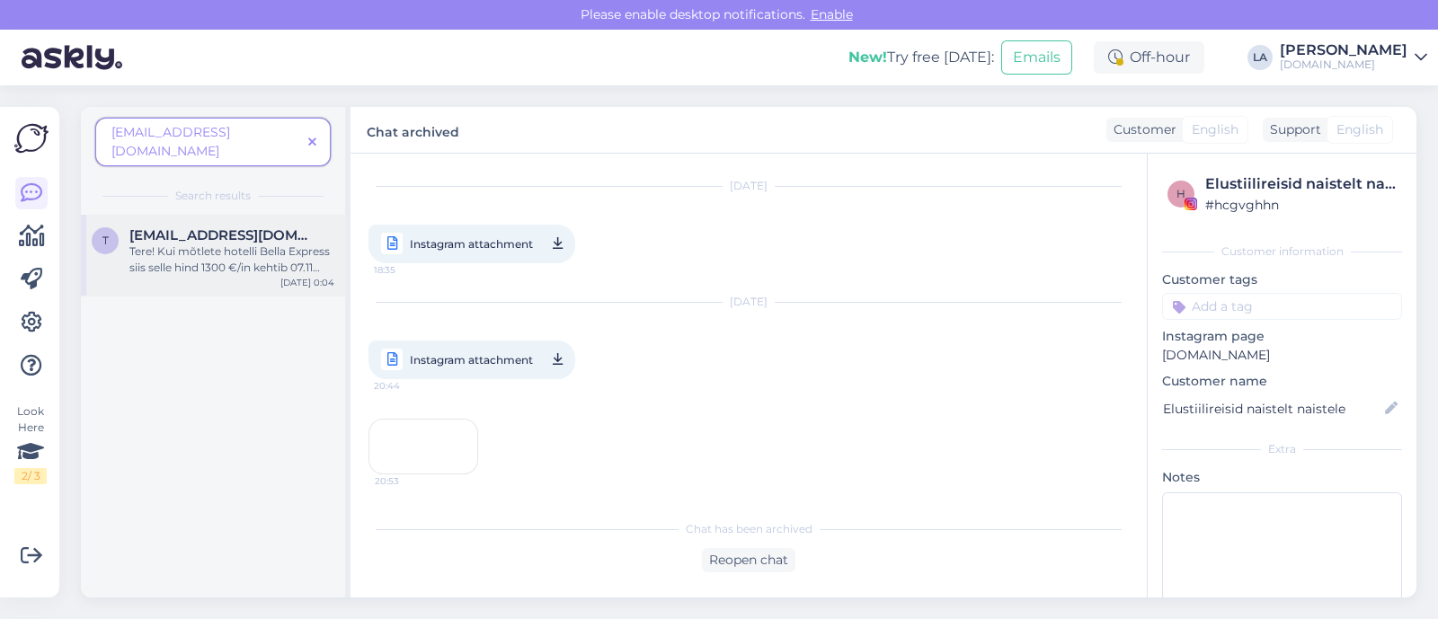
click at [235, 258] on div "t [EMAIL_ADDRESS][DOMAIN_NAME] Tere! Kui mõtlete hotelli Bella Express siis sel…" at bounding box center [213, 255] width 264 height 81
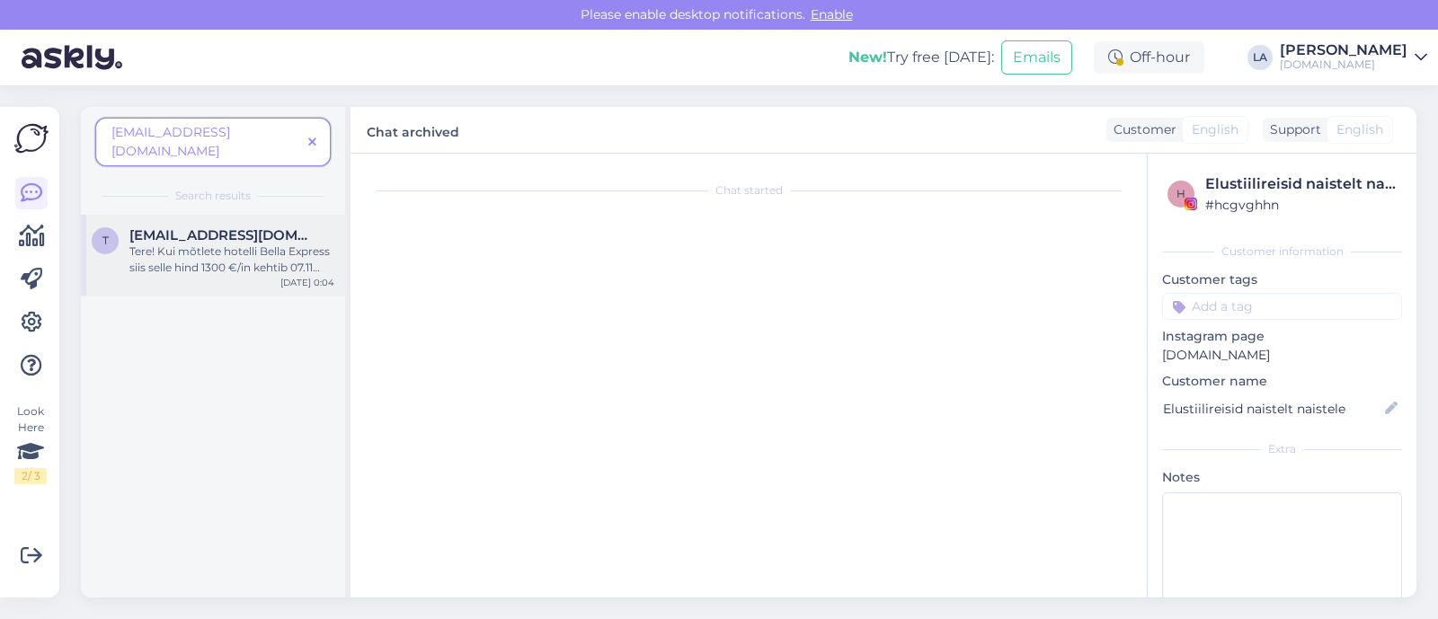
scroll to position [256, 0]
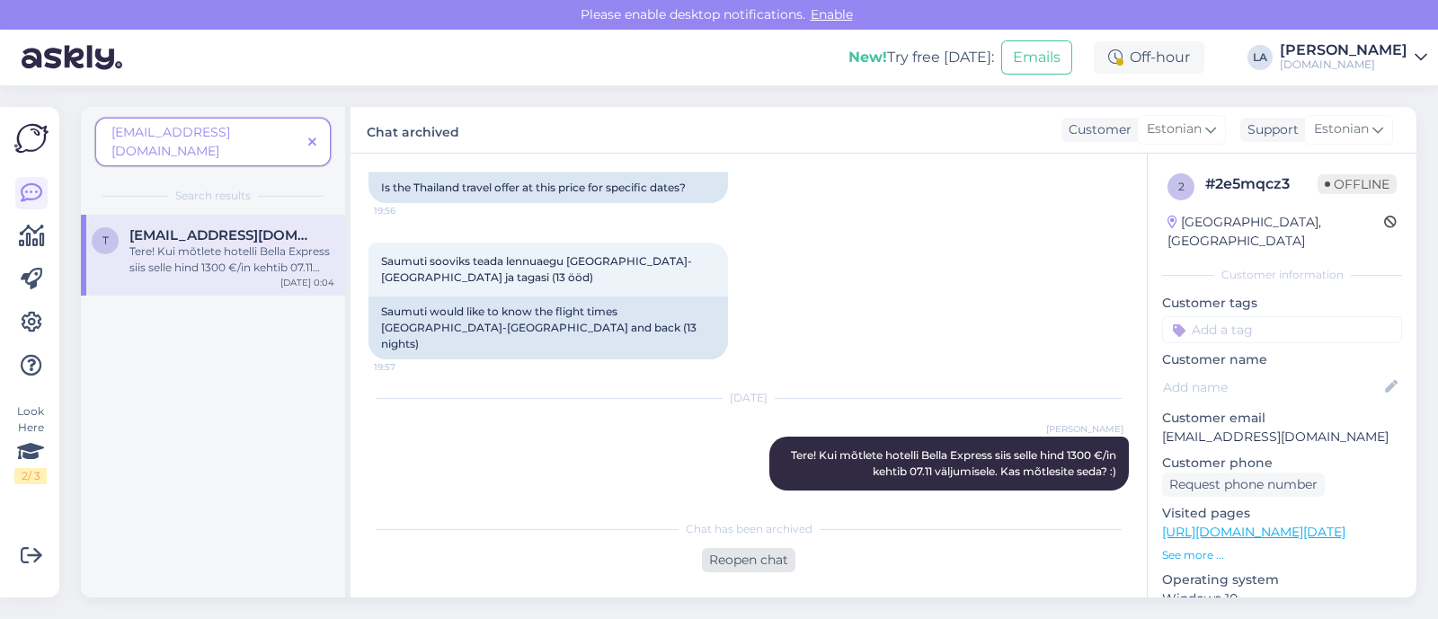
click at [760, 567] on div "Reopen chat" at bounding box center [748, 560] width 93 height 24
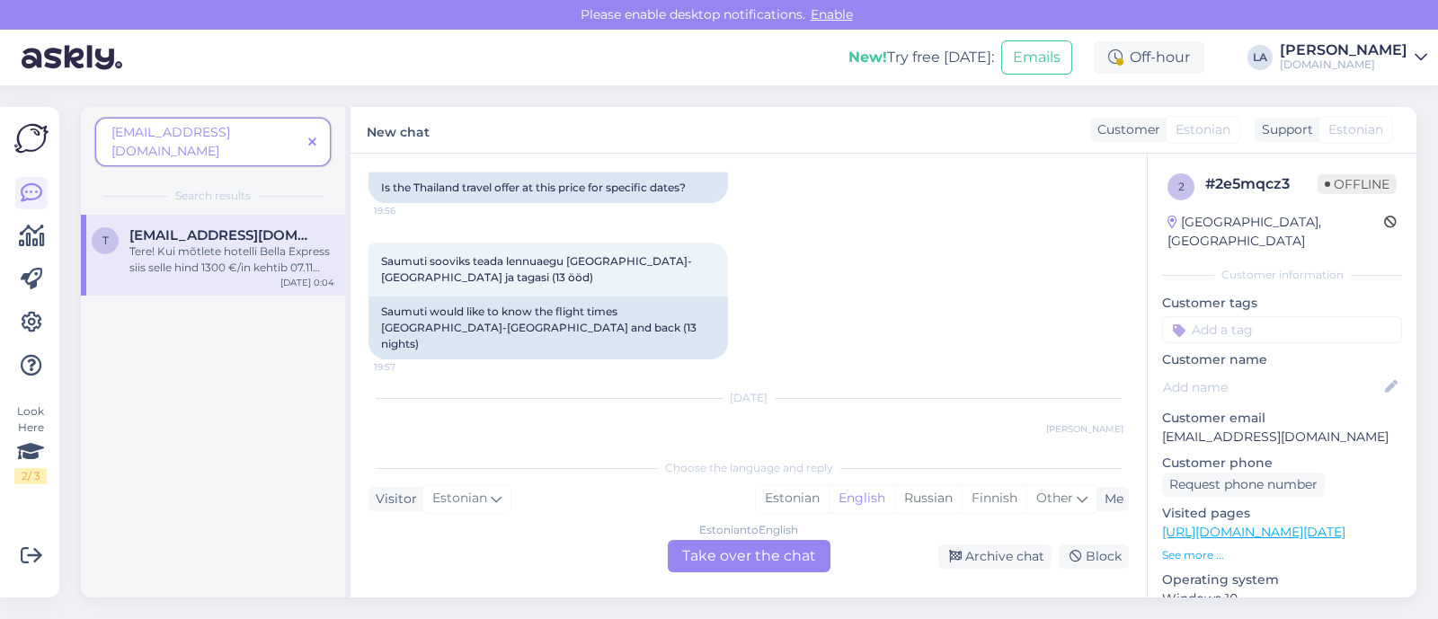
click at [761, 563] on div "Estonian to English Take over the chat" at bounding box center [749, 556] width 163 height 32
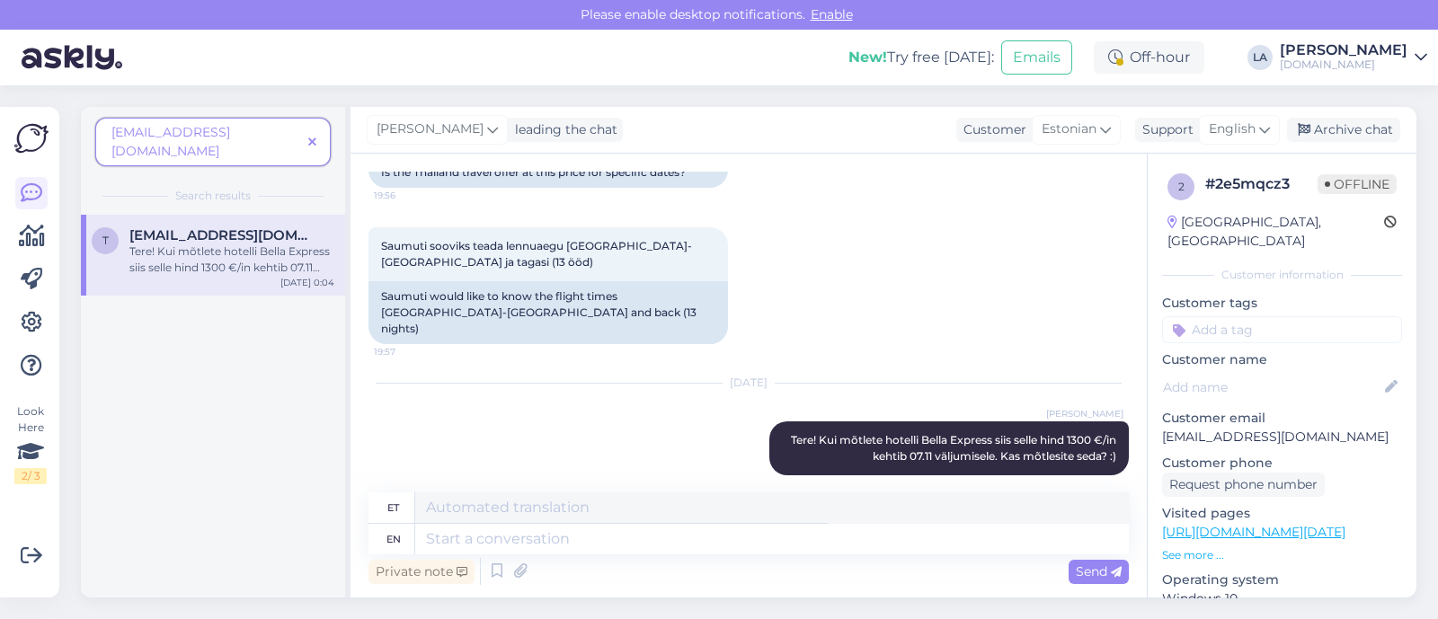
scroll to position [274, 0]
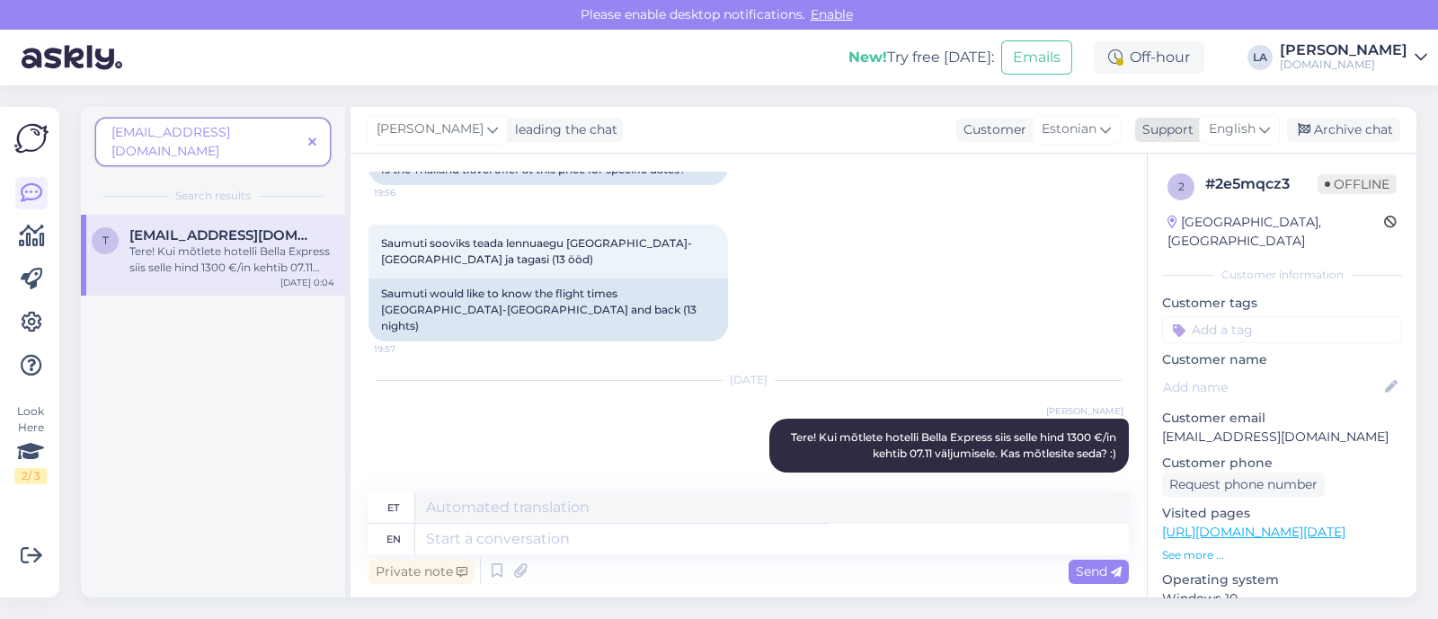
click at [1261, 131] on icon at bounding box center [1264, 130] width 11 height 20
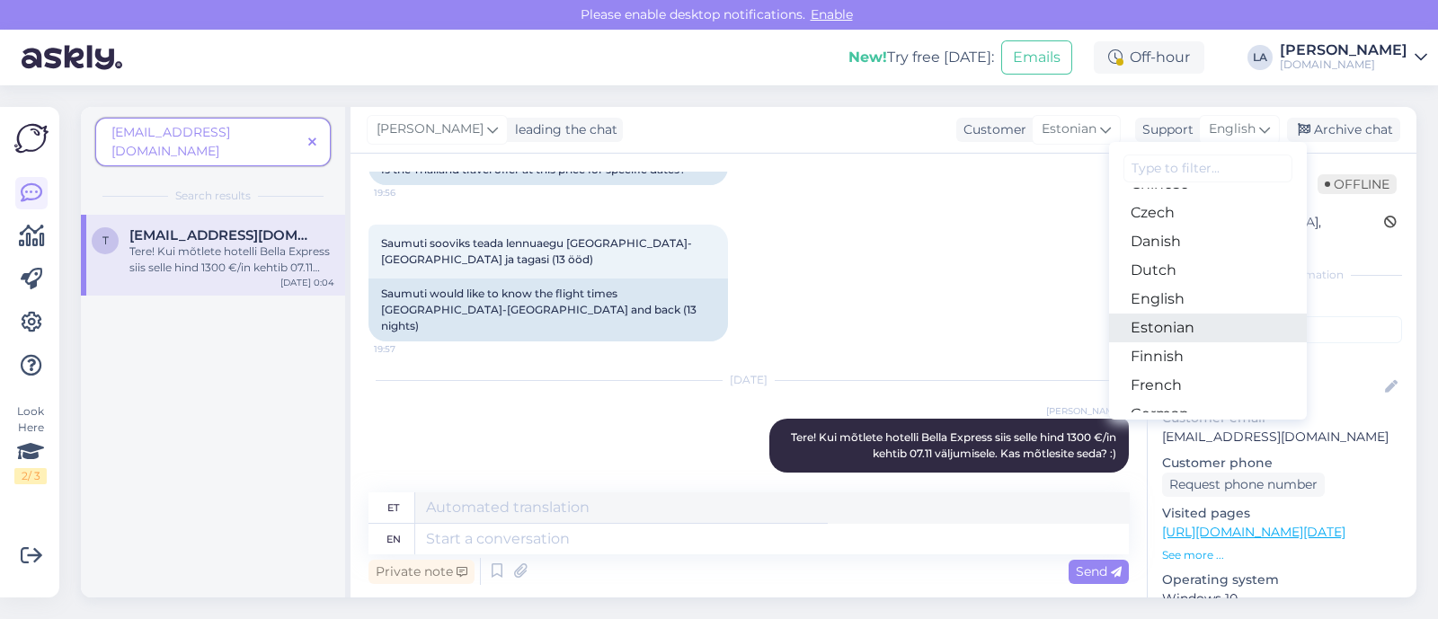
drag, startPoint x: 1161, startPoint y: 326, endPoint x: 1157, endPoint y: 339, distance: 13.4
click at [1161, 327] on link "Estonian" at bounding box center [1208, 328] width 198 height 29
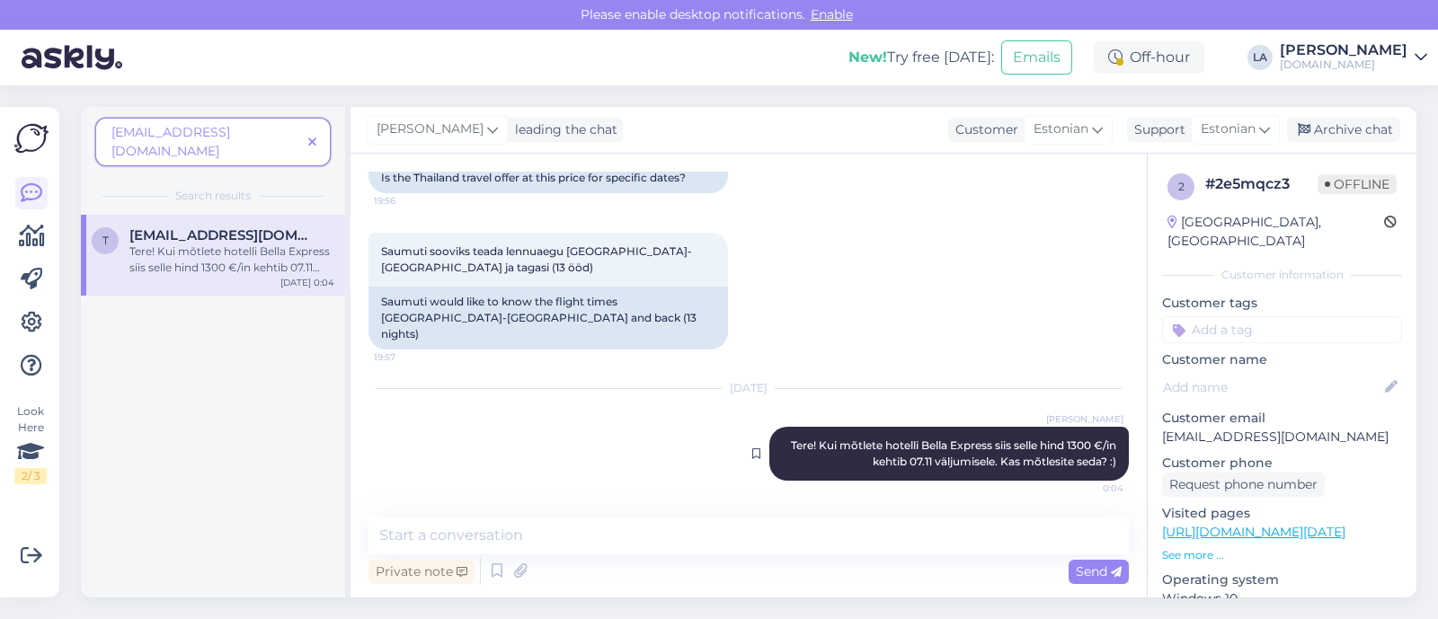
scroll to position [250, 0]
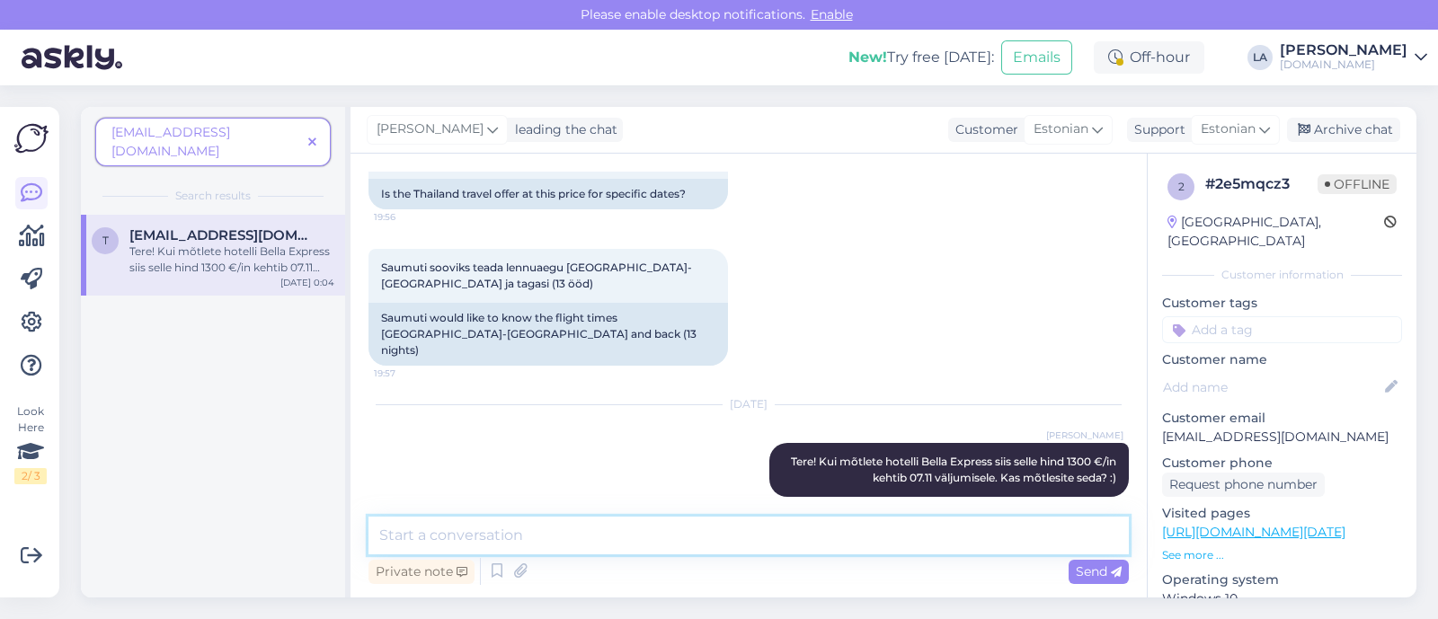
click at [889, 532] on textarea at bounding box center [749, 536] width 761 height 38
paste textarea "Bella Express (3)"
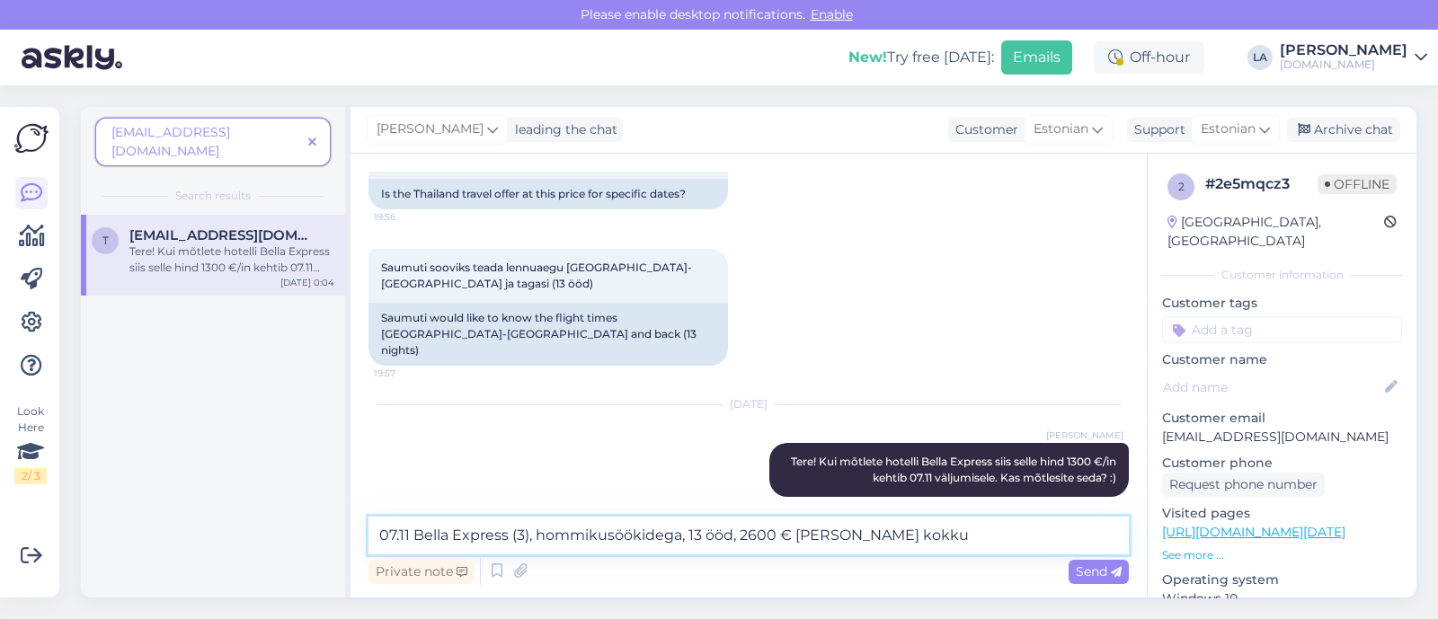
type textarea "07.11 Bella Express (3), hommikusöökidega, 13 ööd, 2600 € [PERSON_NAME] kokku."
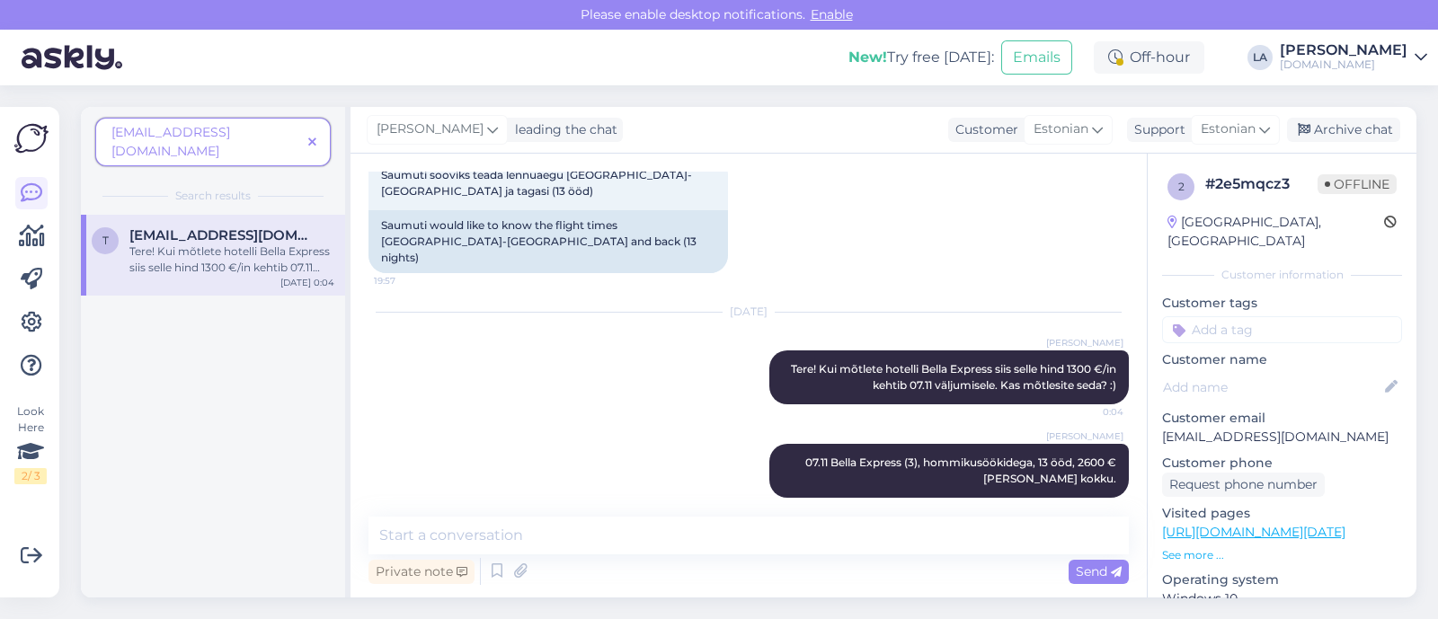
click at [310, 137] on icon at bounding box center [312, 143] width 8 height 13
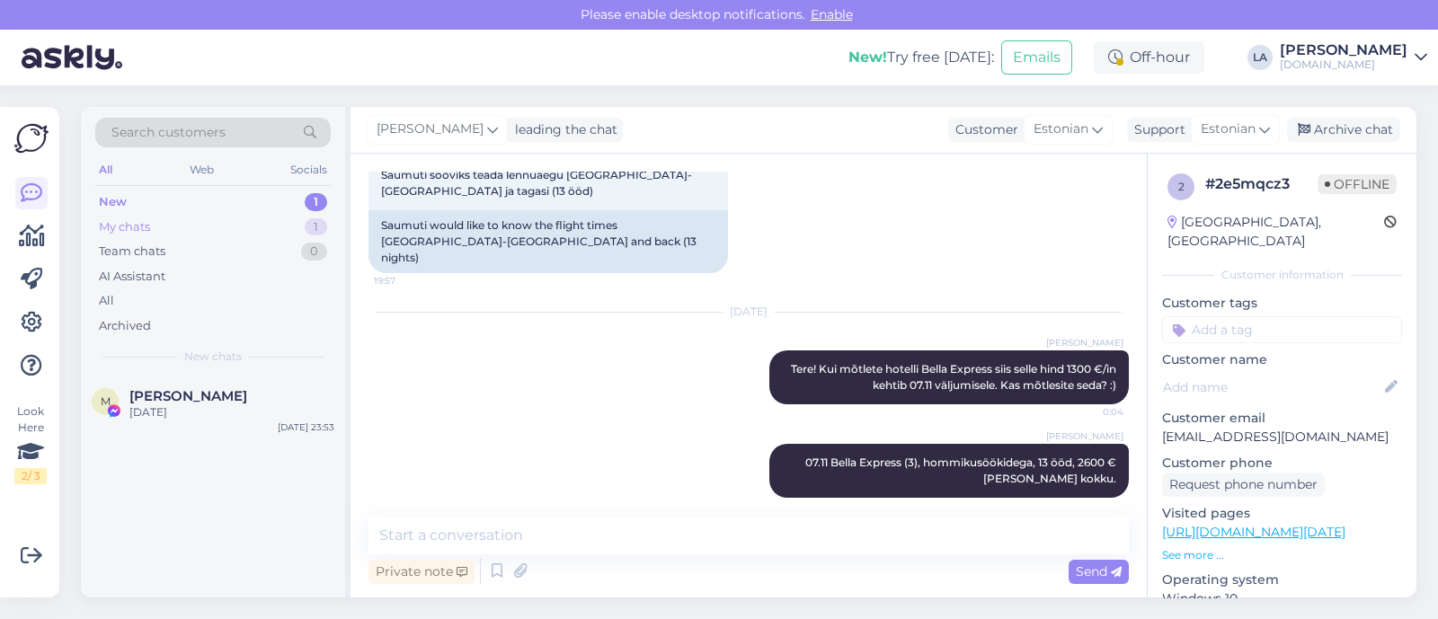
click at [274, 227] on div "My chats 1" at bounding box center [213, 227] width 236 height 25
click at [303, 193] on div "New 1" at bounding box center [213, 202] width 236 height 25
click at [191, 424] on div "M [PERSON_NAME] [DATE] [DATE] 23:53" at bounding box center [213, 408] width 264 height 65
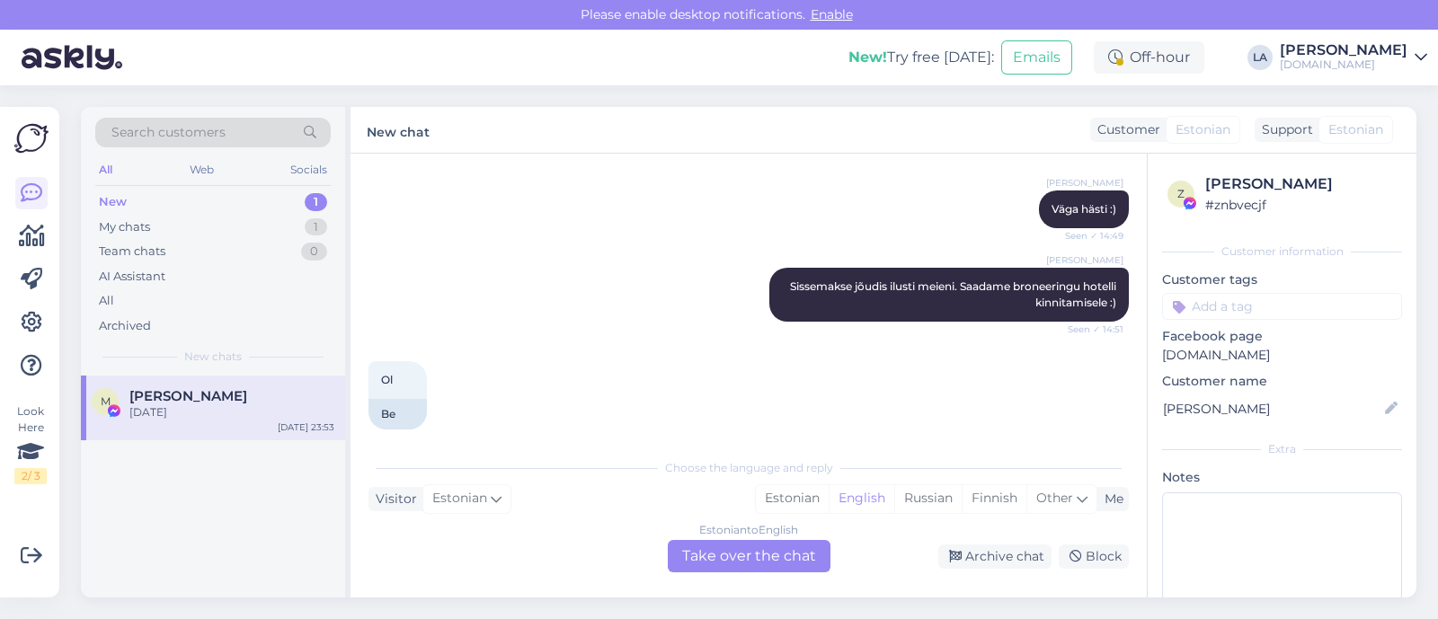
scroll to position [6480, 0]
